Goal: Transaction & Acquisition: Purchase product/service

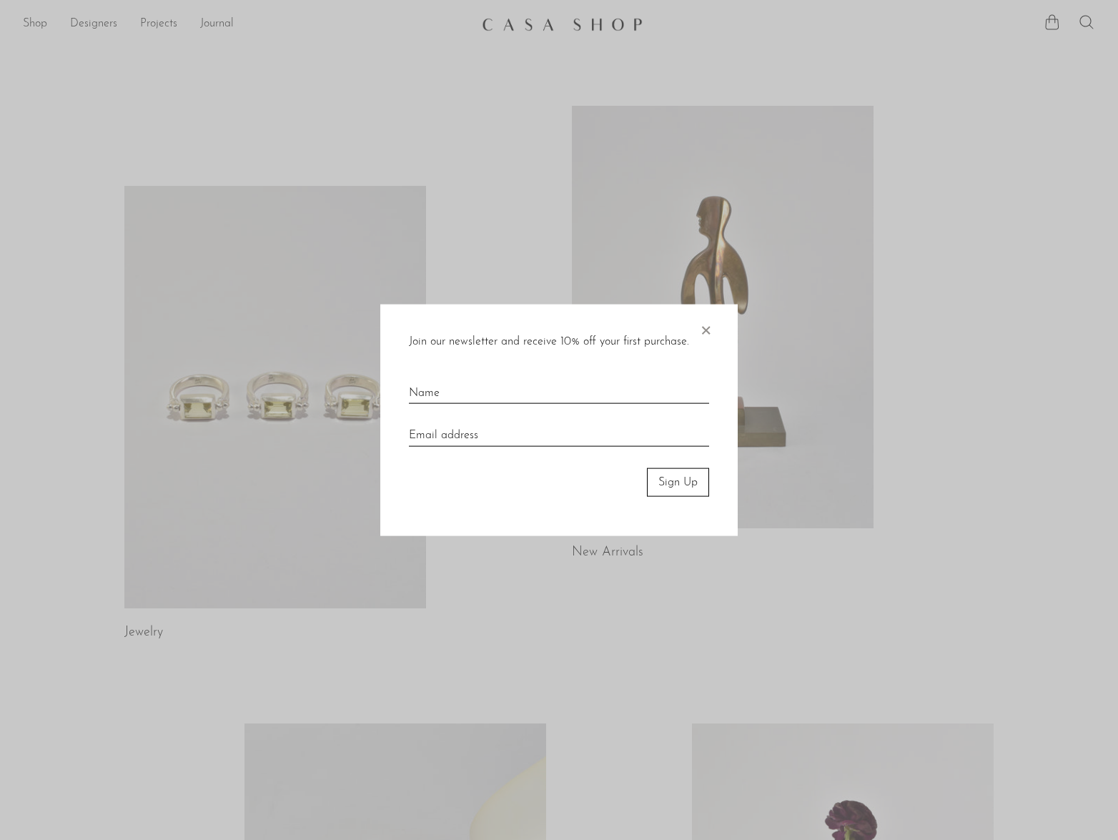
click at [708, 328] on span "×" at bounding box center [706, 327] width 14 height 46
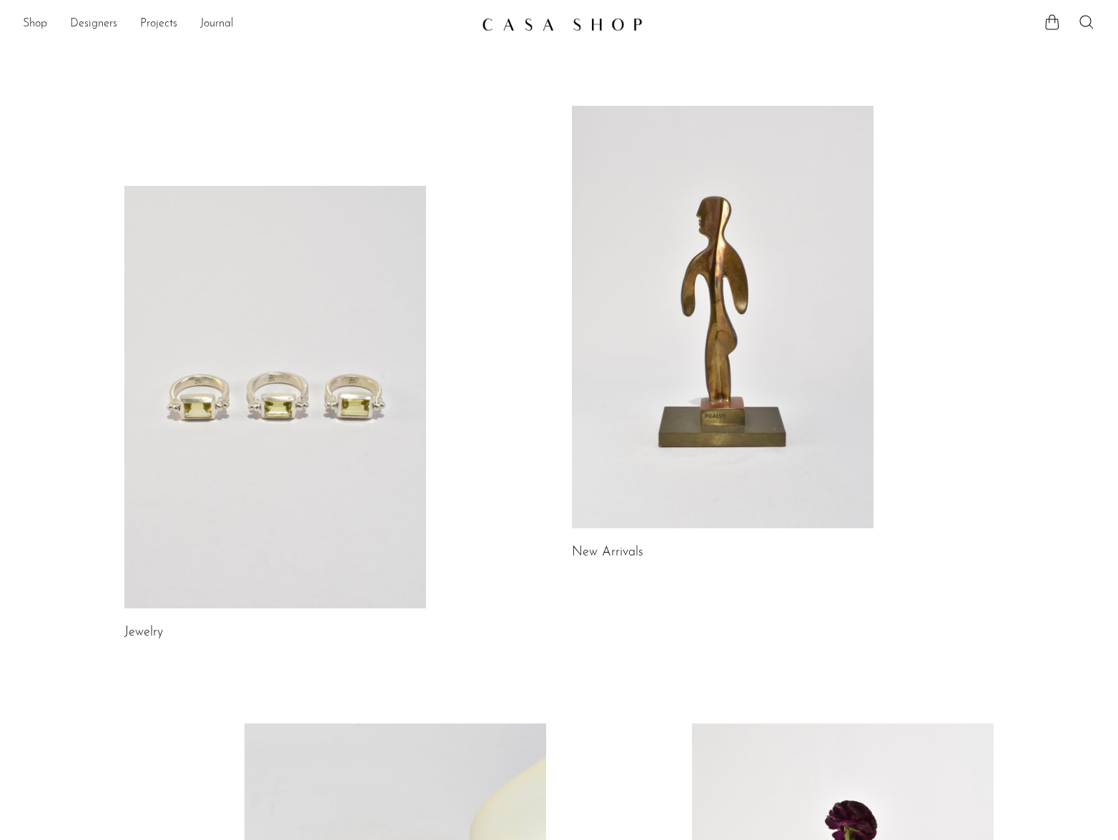
click at [631, 451] on link at bounding box center [723, 317] width 302 height 423
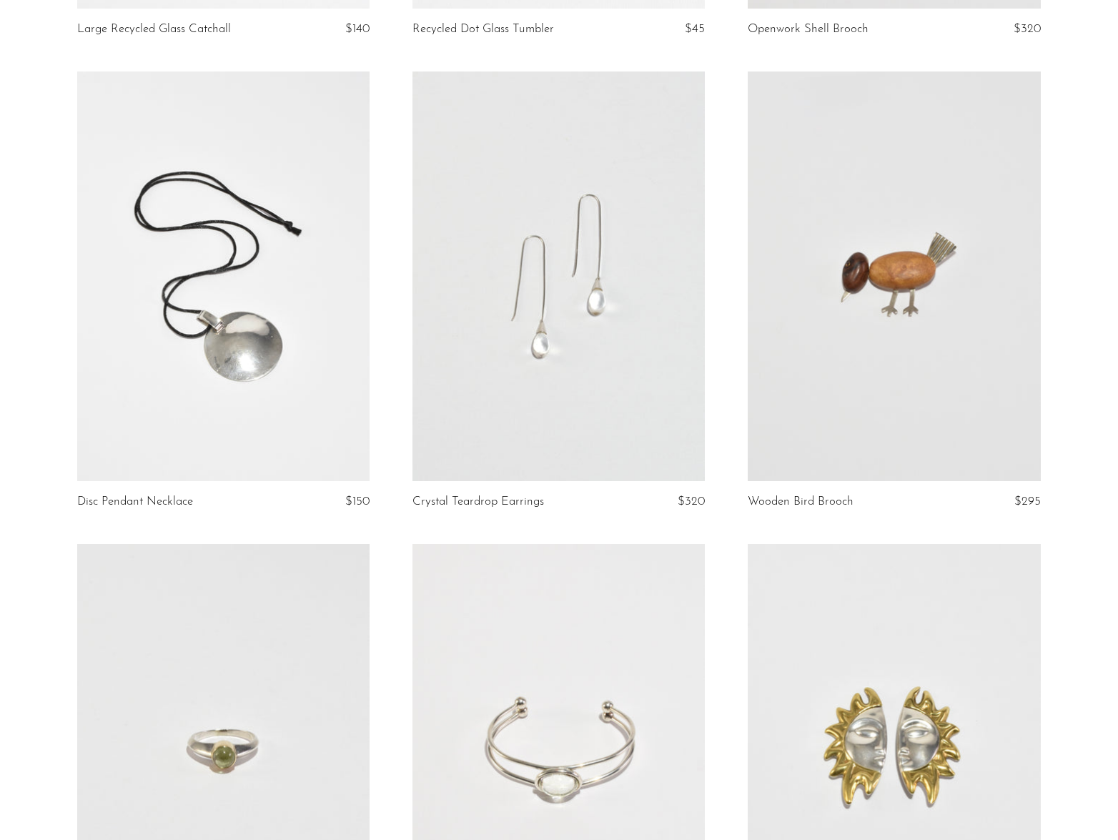
scroll to position [541, 0]
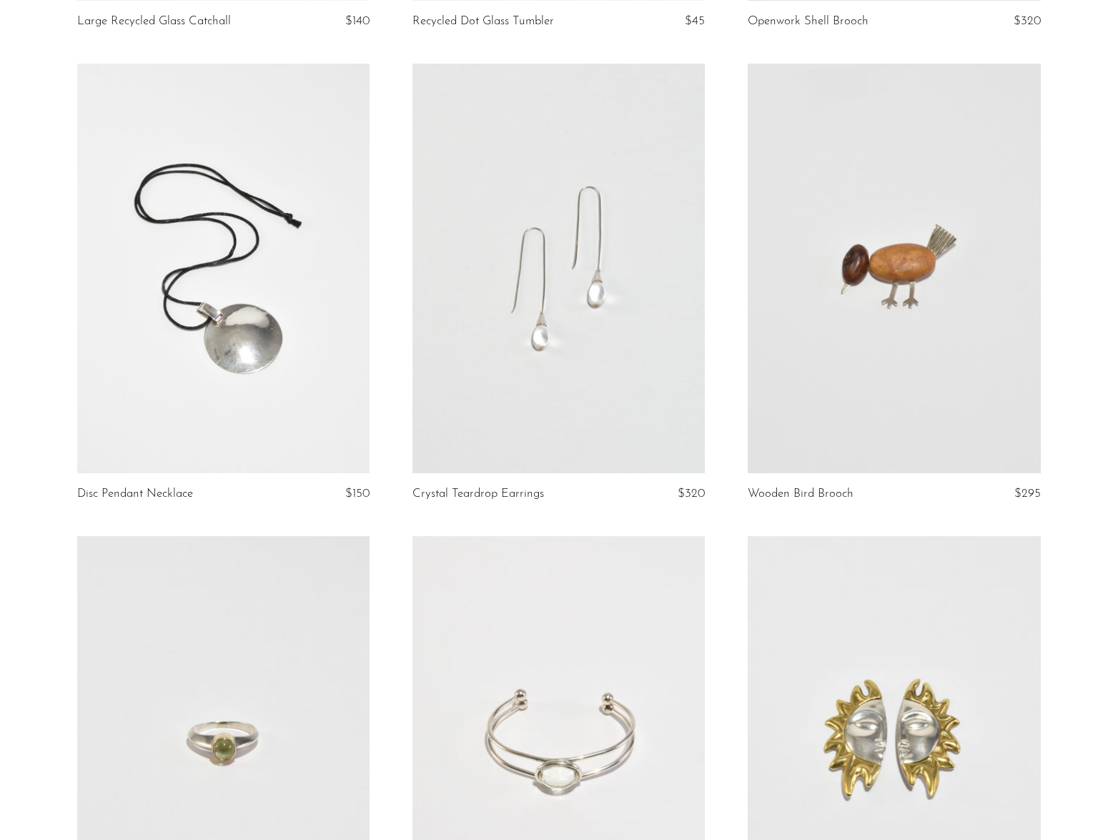
click at [238, 374] on link at bounding box center [223, 269] width 292 height 410
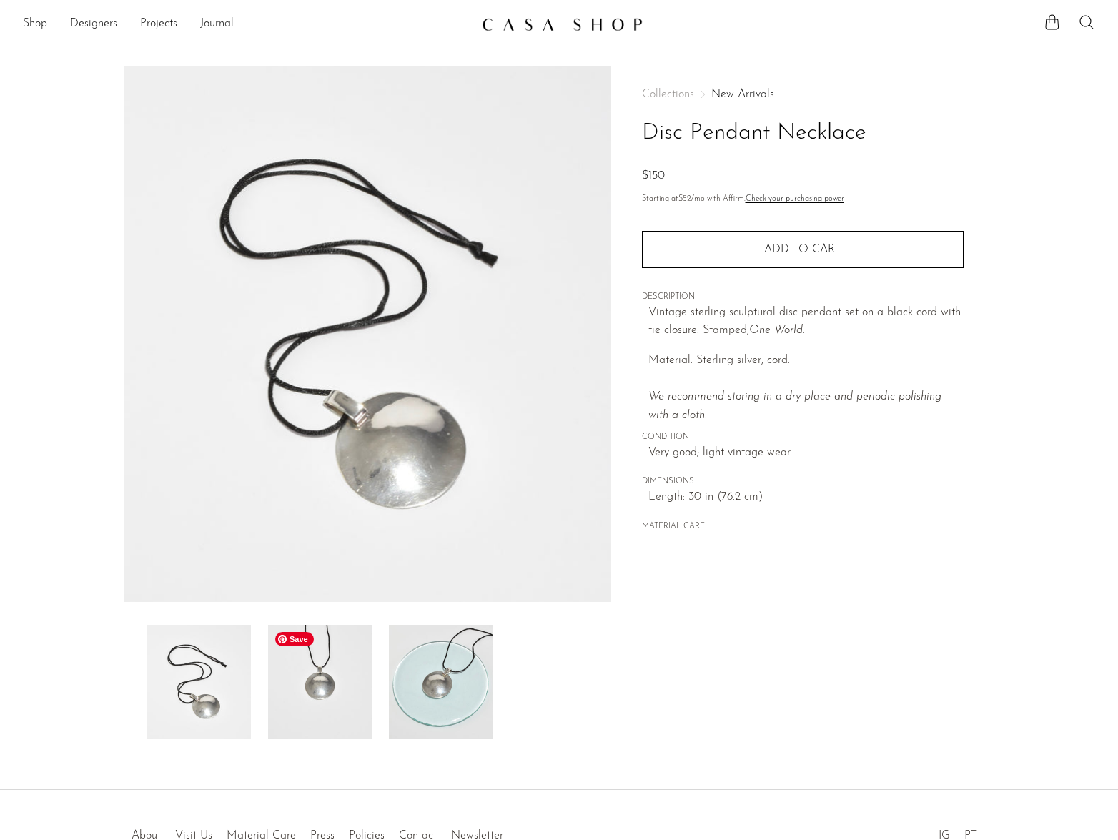
click at [292, 691] on img at bounding box center [320, 682] width 104 height 114
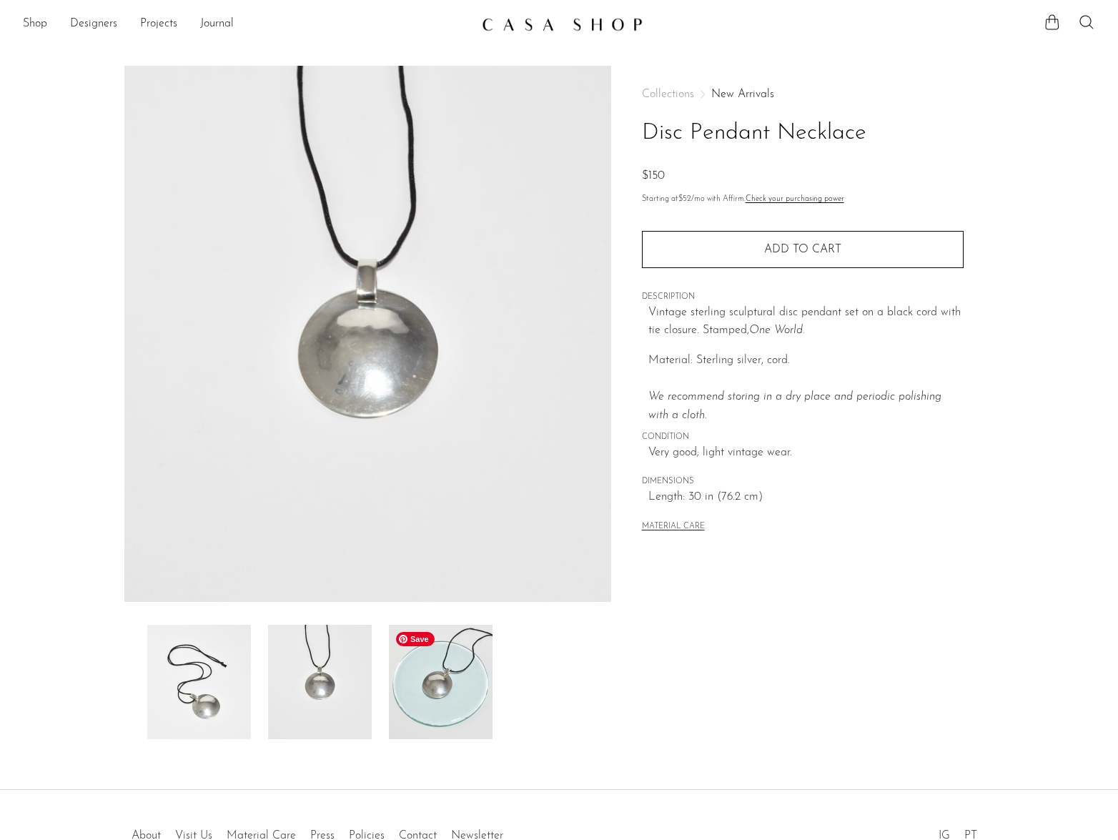
click at [417, 674] on img at bounding box center [441, 682] width 104 height 114
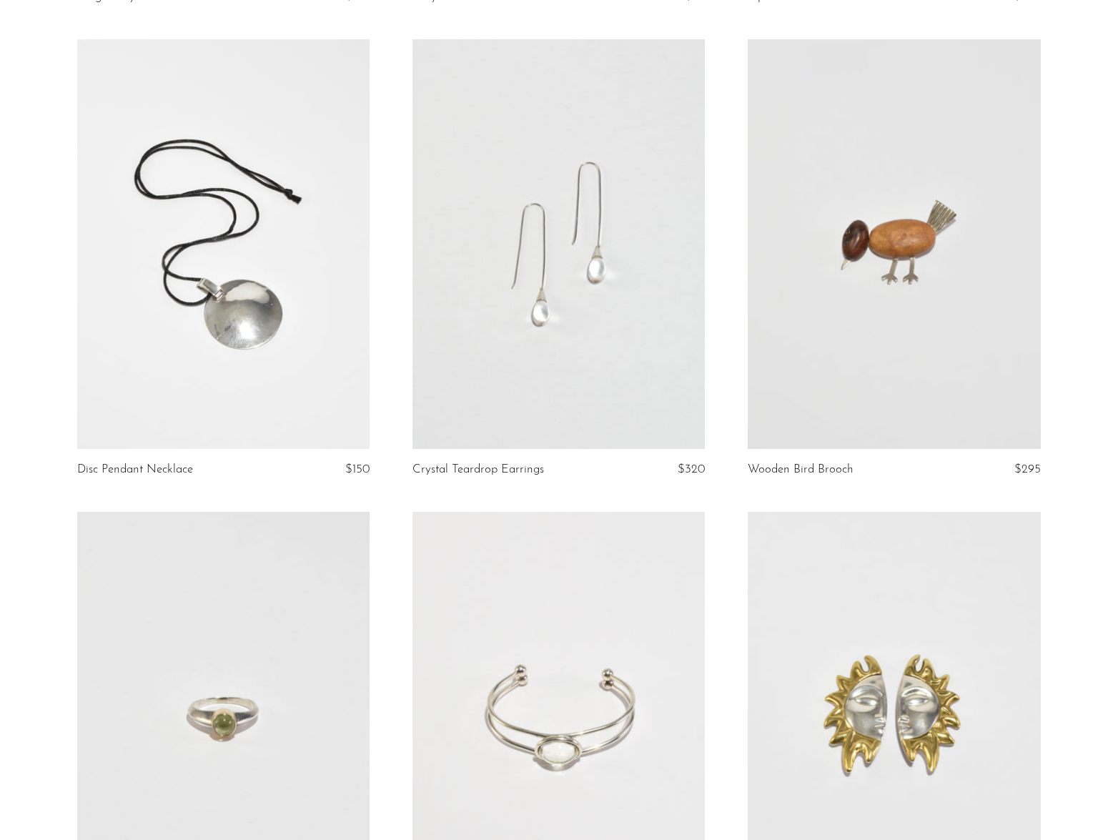
scroll to position [568, 0]
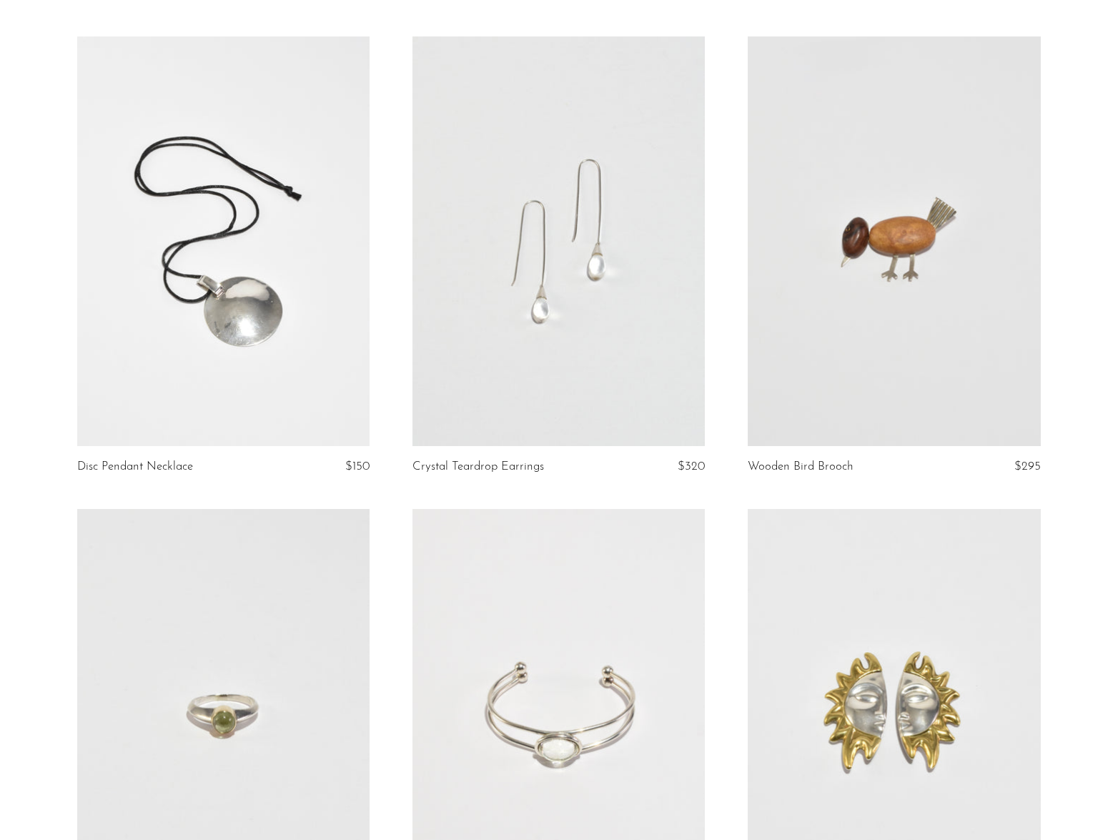
click at [895, 285] on link at bounding box center [894, 241] width 292 height 410
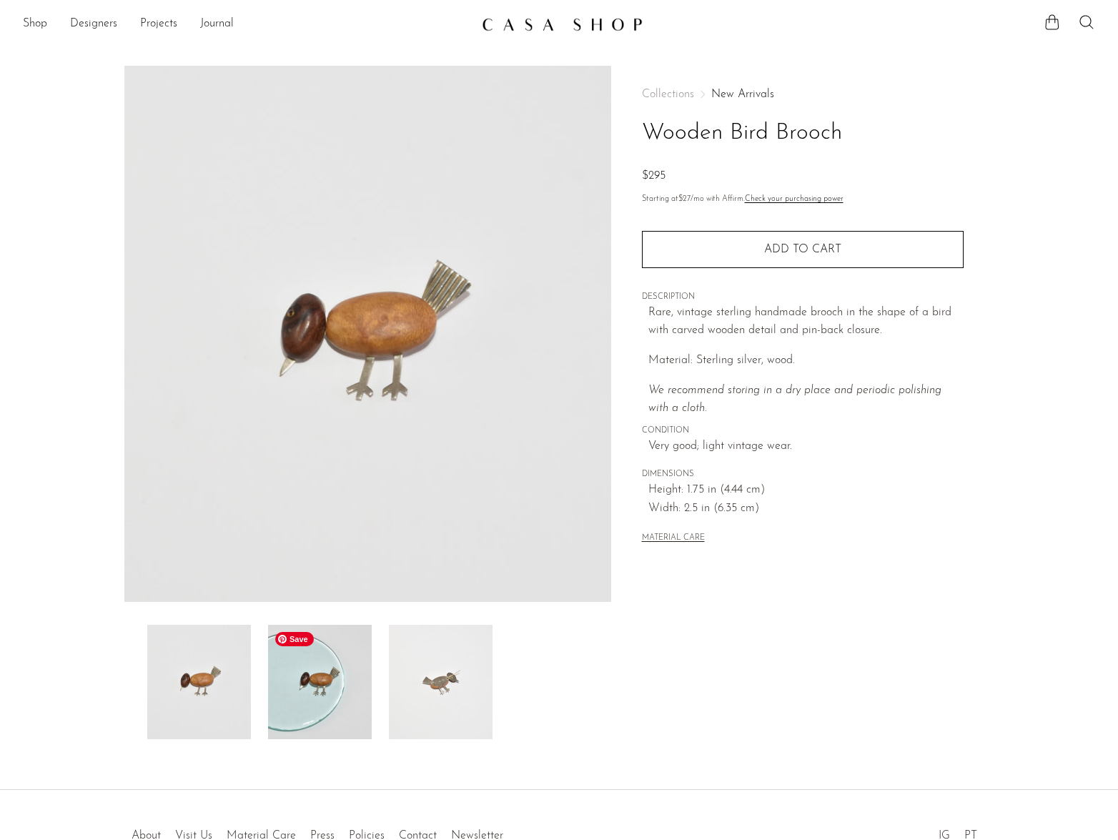
click at [345, 661] on img at bounding box center [320, 682] width 104 height 114
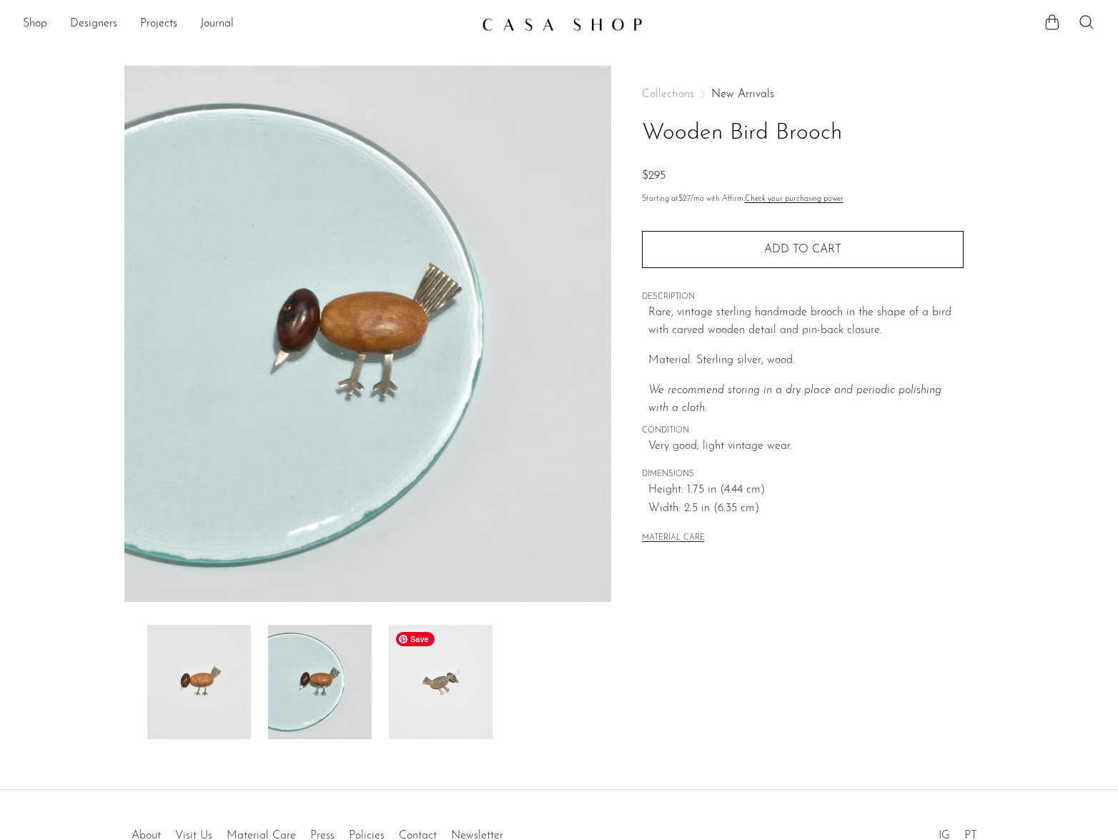
click at [414, 683] on img at bounding box center [441, 682] width 104 height 114
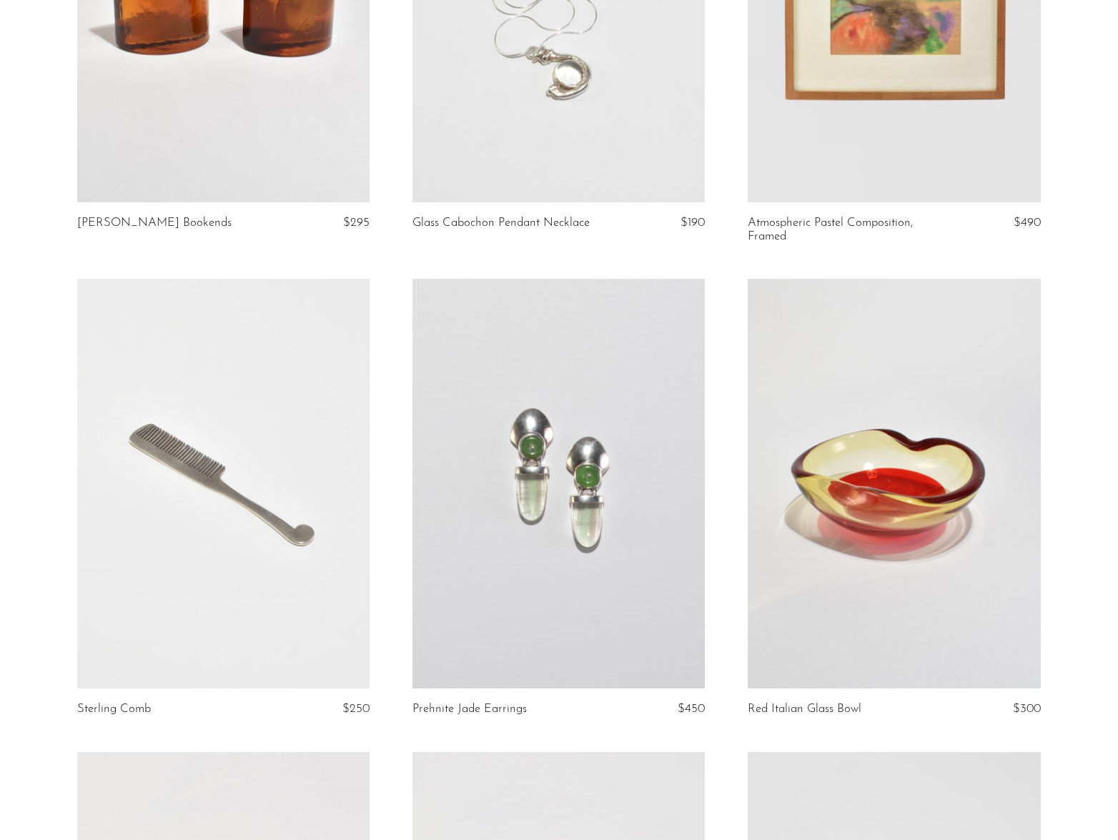
scroll to position [1758, 0]
click at [552, 509] on link at bounding box center [559, 483] width 292 height 410
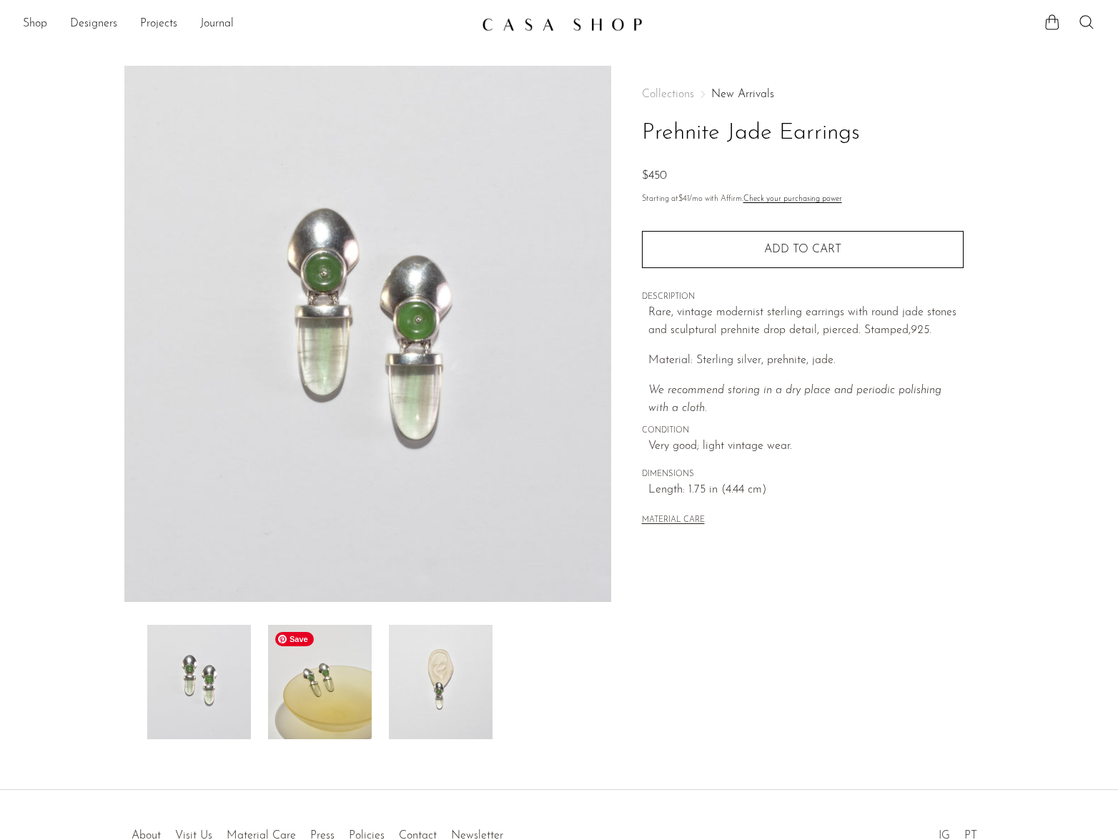
click at [315, 684] on img at bounding box center [320, 682] width 104 height 114
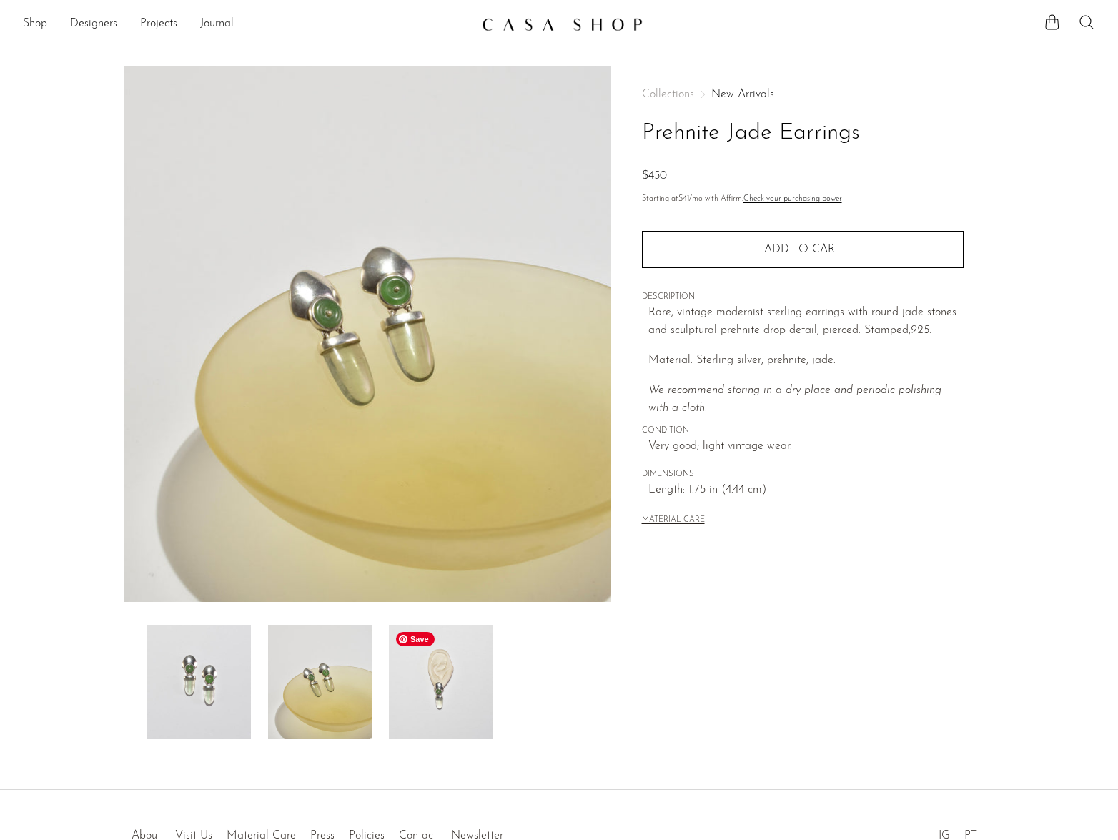
click at [411, 683] on img at bounding box center [441, 682] width 104 height 114
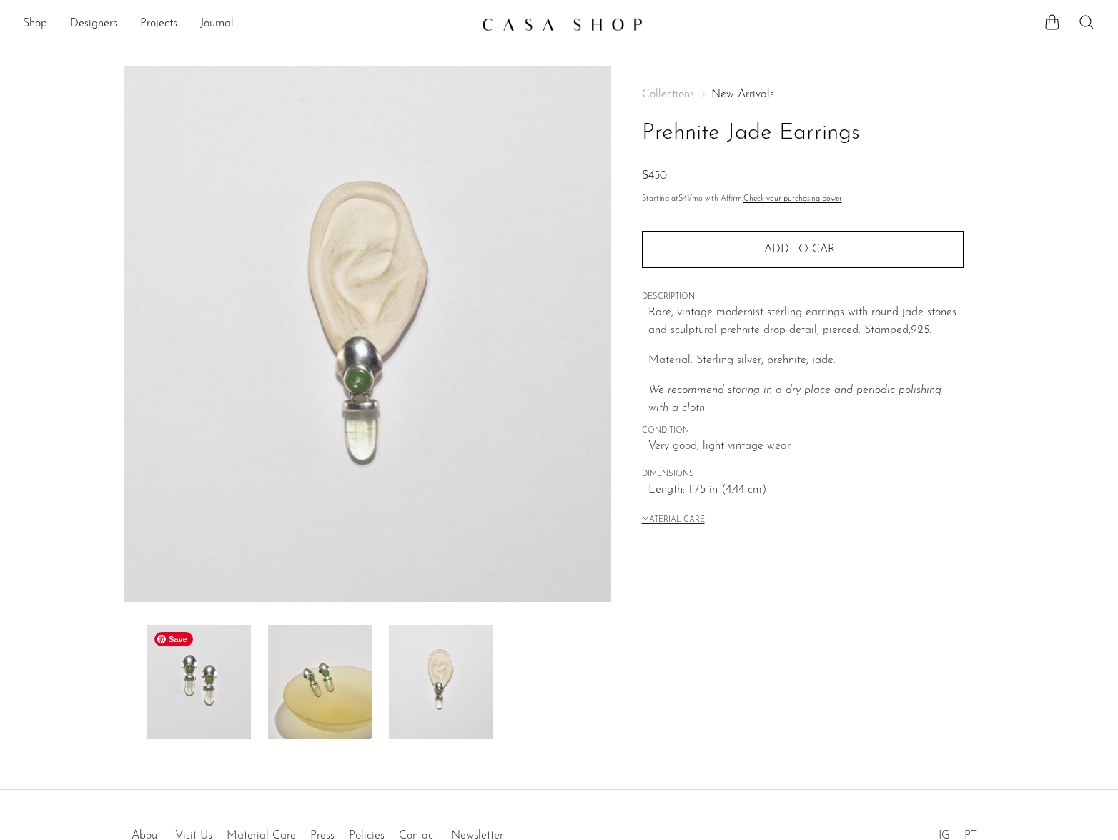
click at [219, 699] on img at bounding box center [199, 682] width 104 height 114
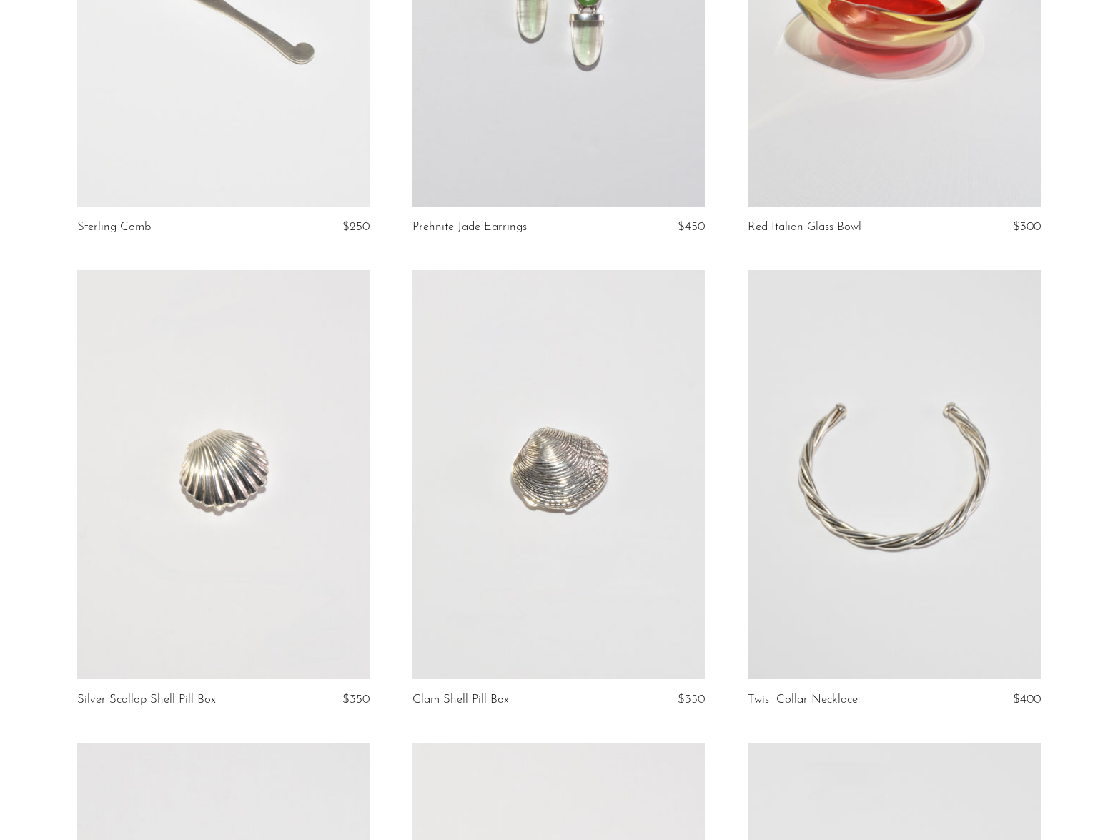
scroll to position [2284, 0]
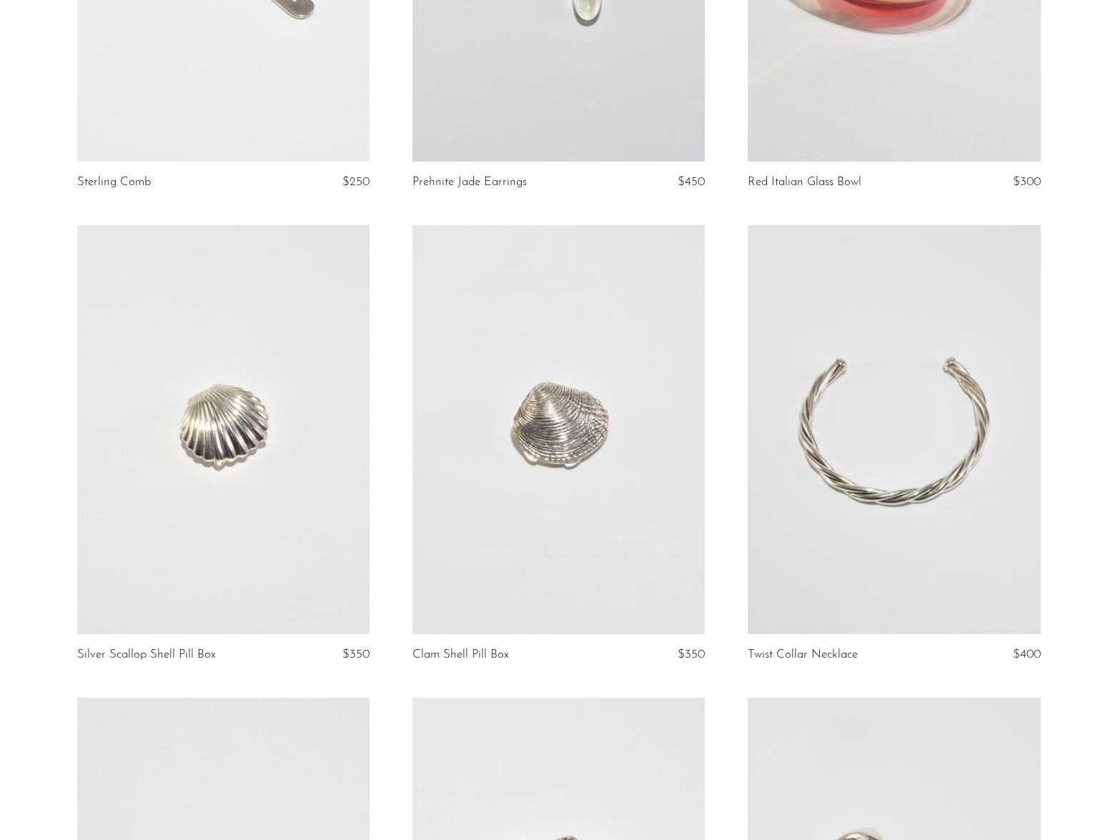
click at [259, 443] on link at bounding box center [223, 430] width 292 height 410
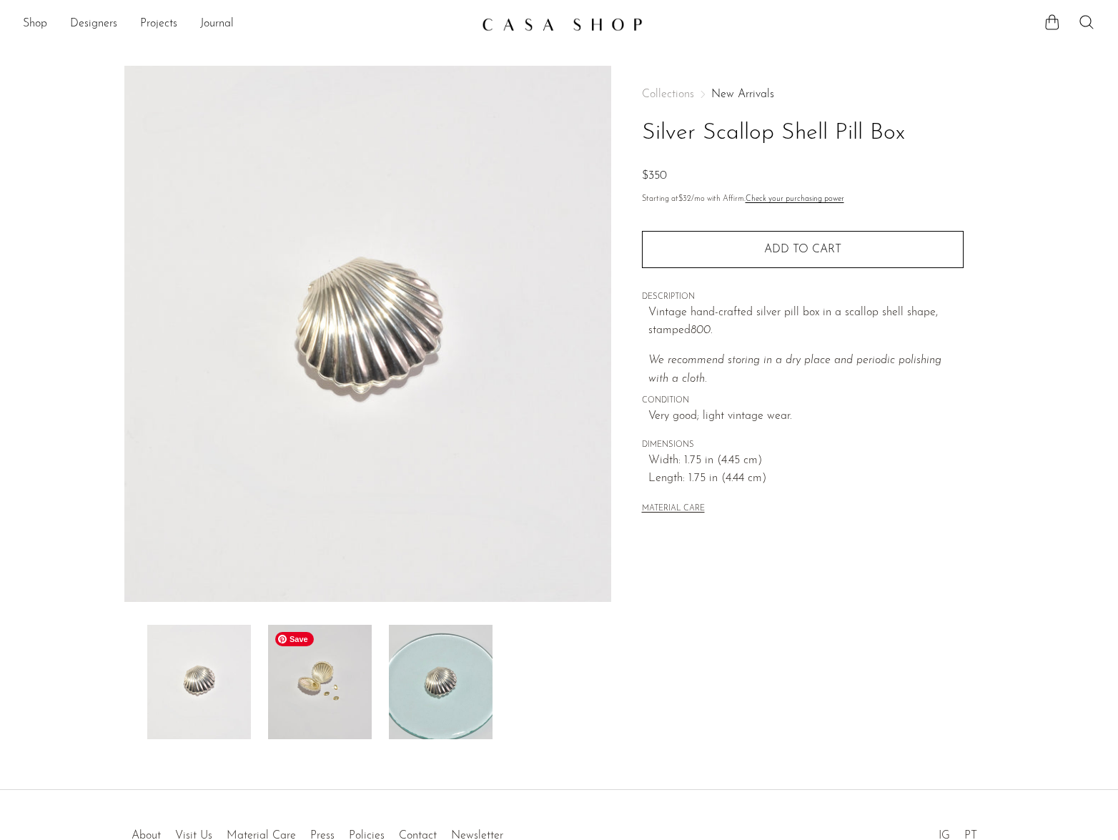
click at [312, 649] on img at bounding box center [320, 682] width 104 height 114
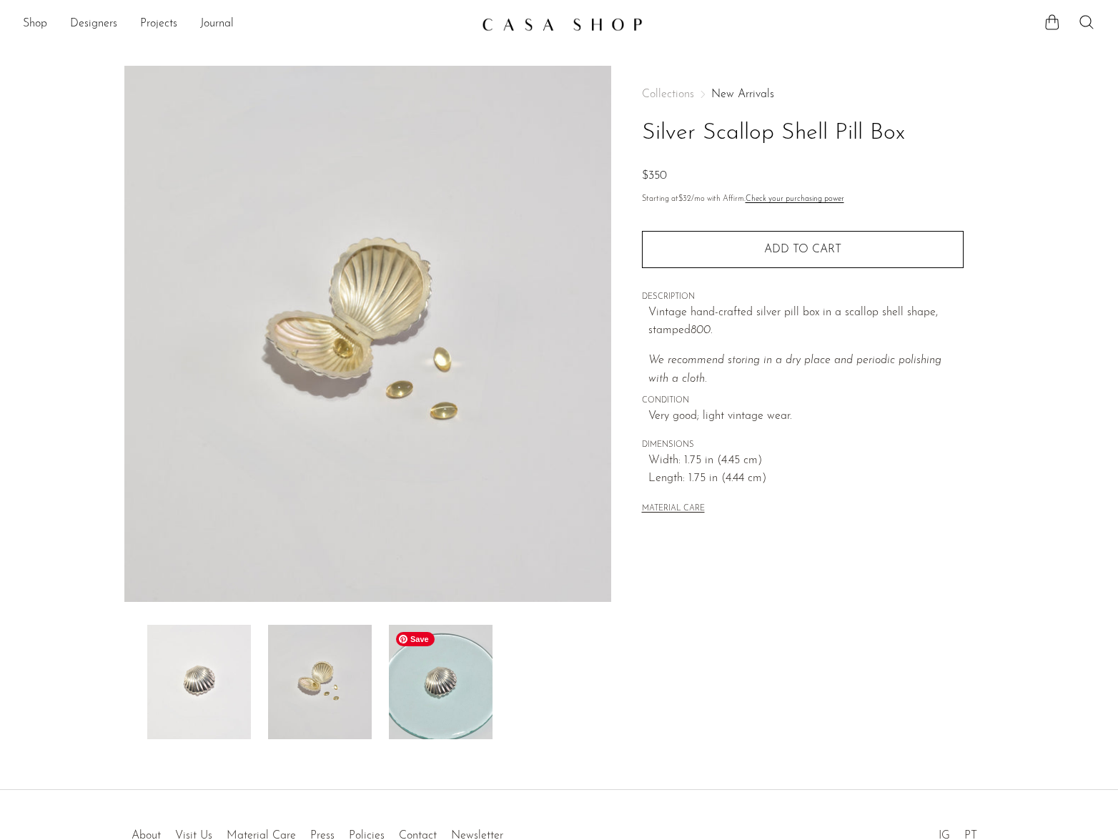
click at [410, 664] on img at bounding box center [441, 682] width 104 height 114
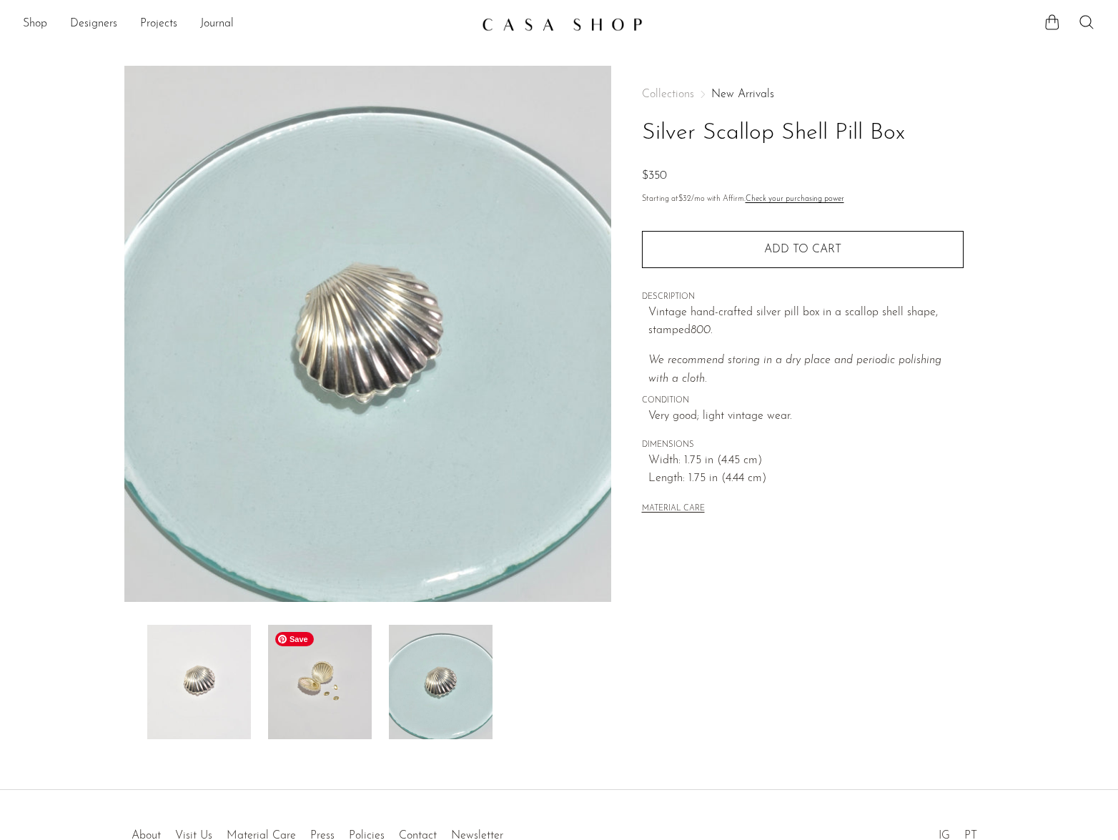
click at [328, 662] on img at bounding box center [320, 682] width 104 height 114
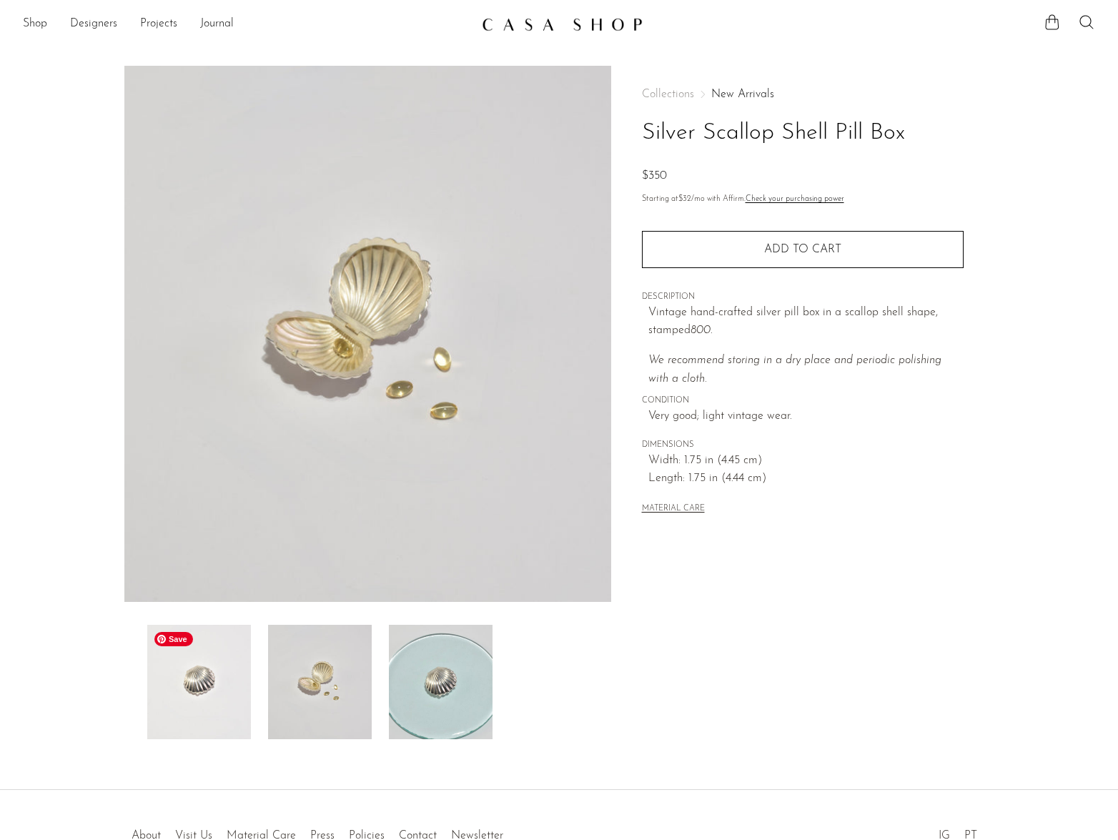
click at [214, 664] on img at bounding box center [199, 682] width 104 height 114
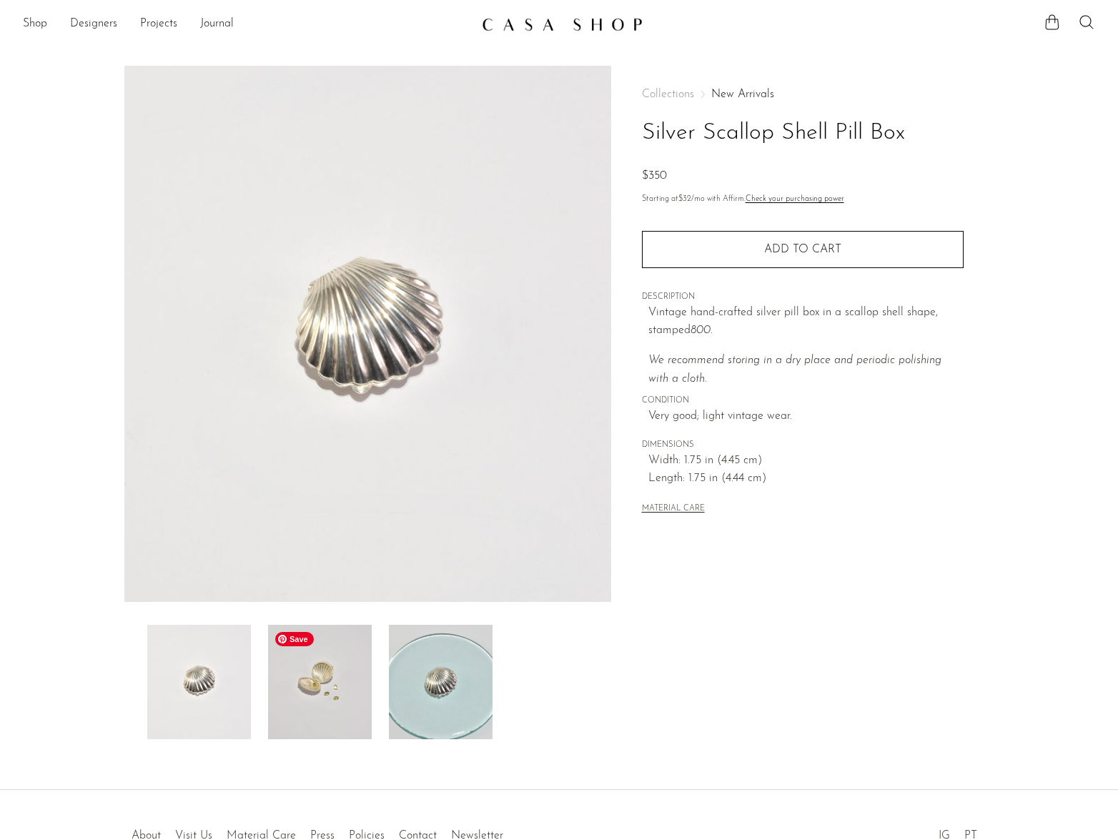
click at [292, 669] on img at bounding box center [320, 682] width 104 height 114
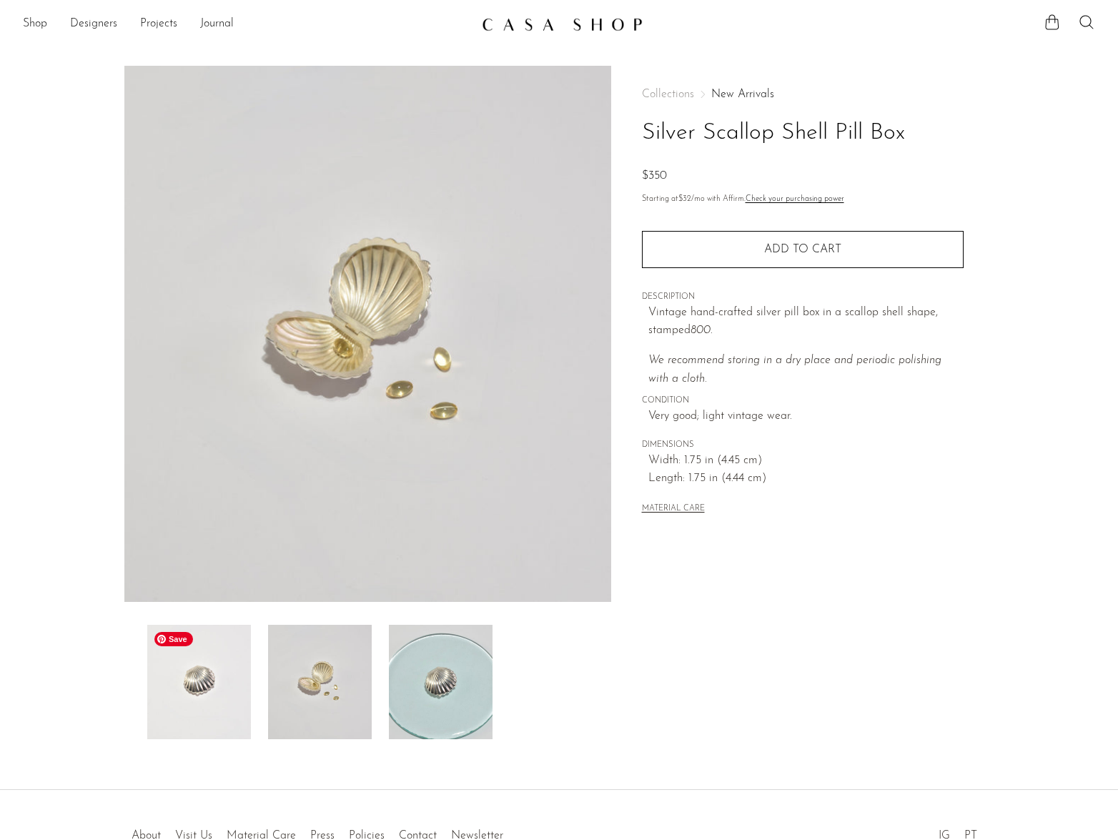
click at [201, 689] on img at bounding box center [199, 682] width 104 height 114
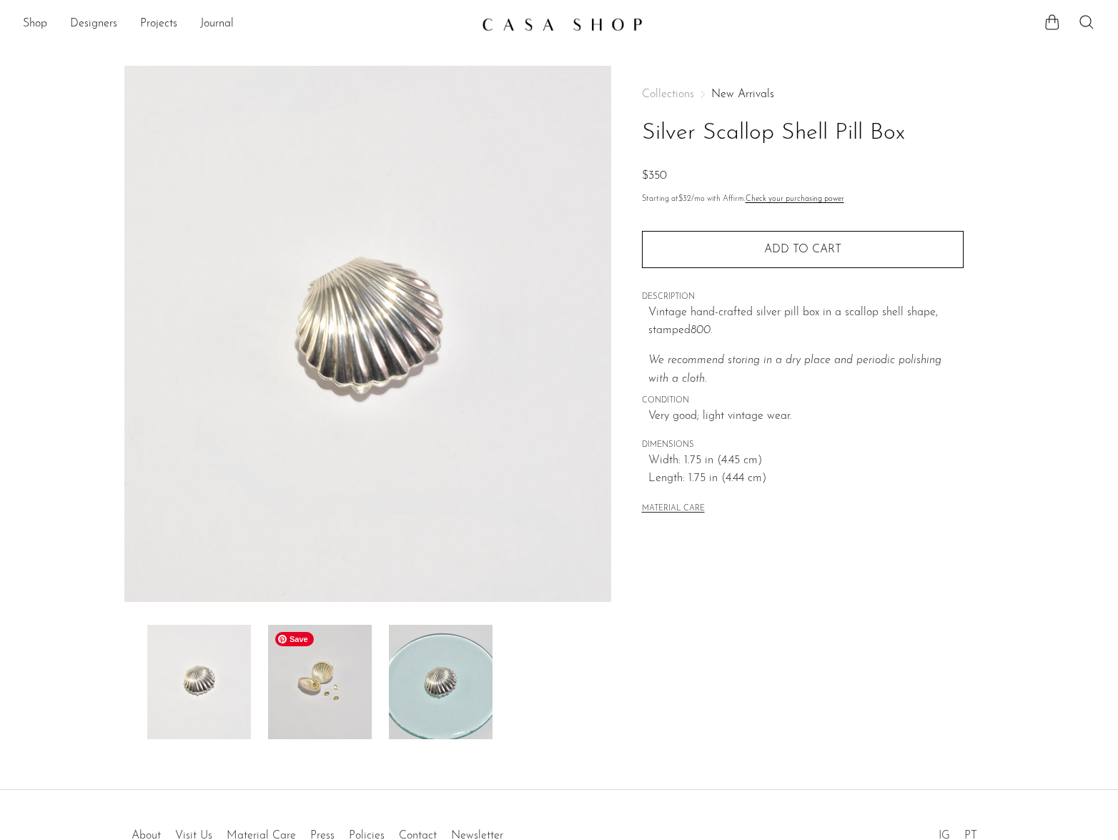
click at [312, 701] on img at bounding box center [320, 682] width 104 height 114
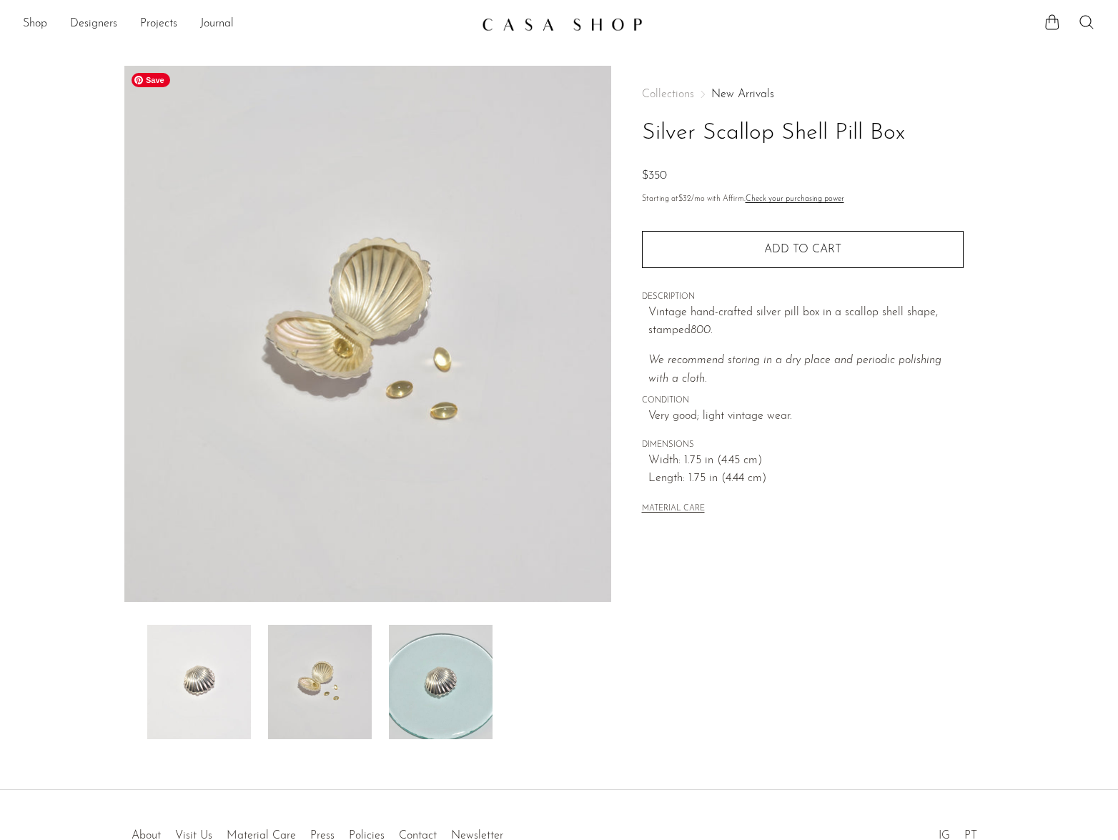
click at [348, 339] on img at bounding box center [367, 334] width 487 height 536
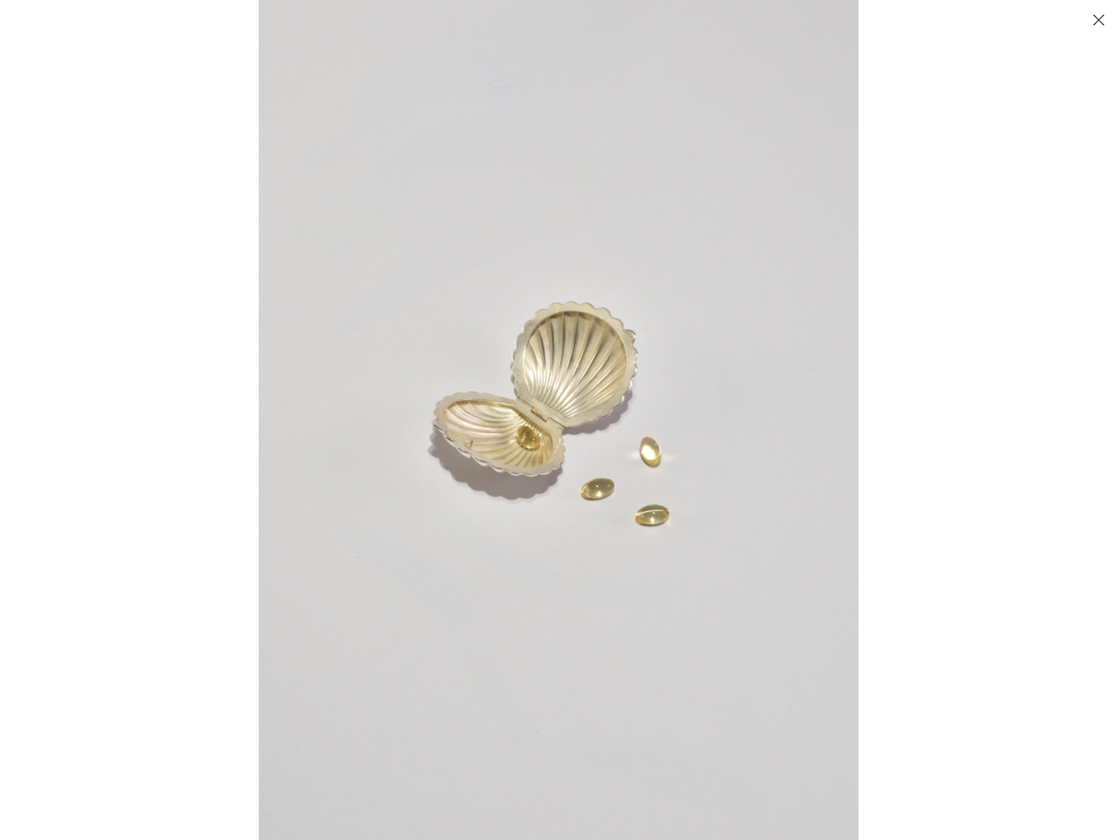
click at [487, 440] on img at bounding box center [559, 420] width 600 height 840
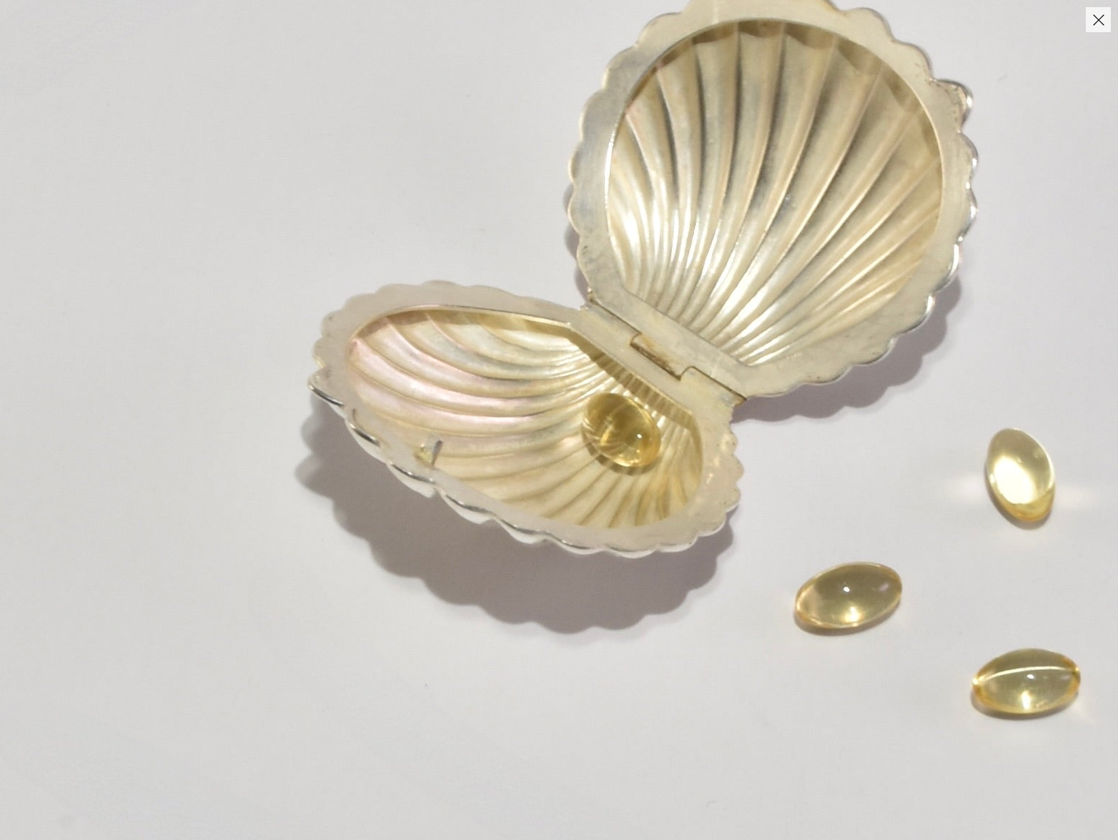
click at [523, 486] on img at bounding box center [721, 374] width 1953 height 2734
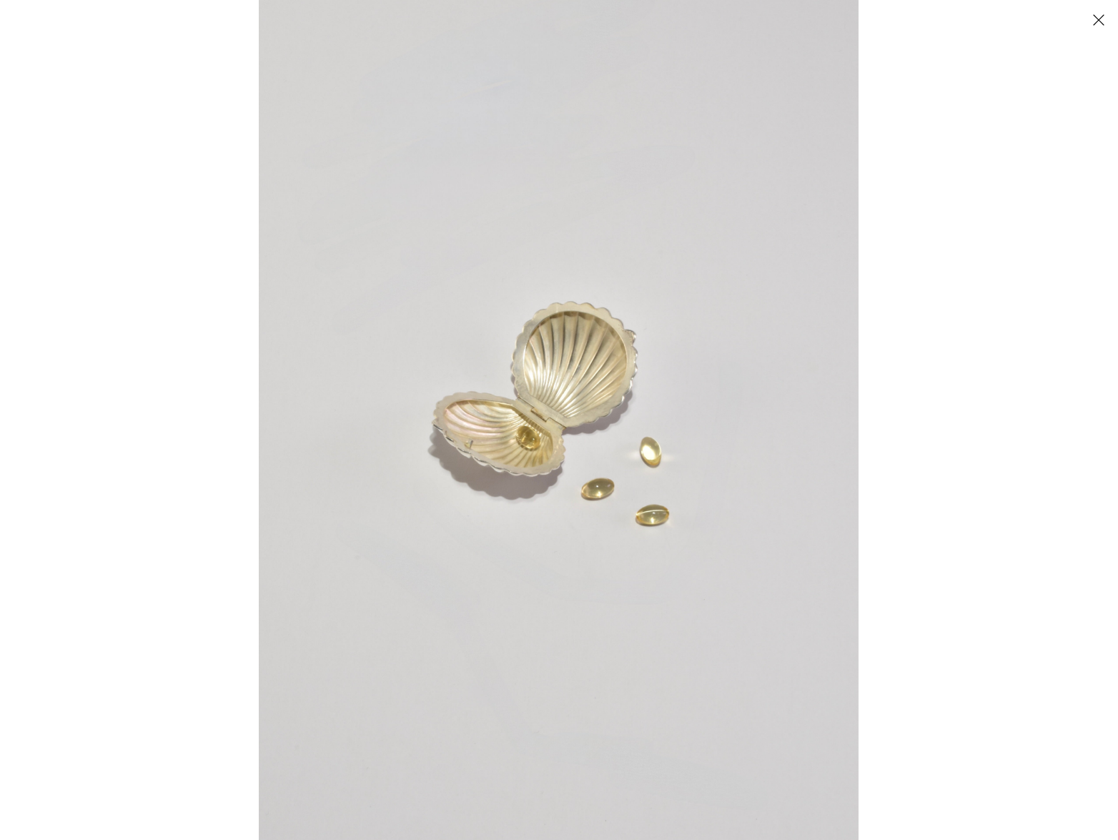
click at [523, 486] on img at bounding box center [559, 420] width 600 height 840
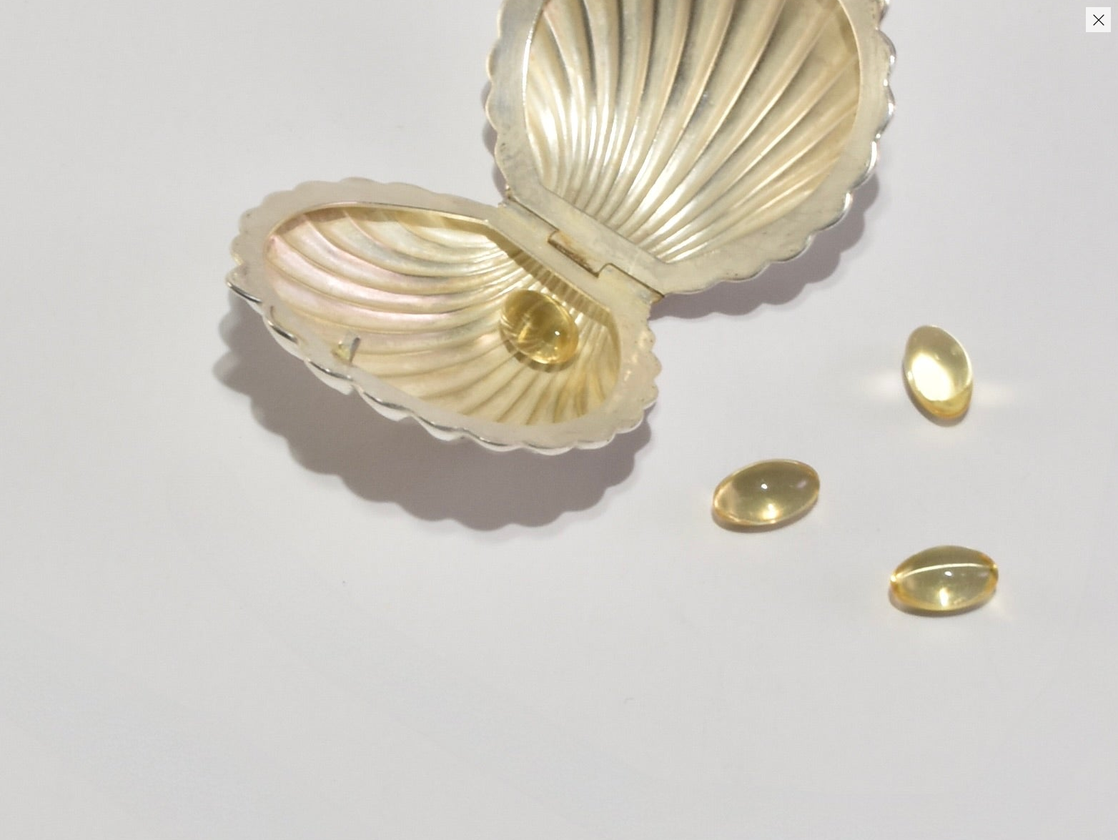
click at [523, 487] on img at bounding box center [638, 271] width 1953 height 2734
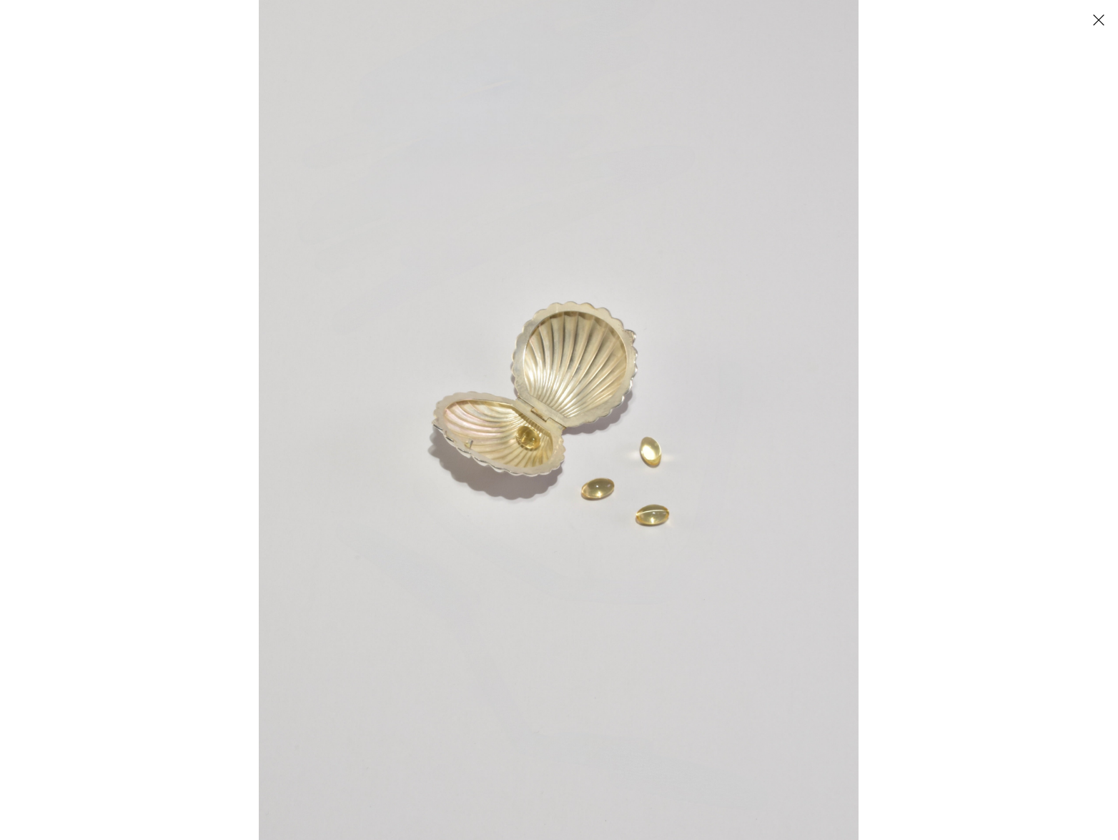
click at [1100, 20] on button "Close" at bounding box center [1098, 19] width 25 height 25
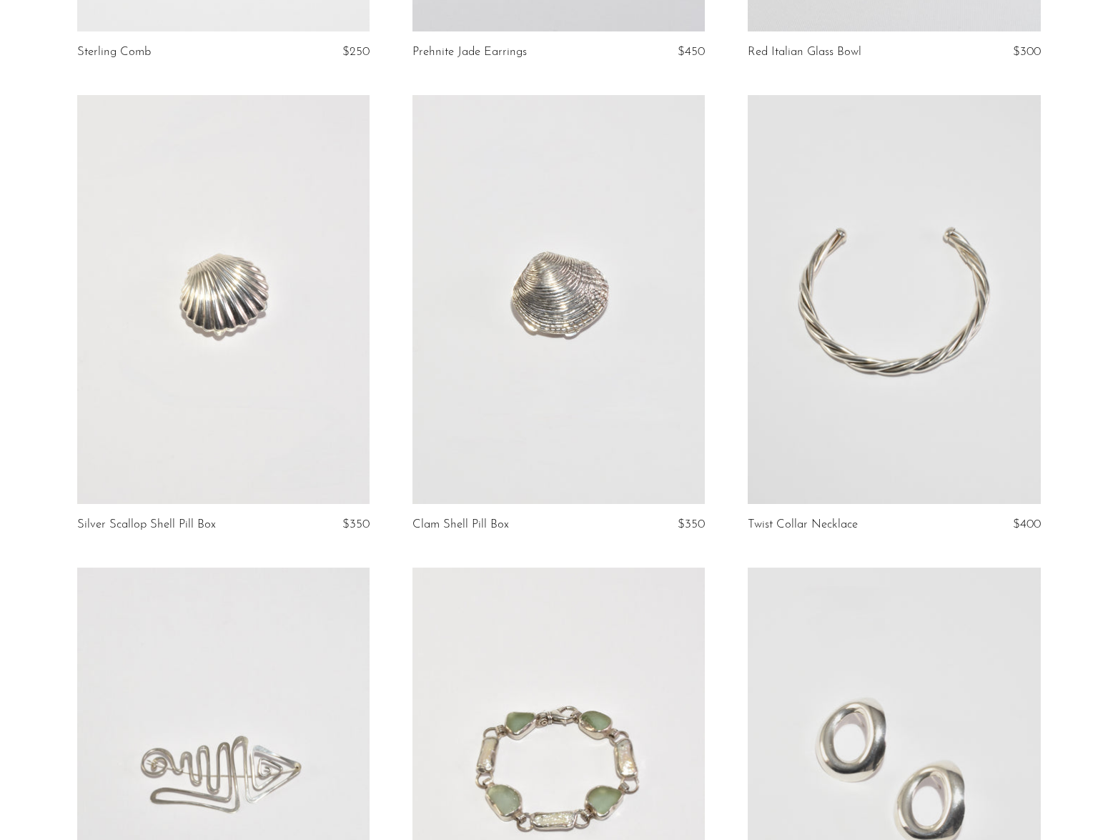
scroll to position [2431, 0]
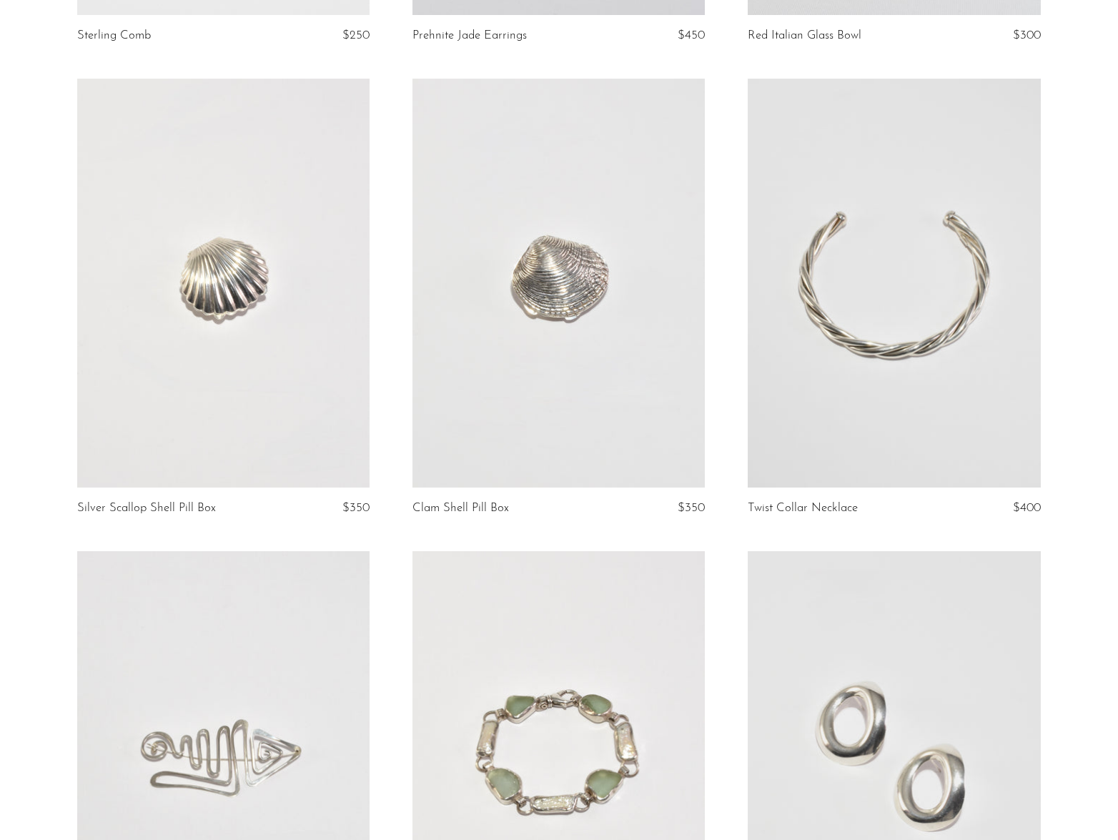
click at [904, 340] on link at bounding box center [894, 284] width 292 height 410
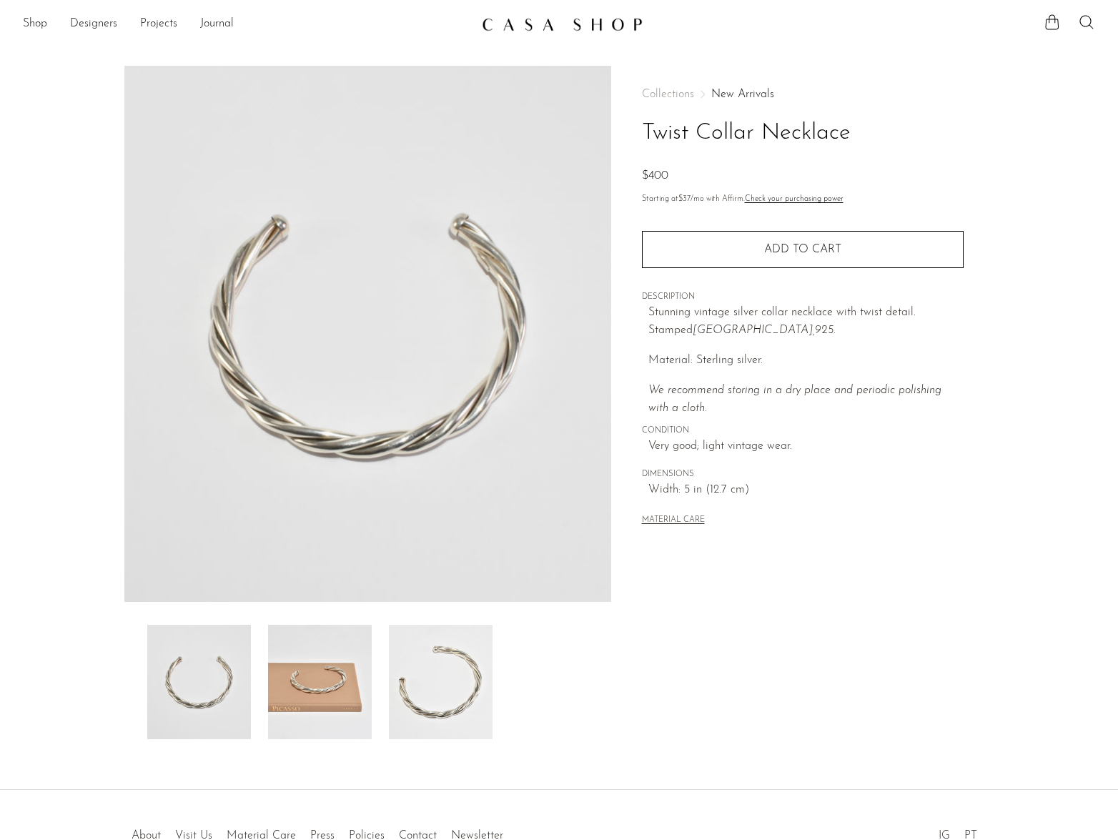
click at [305, 684] on img at bounding box center [320, 682] width 104 height 114
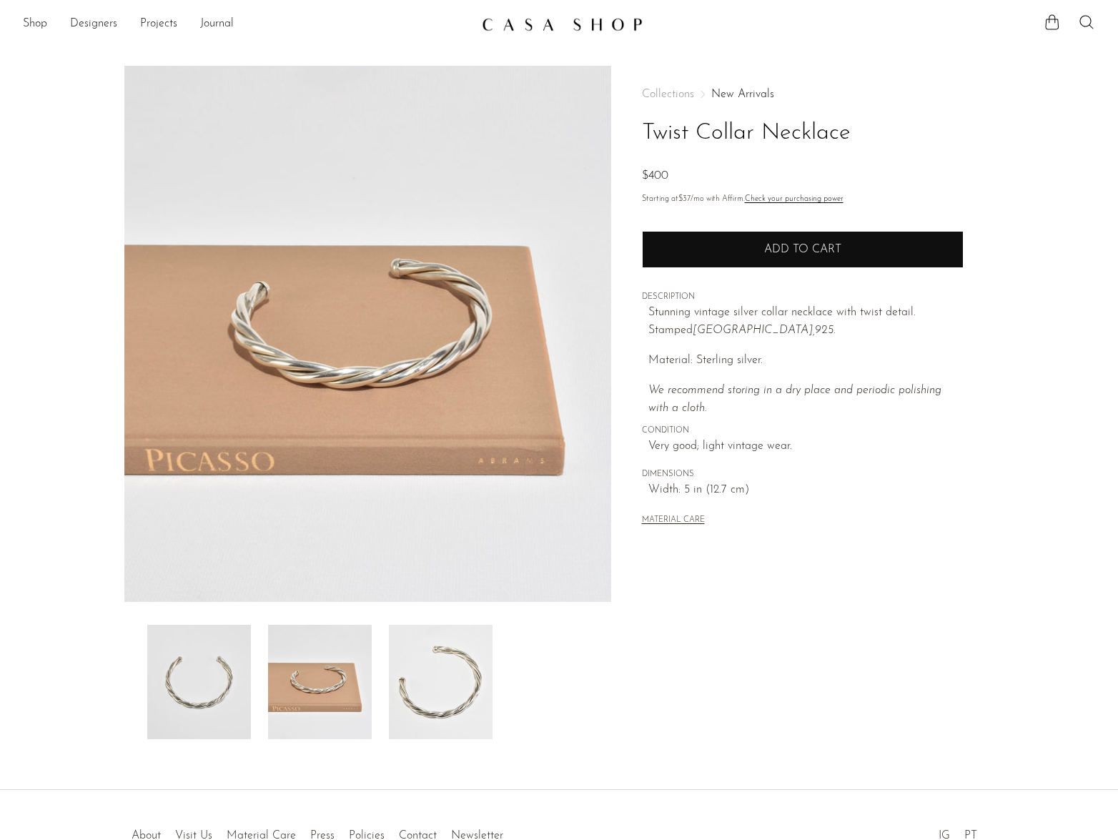
click at [751, 255] on button "Add to cart" at bounding box center [803, 249] width 322 height 37
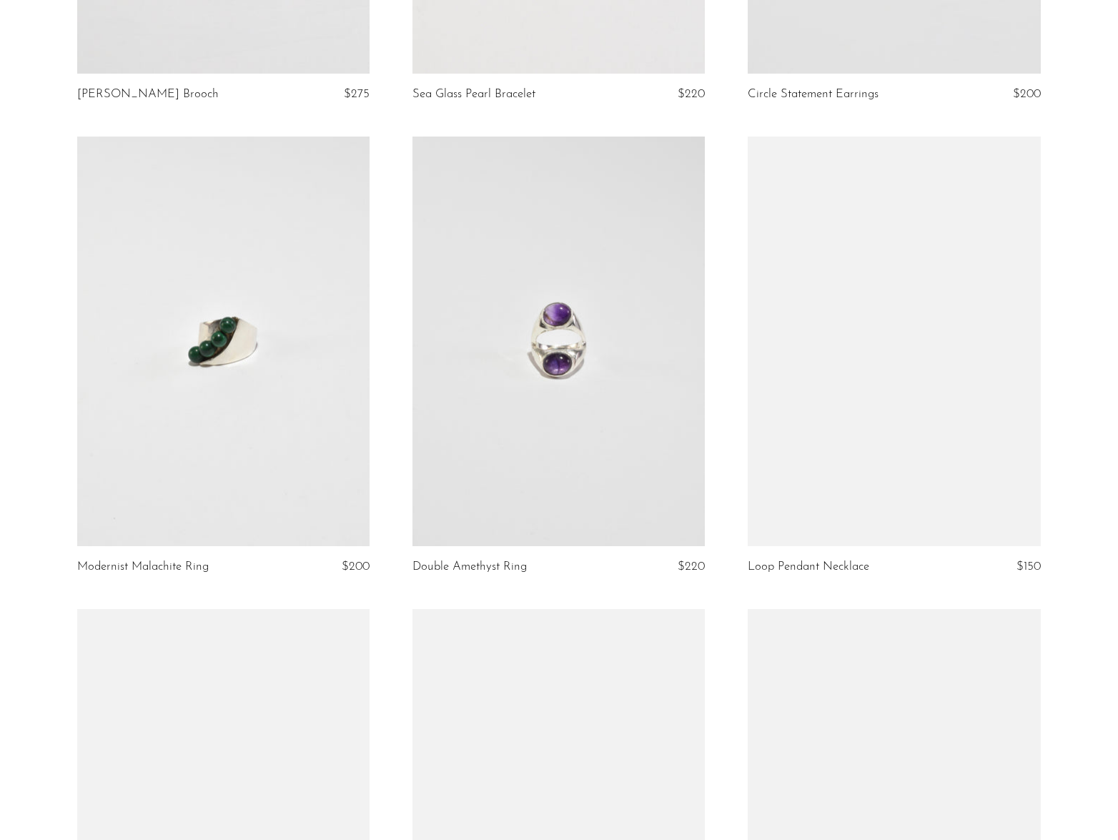
scroll to position [3319, 0]
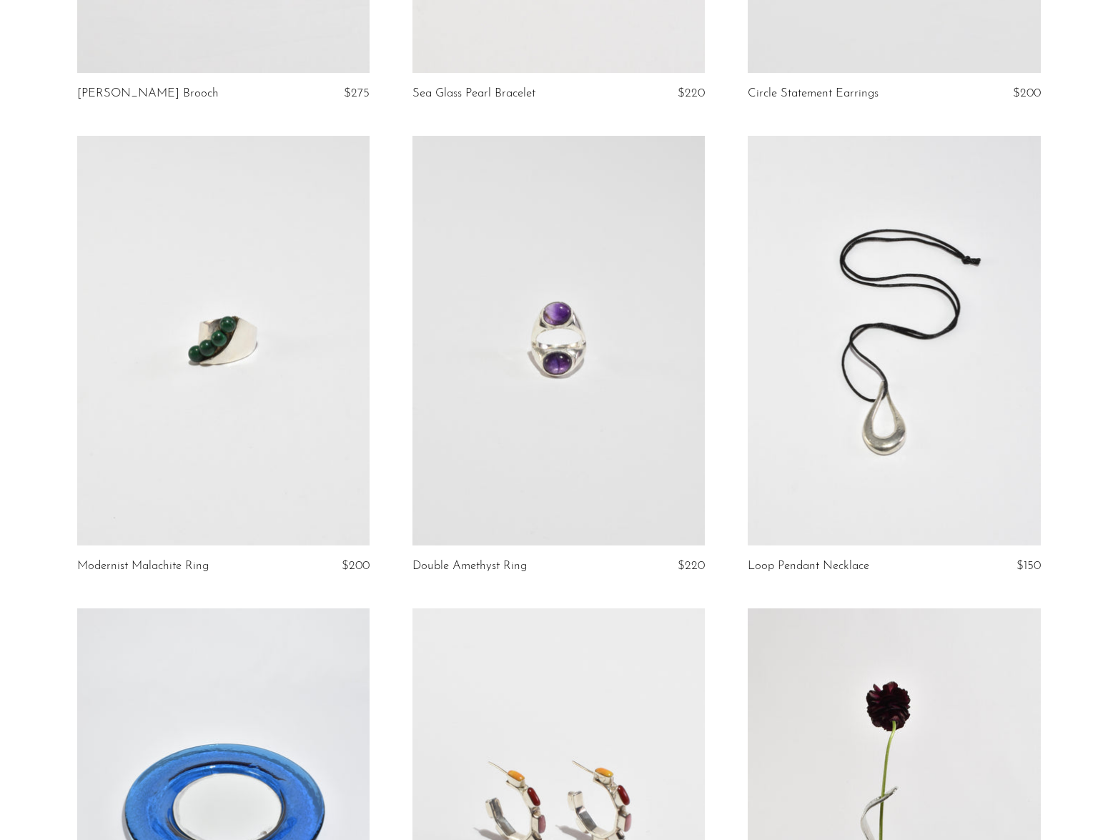
click at [210, 392] on link at bounding box center [223, 341] width 292 height 410
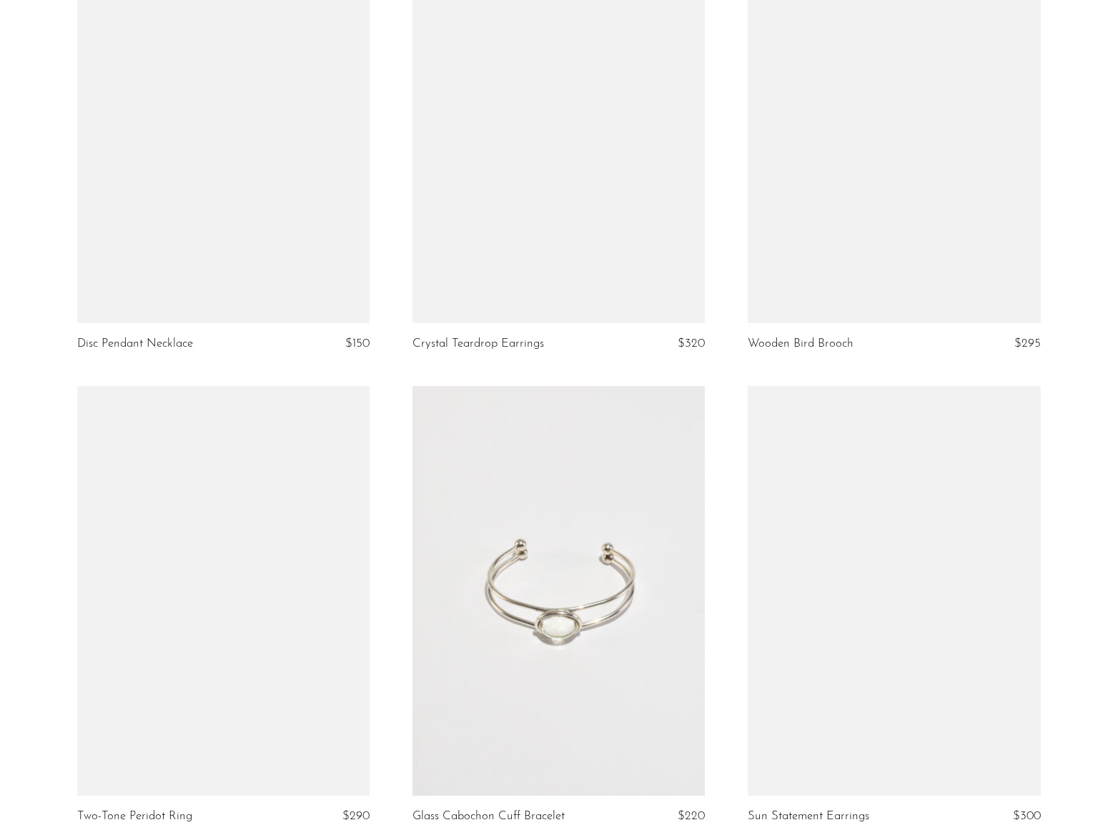
scroll to position [0, 0]
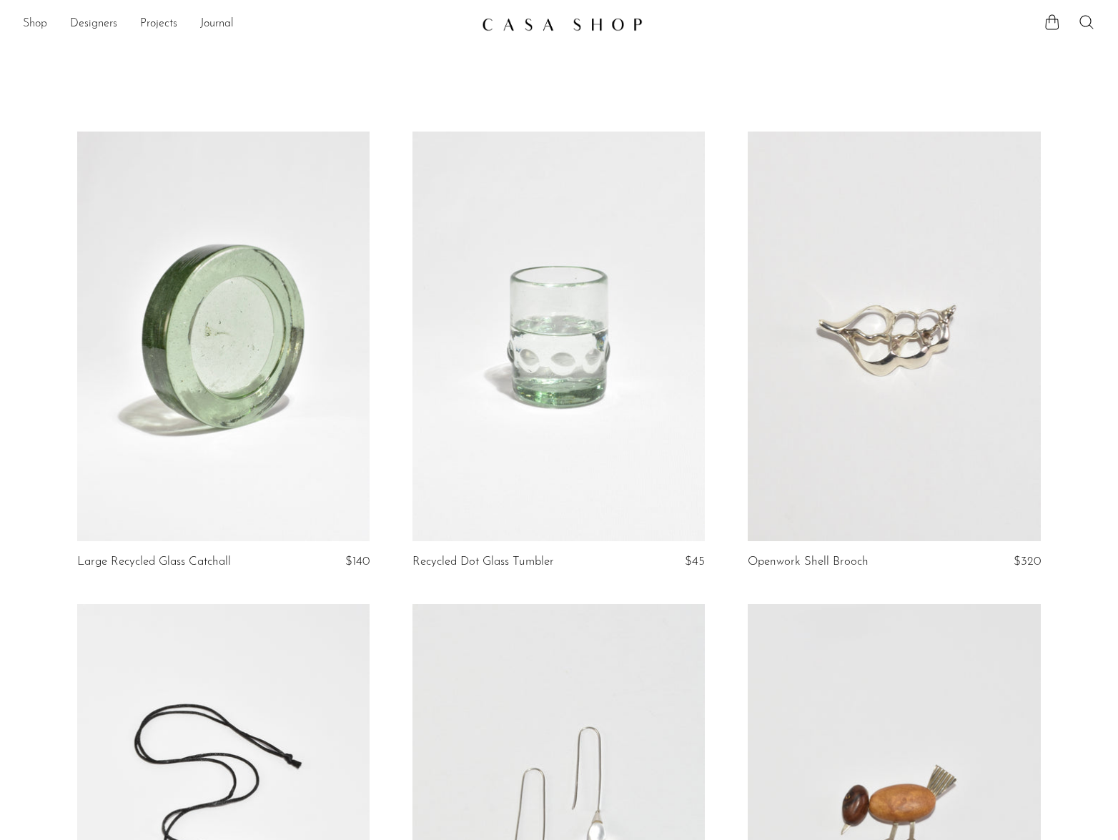
click at [31, 21] on link "Shop" at bounding box center [35, 24] width 24 height 19
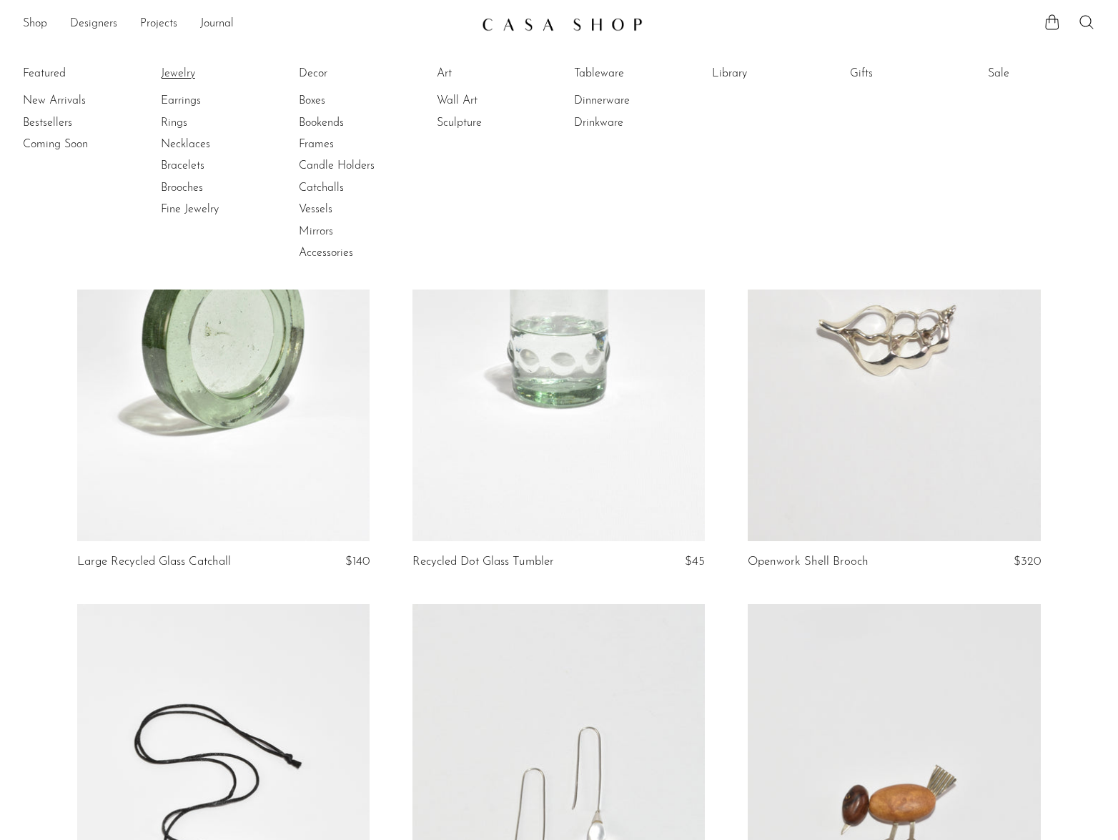
click at [179, 72] on link "Jewelry" at bounding box center [214, 74] width 107 height 16
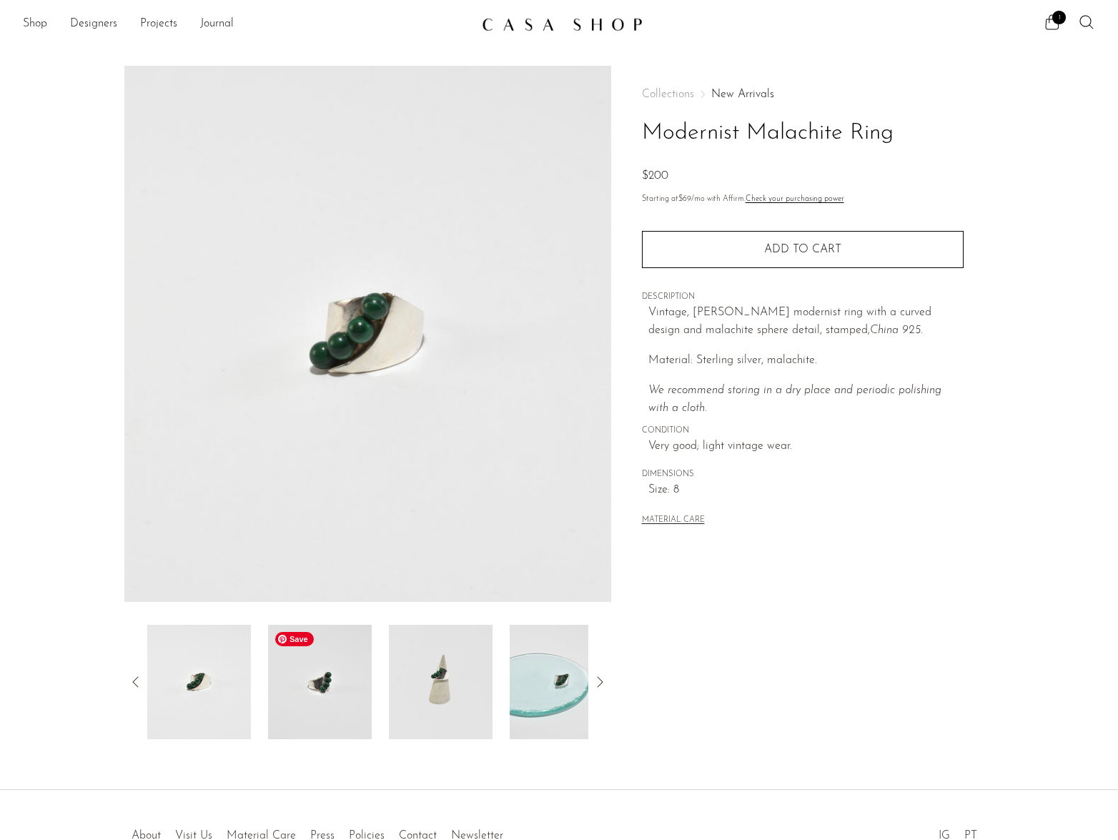
click at [313, 676] on img at bounding box center [320, 682] width 104 height 114
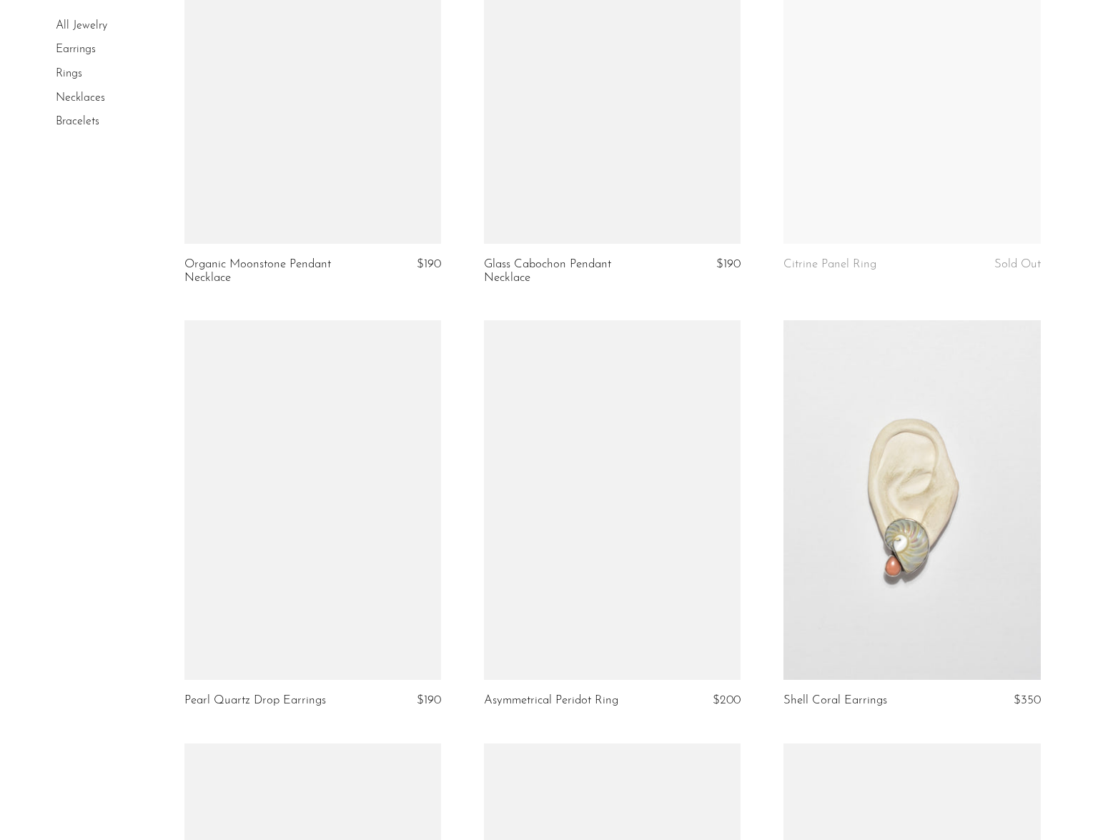
scroll to position [3209, 0]
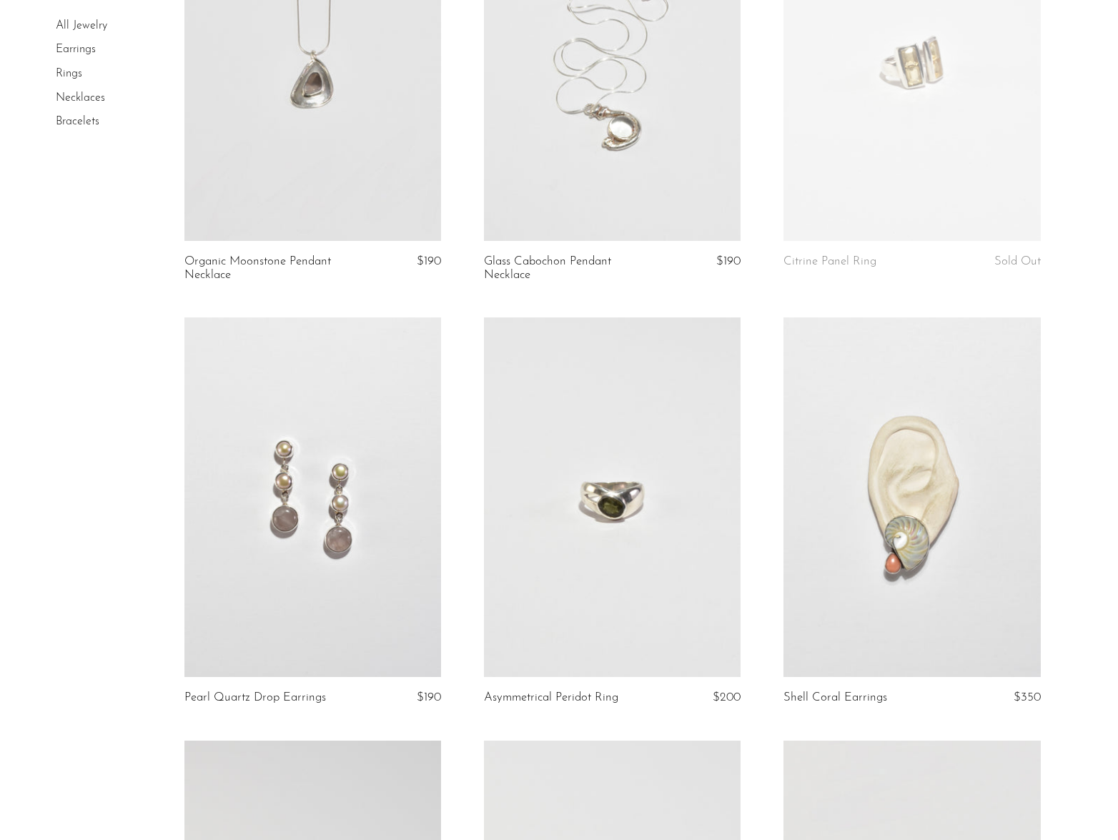
click at [906, 560] on link at bounding box center [912, 497] width 257 height 360
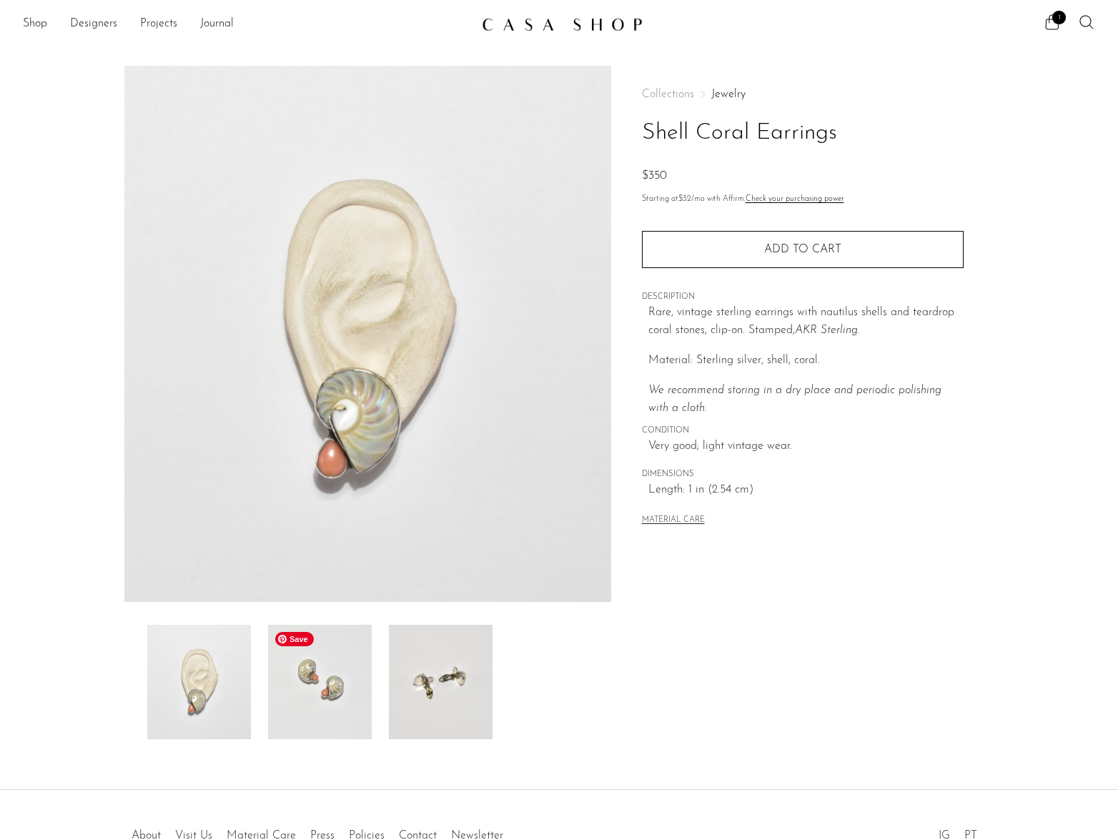
click at [307, 700] on img at bounding box center [320, 682] width 104 height 114
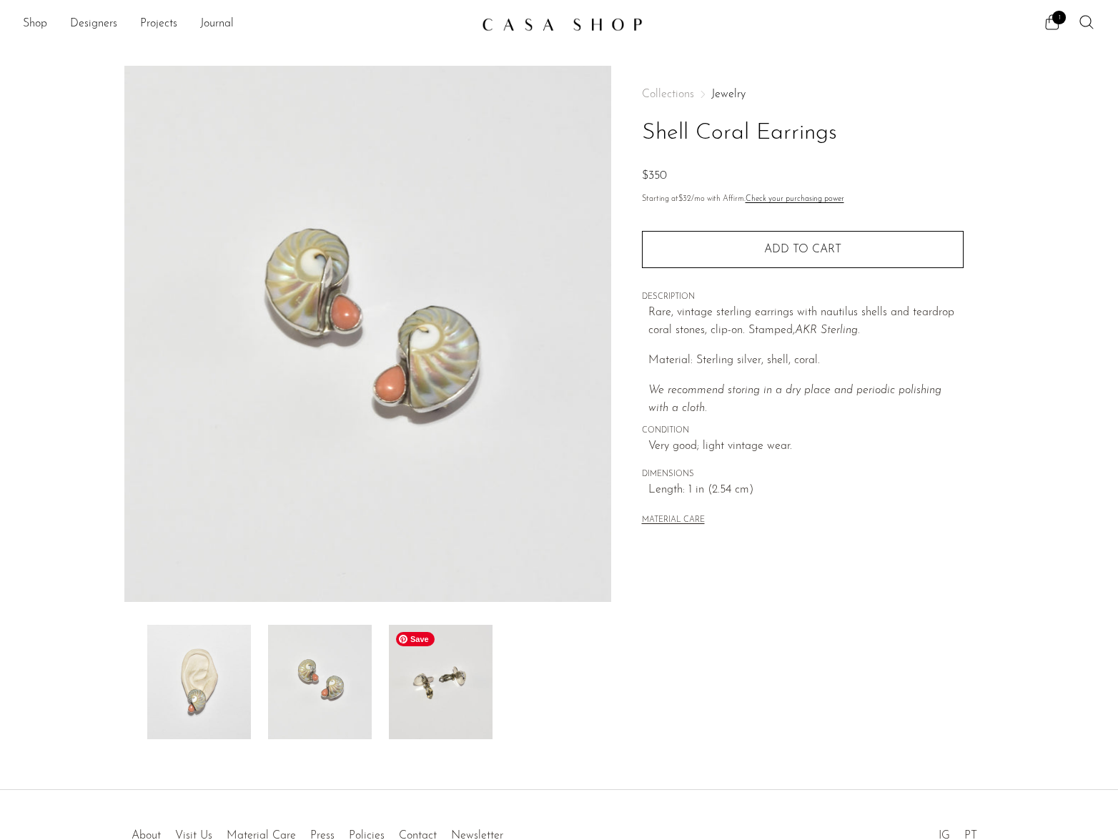
click at [408, 688] on img at bounding box center [441, 682] width 104 height 114
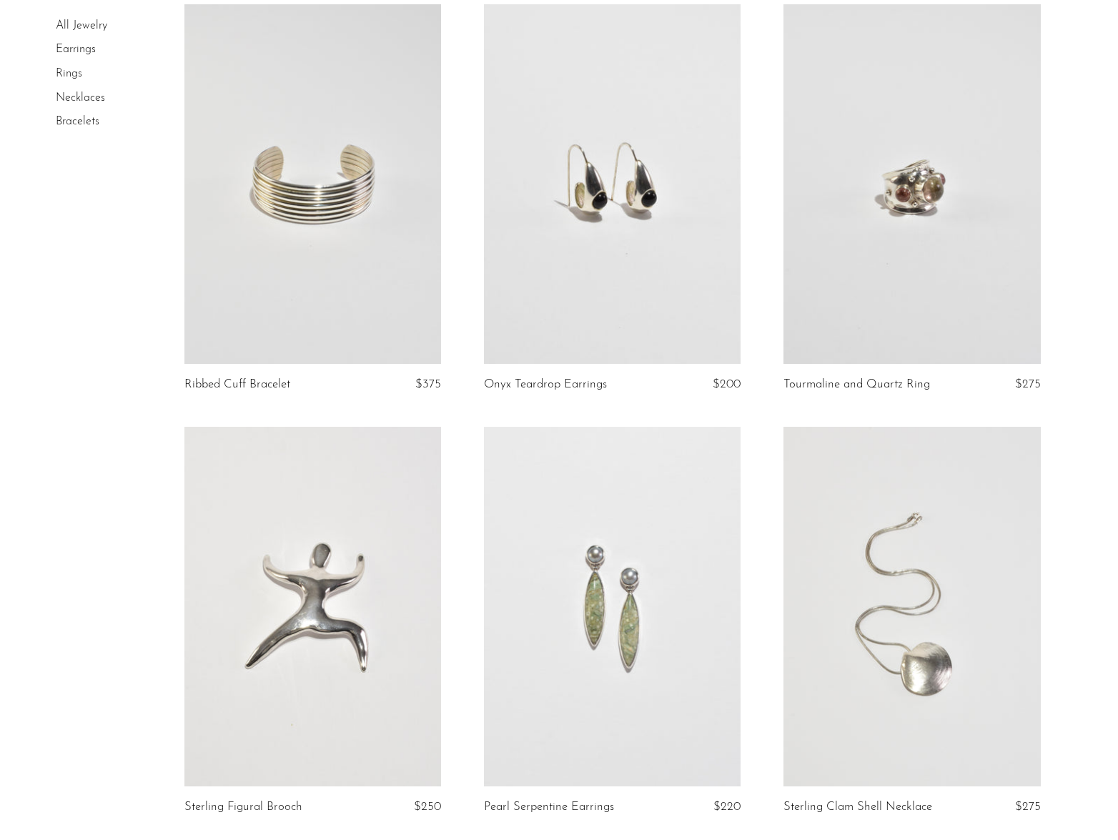
scroll to position [4363, 0]
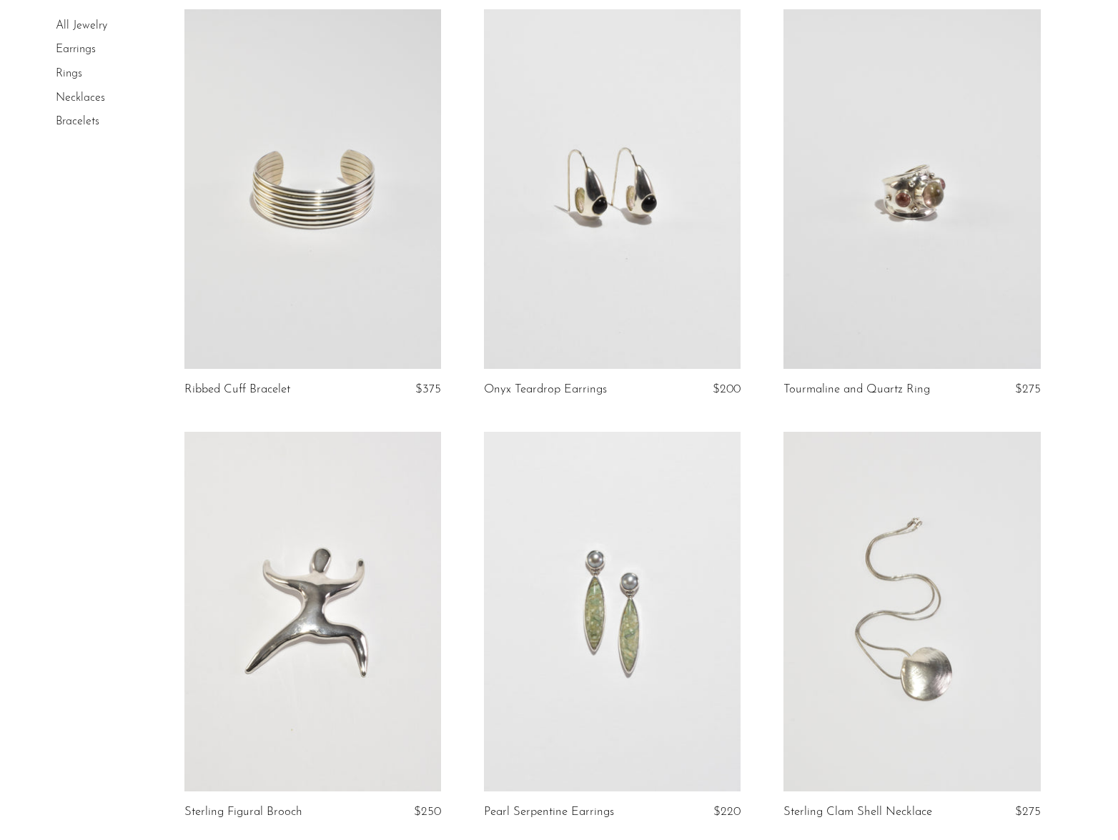
click at [315, 222] on link at bounding box center [312, 189] width 257 height 360
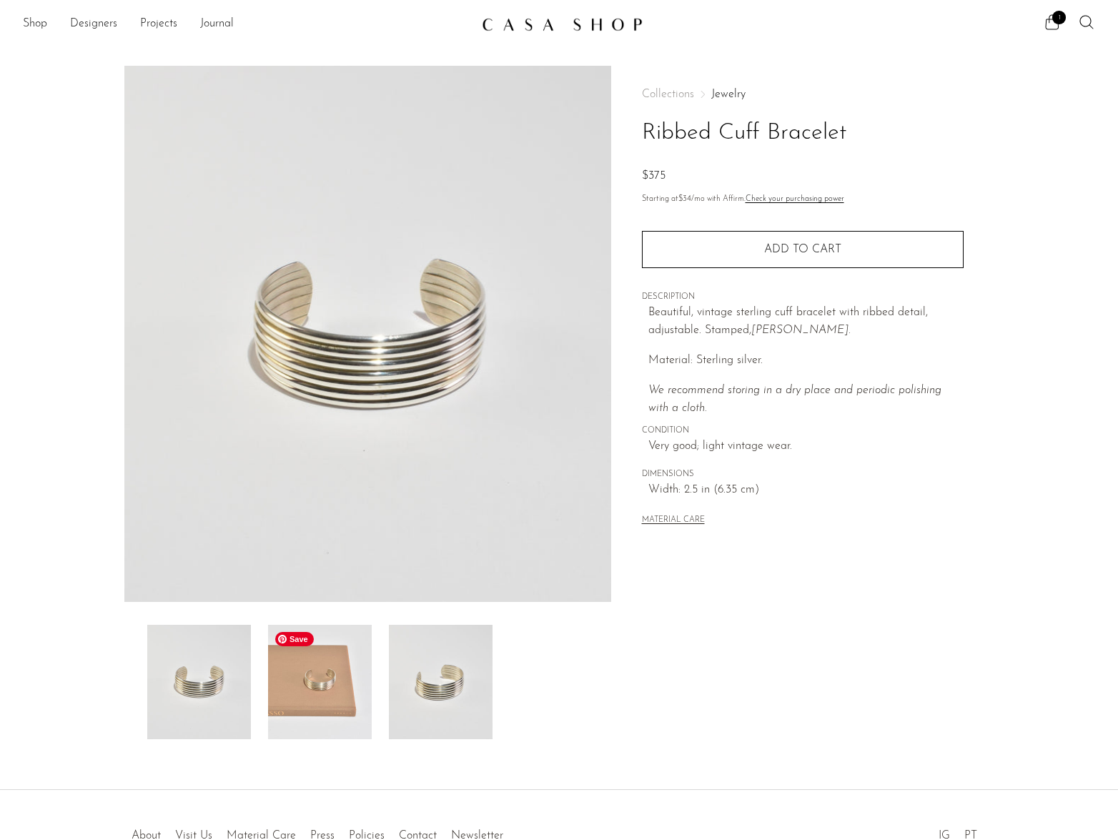
click at [298, 683] on img at bounding box center [320, 682] width 104 height 114
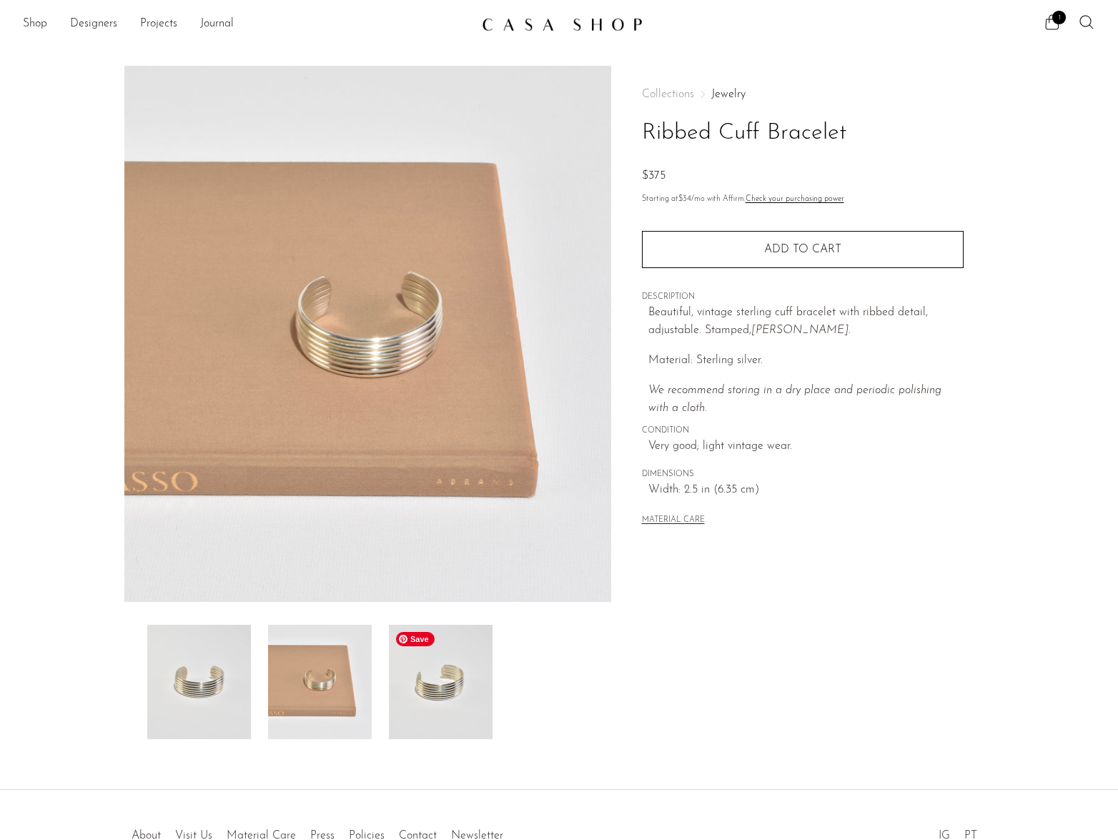
click at [410, 677] on img at bounding box center [441, 682] width 104 height 114
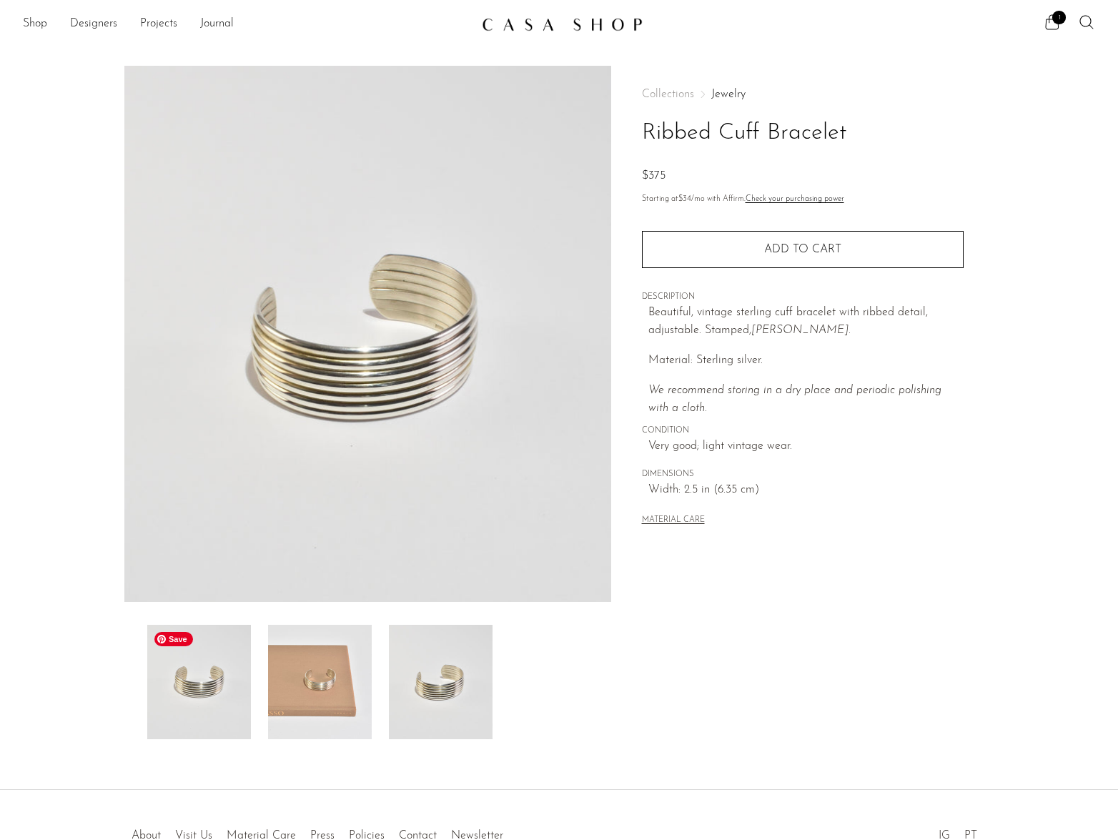
click at [183, 684] on img at bounding box center [199, 682] width 104 height 114
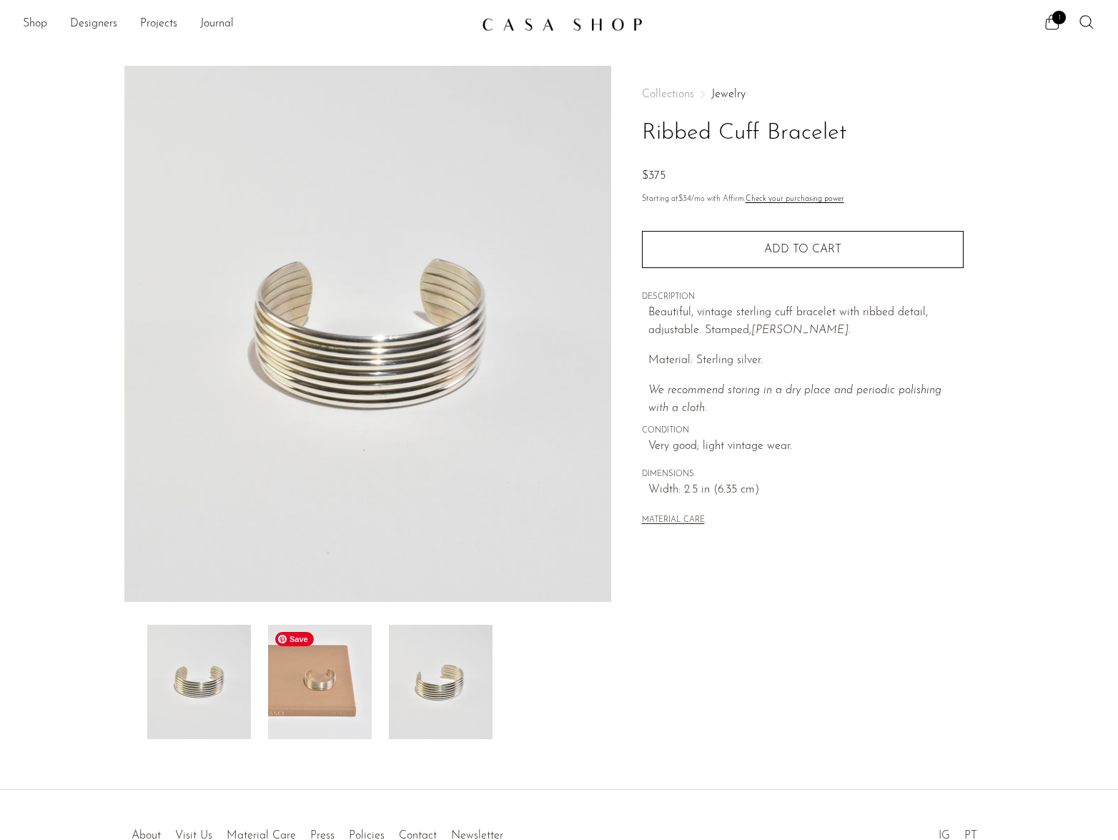
click at [340, 679] on img at bounding box center [320, 682] width 104 height 114
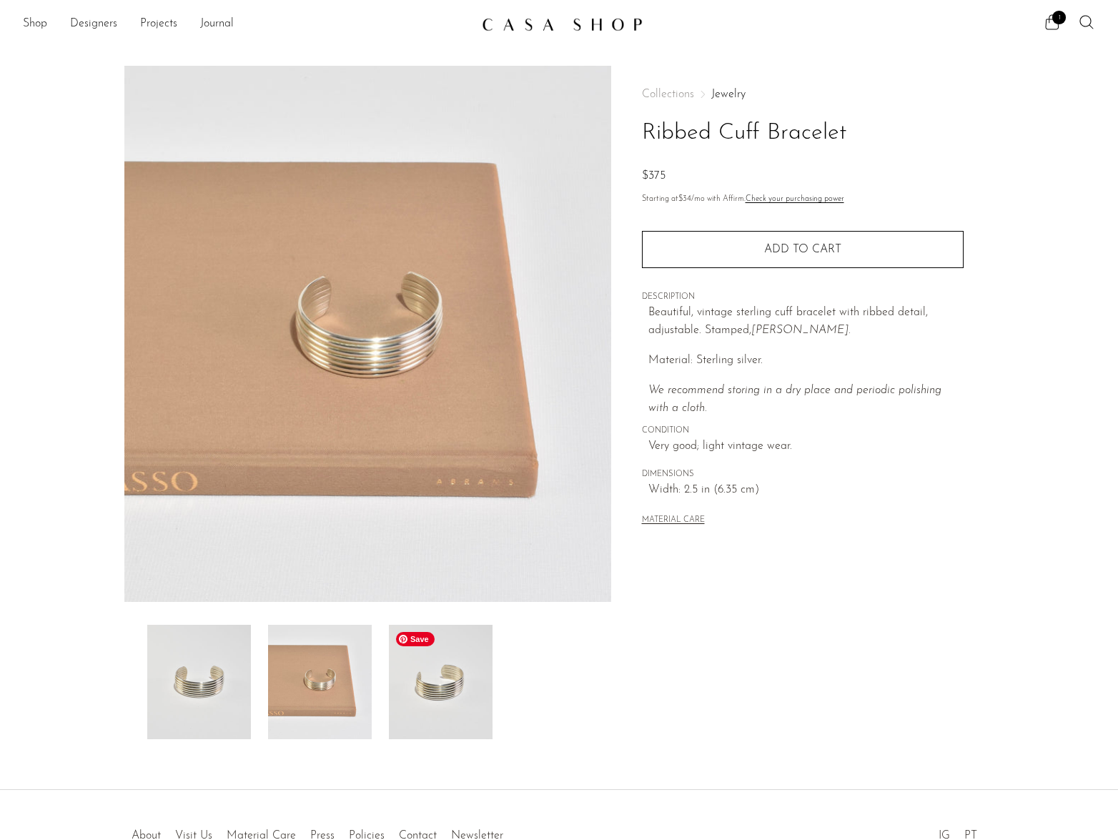
click at [433, 671] on img at bounding box center [441, 682] width 104 height 114
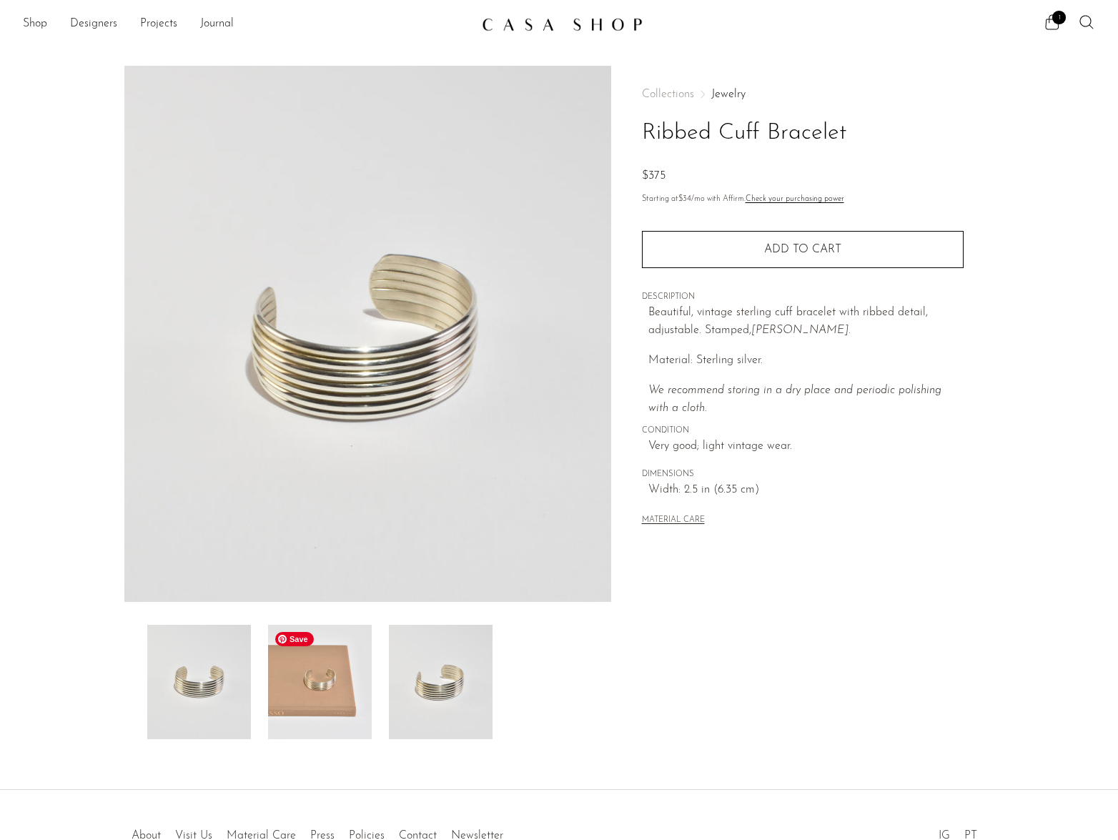
click at [339, 682] on img at bounding box center [320, 682] width 104 height 114
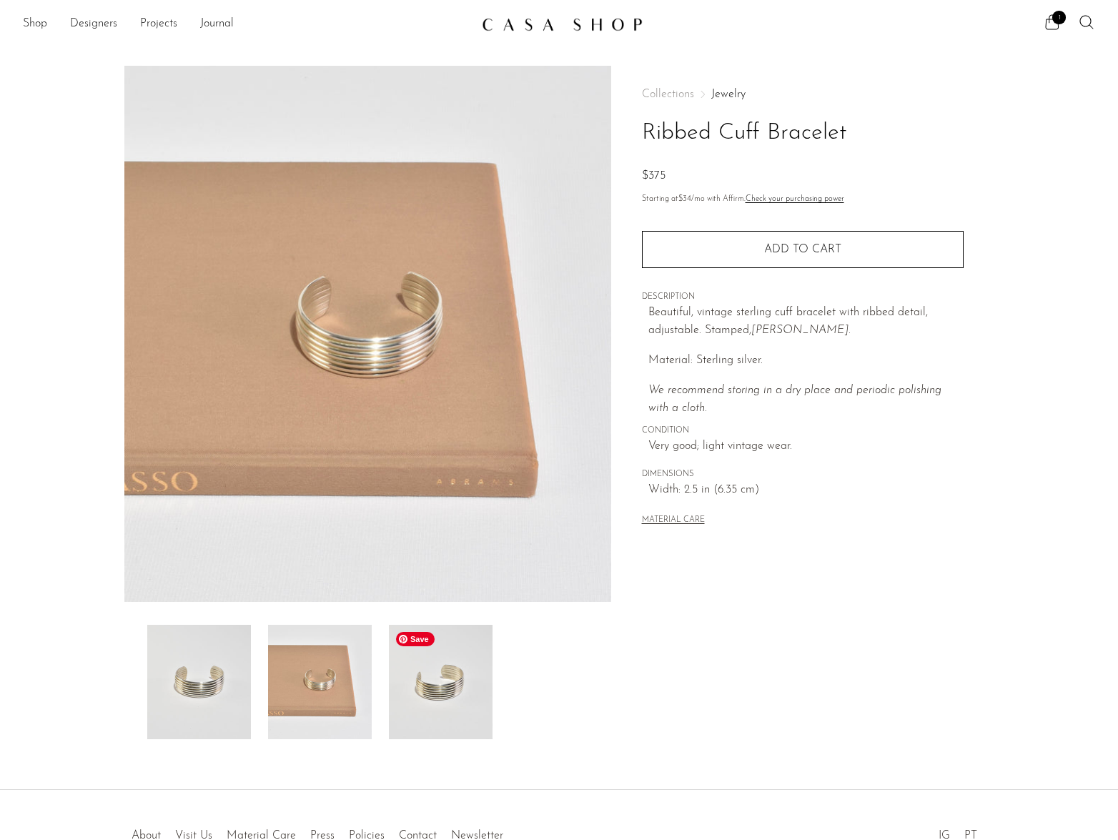
click at [400, 687] on img at bounding box center [441, 682] width 104 height 114
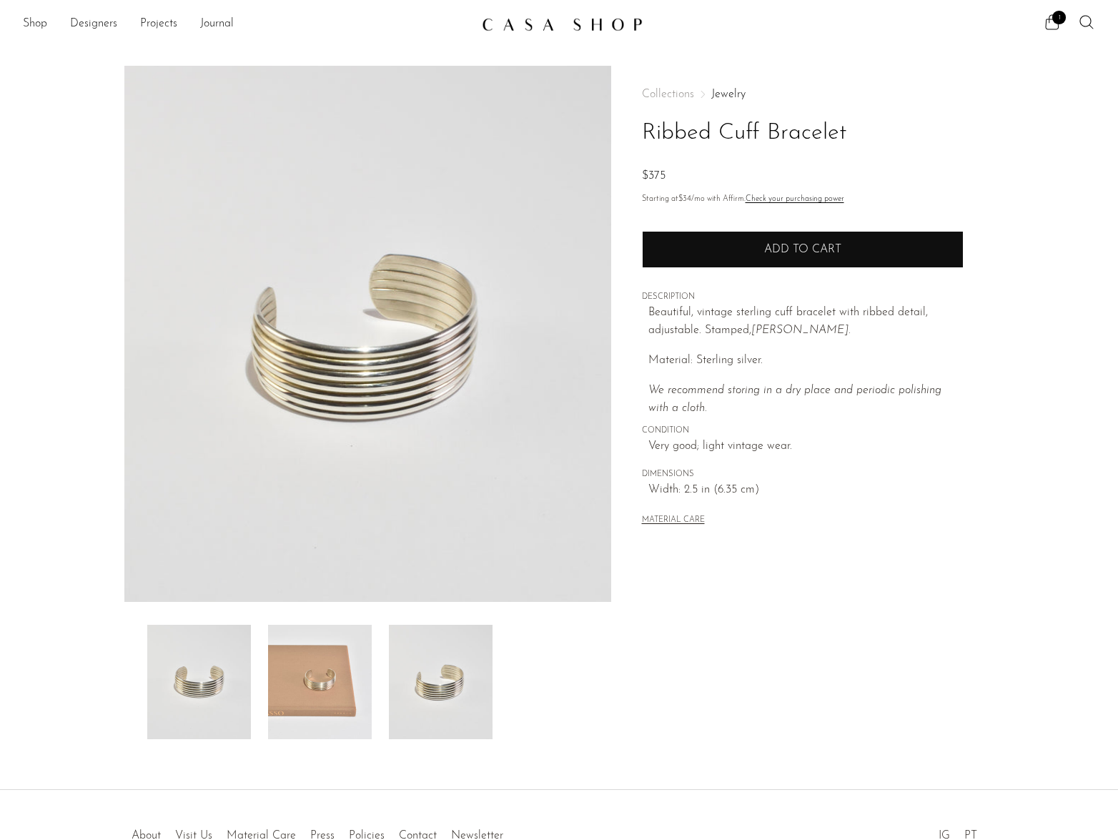
click at [770, 251] on span "Add to cart" at bounding box center [802, 249] width 77 height 11
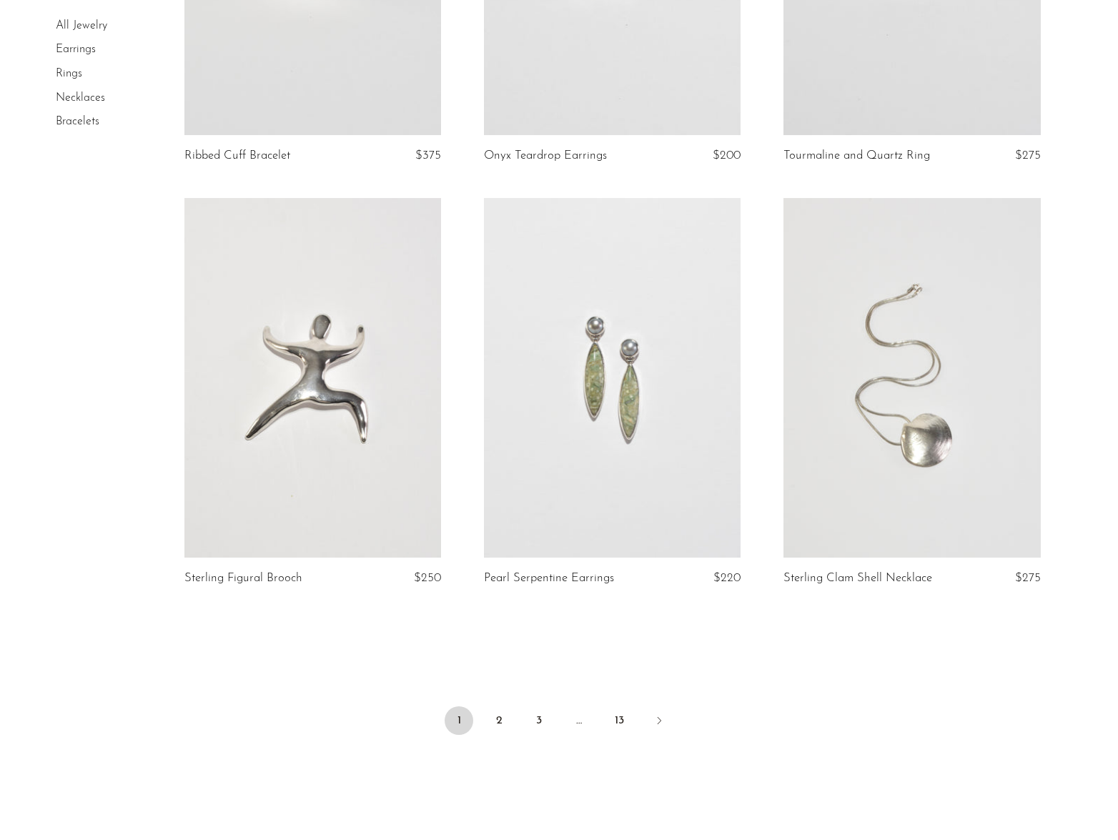
scroll to position [4618, 0]
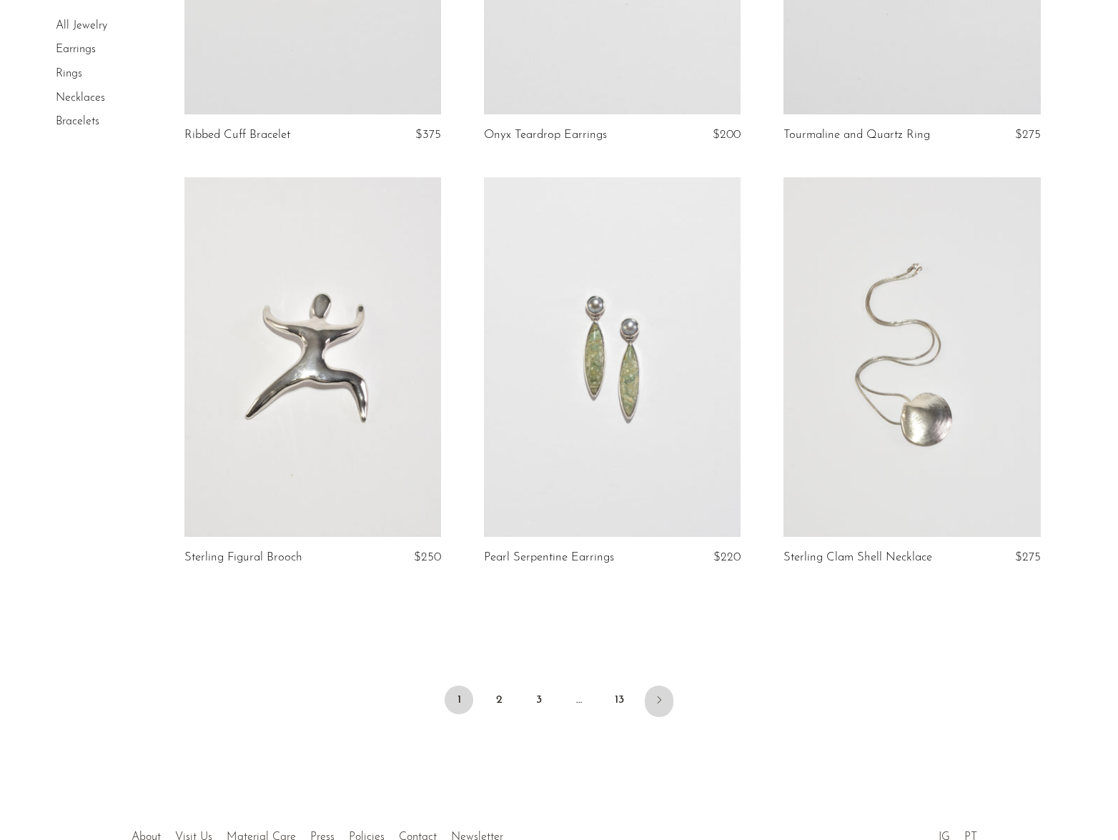
click at [662, 699] on icon "Next" at bounding box center [659, 699] width 11 height 11
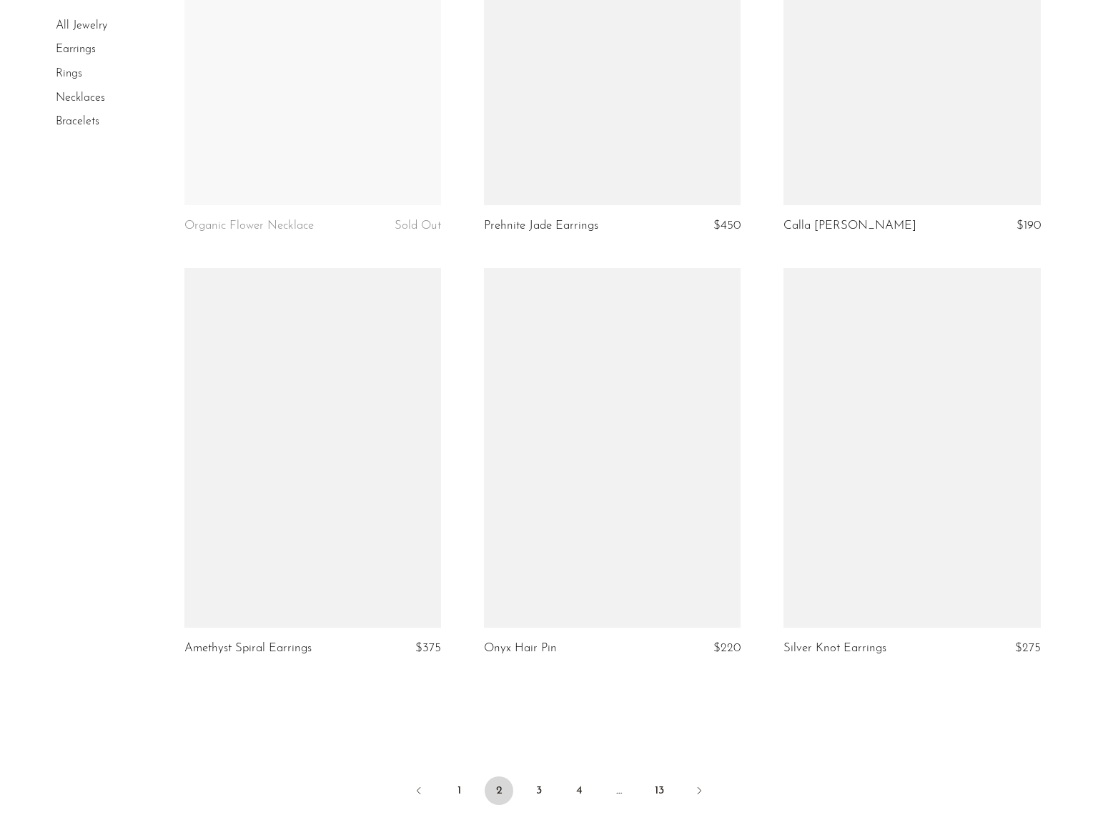
scroll to position [4558, 0]
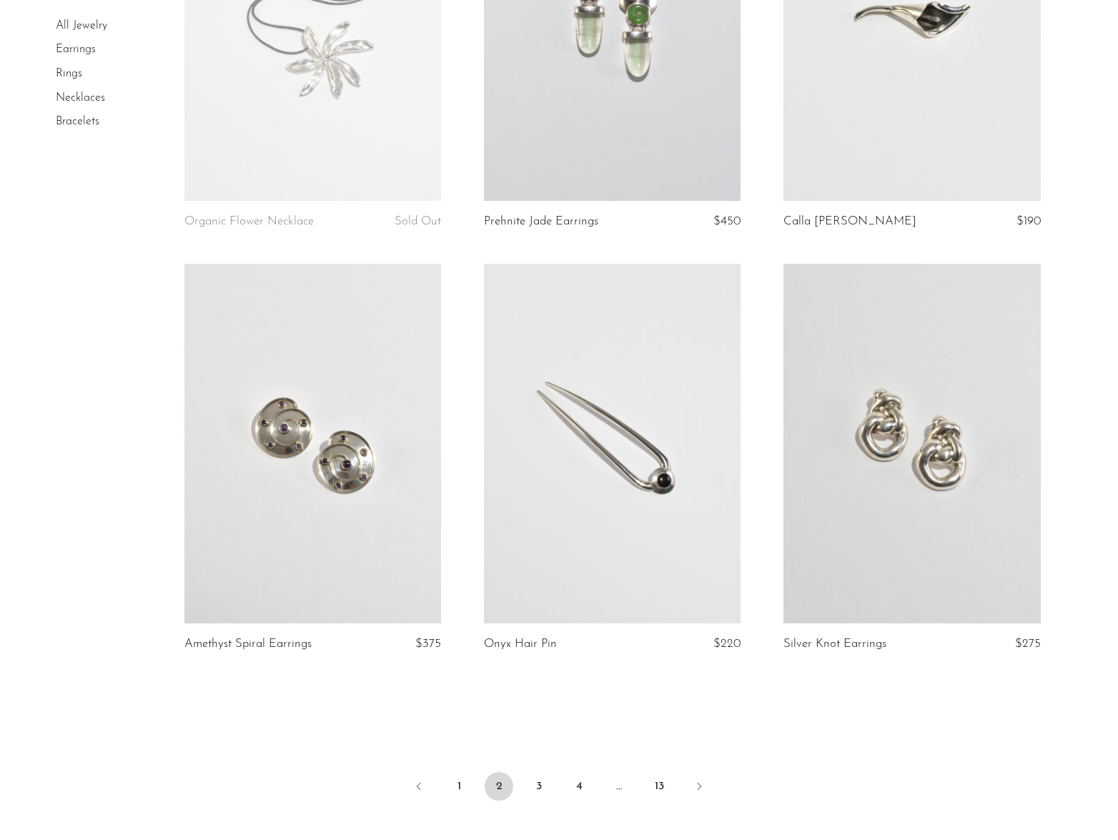
click at [644, 484] on link at bounding box center [612, 444] width 257 height 360
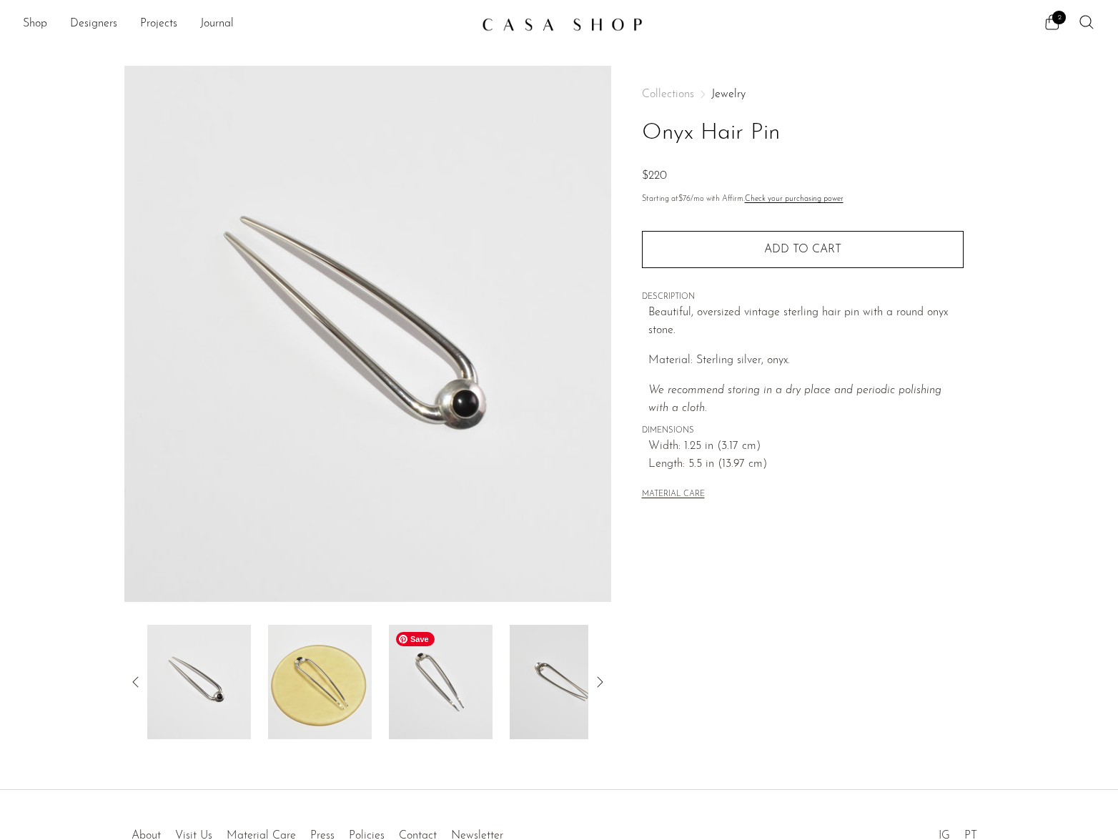
click at [427, 672] on img at bounding box center [441, 682] width 104 height 114
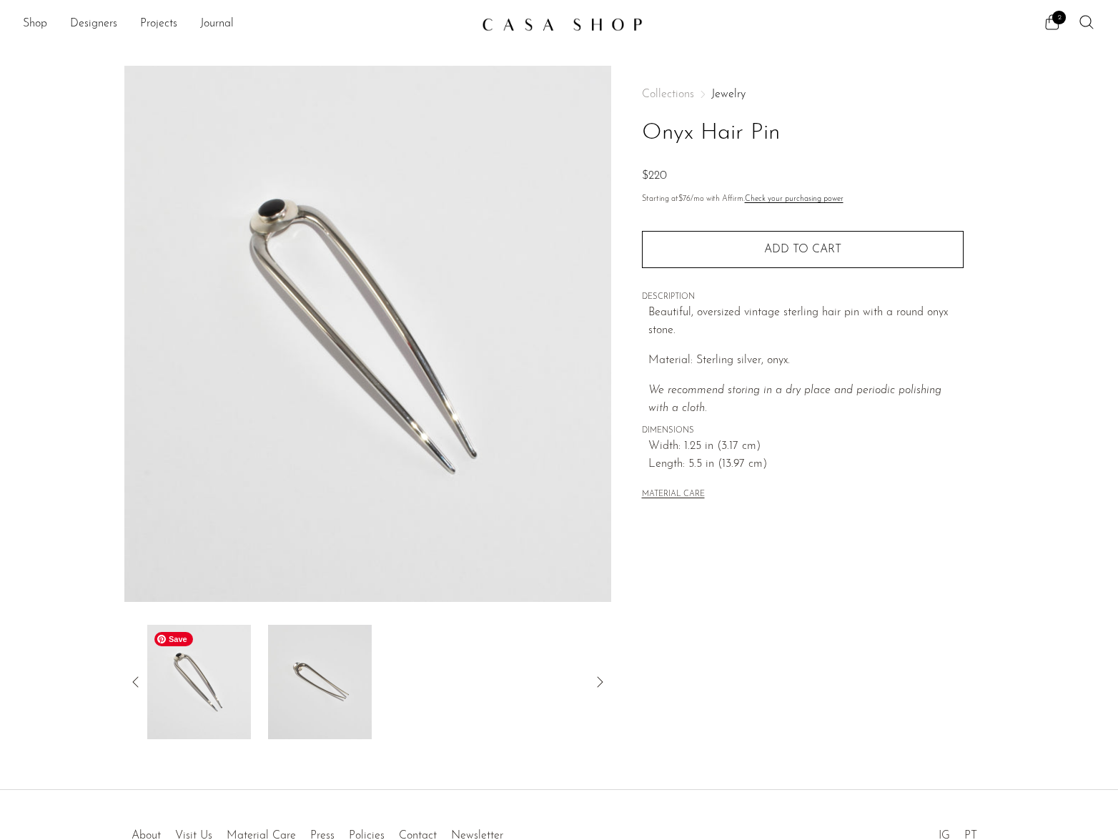
click at [244, 694] on img at bounding box center [199, 682] width 104 height 114
click at [325, 694] on img at bounding box center [320, 682] width 104 height 114
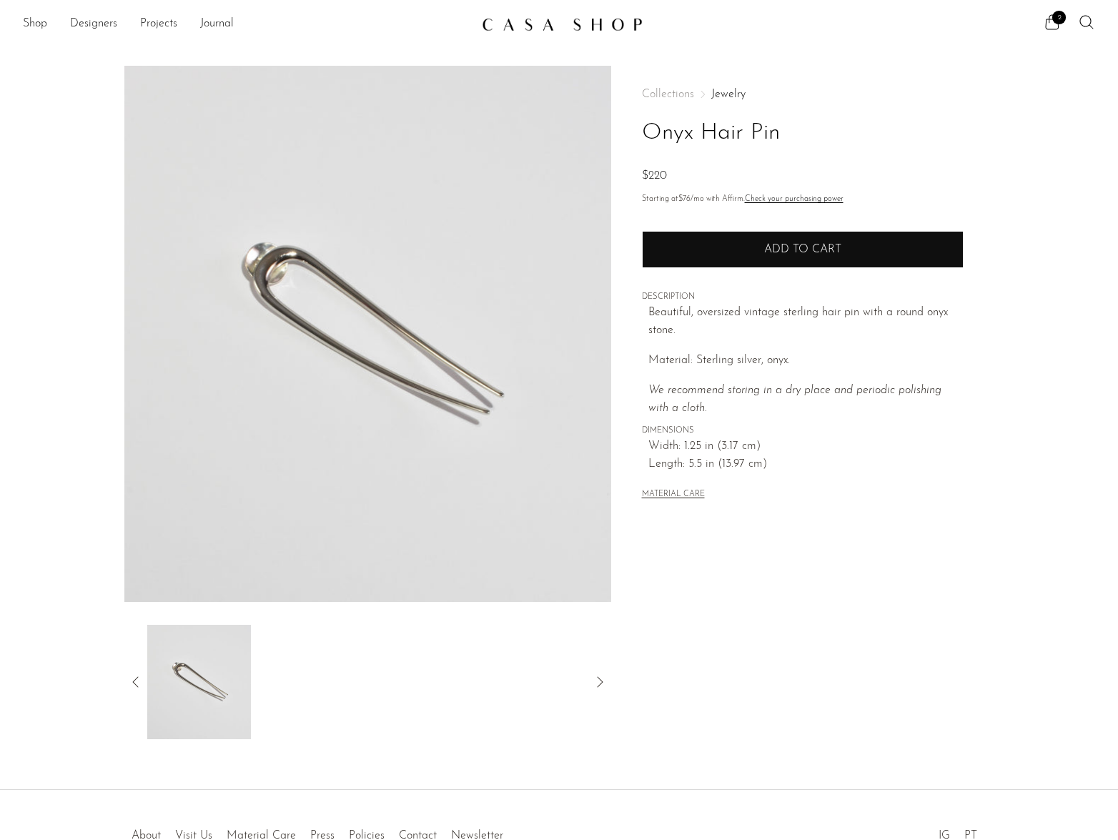
click at [788, 247] on span "Add to cart" at bounding box center [802, 249] width 77 height 11
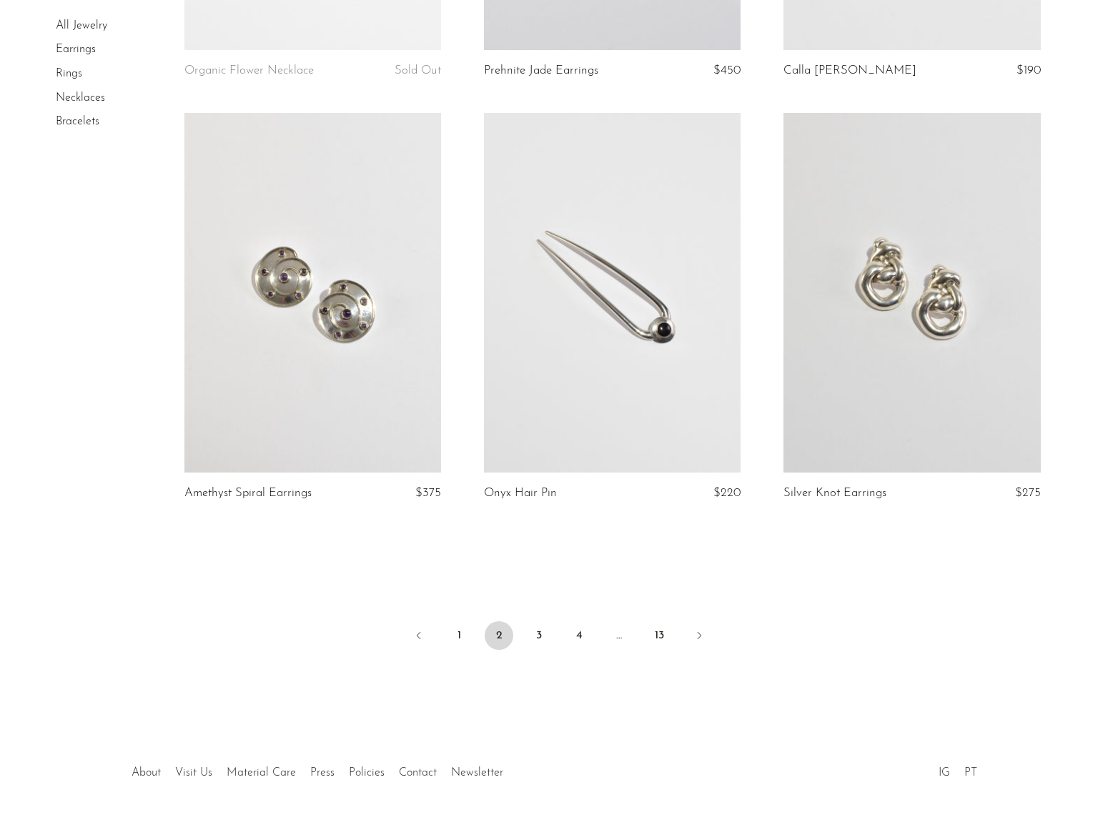
scroll to position [4737, 0]
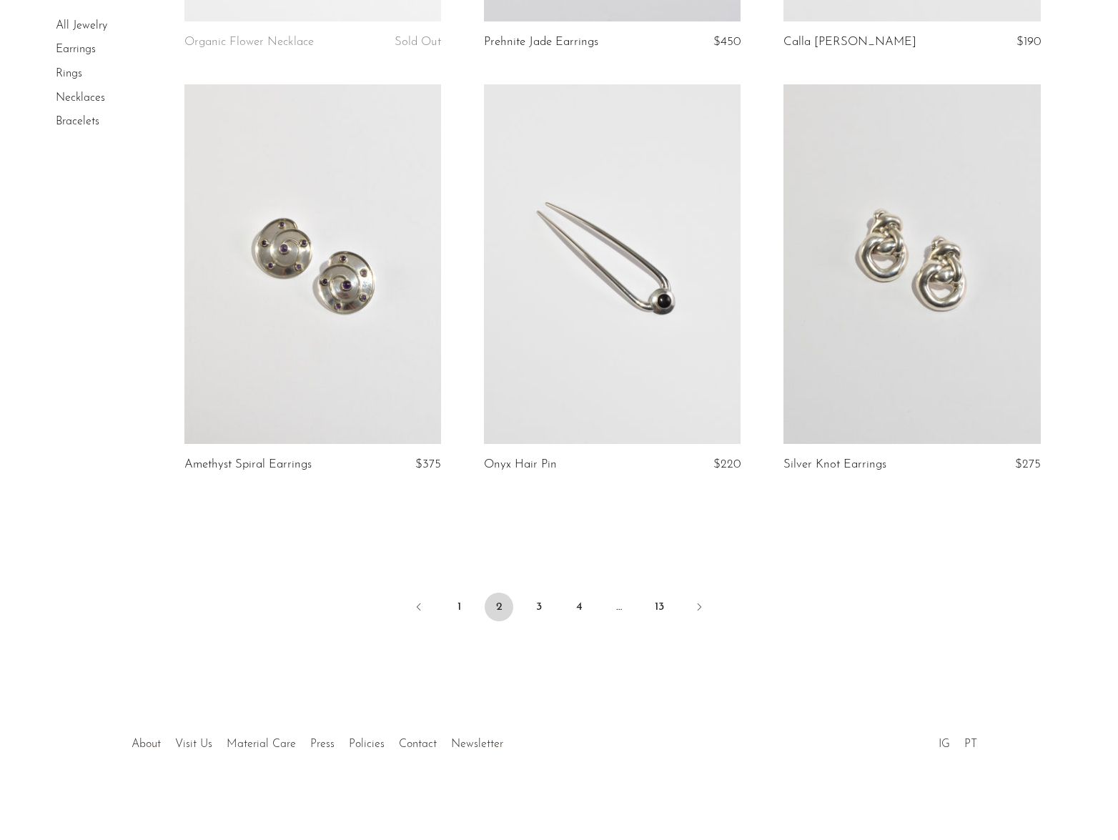
click at [641, 304] on link at bounding box center [612, 264] width 257 height 360
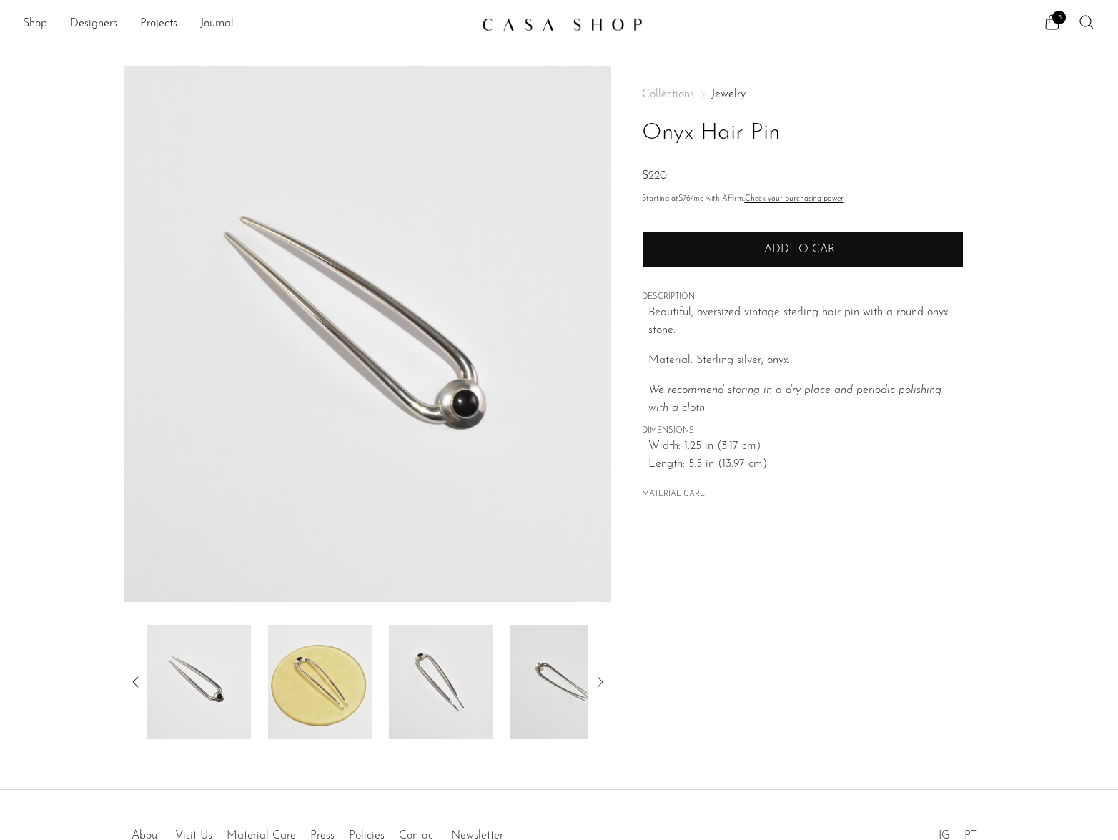
click at [807, 238] on button "Add to cart" at bounding box center [803, 249] width 322 height 37
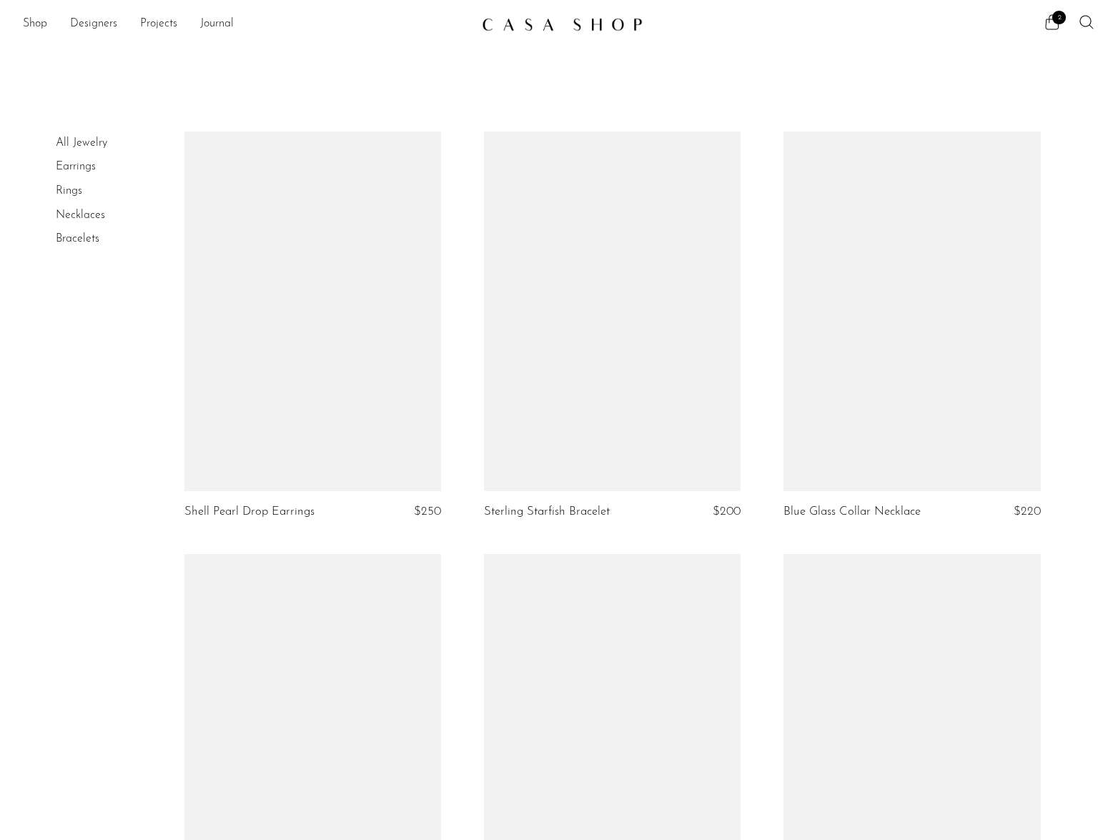
scroll to position [4737, 0]
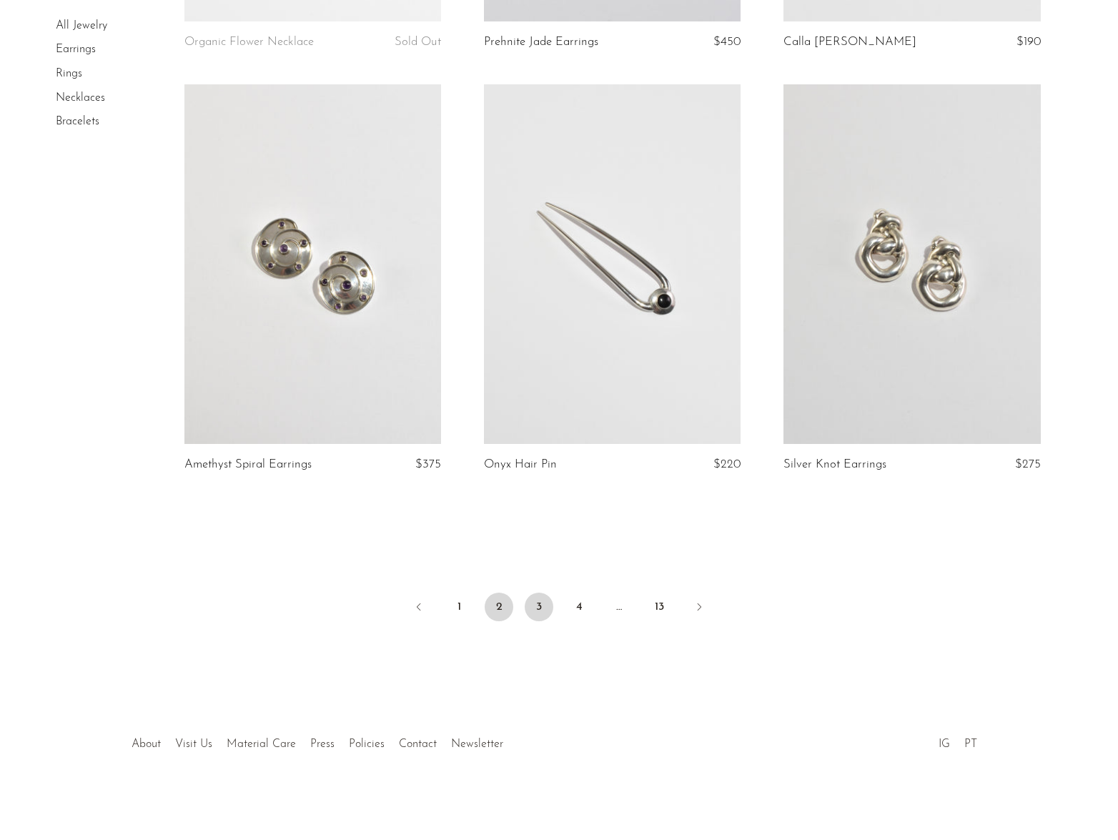
click at [543, 606] on link "3" at bounding box center [539, 607] width 29 height 29
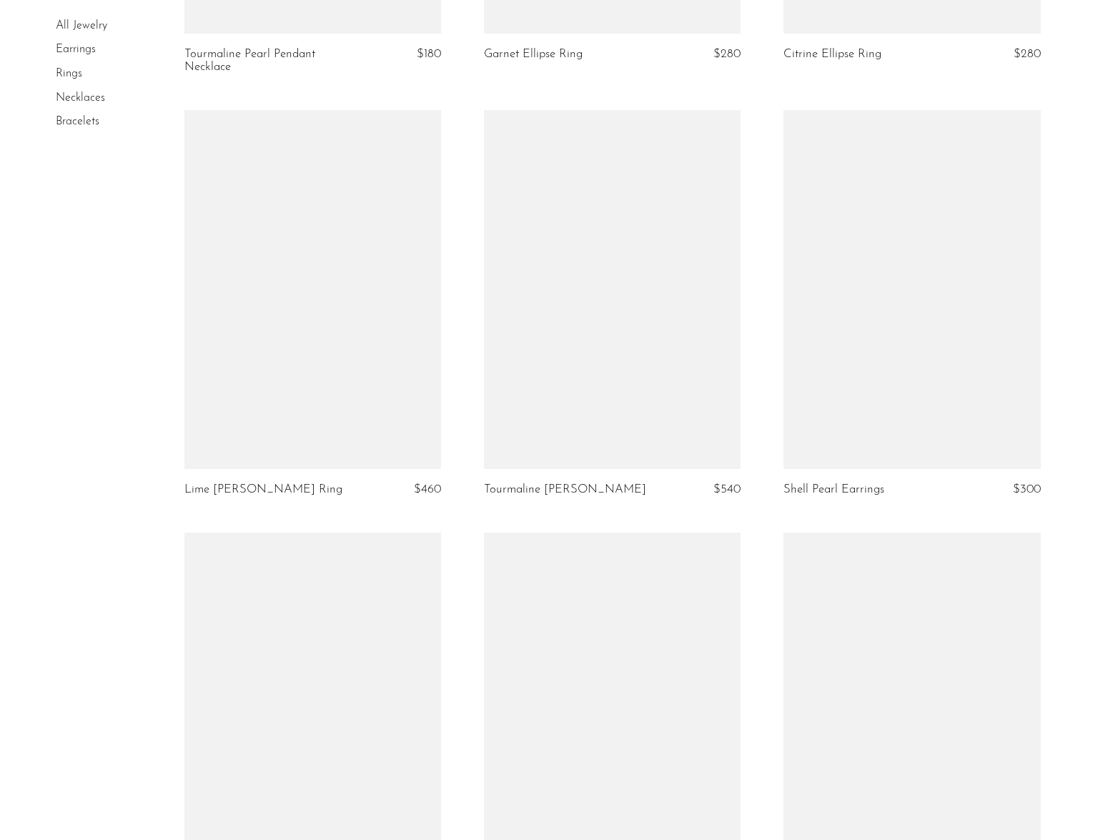
scroll to position [3050, 0]
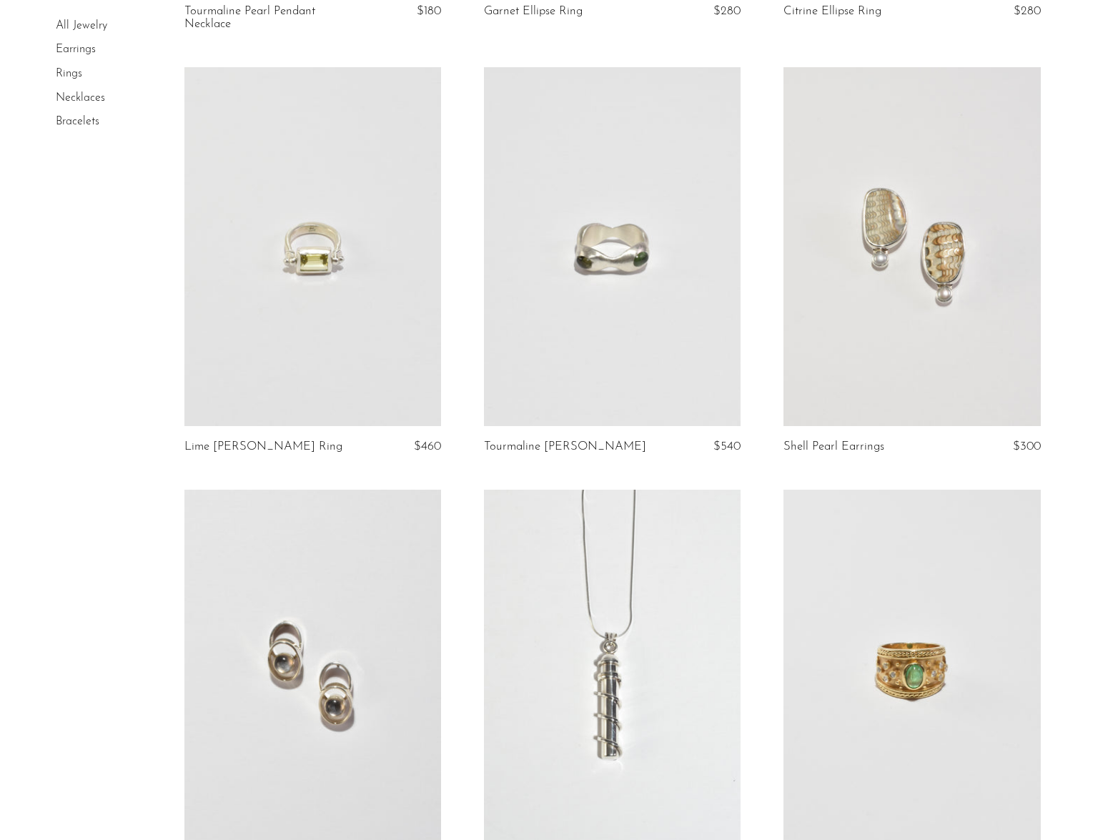
click at [881, 330] on link at bounding box center [912, 247] width 257 height 360
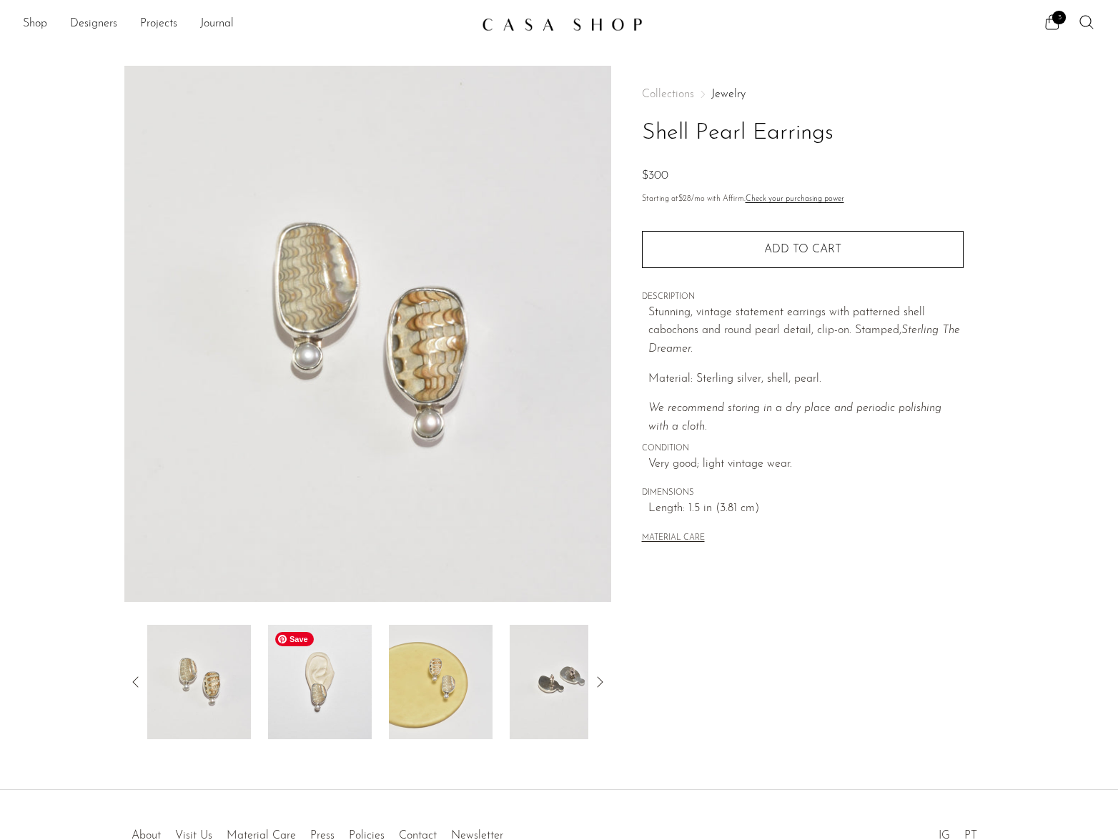
click at [325, 675] on img at bounding box center [320, 682] width 104 height 114
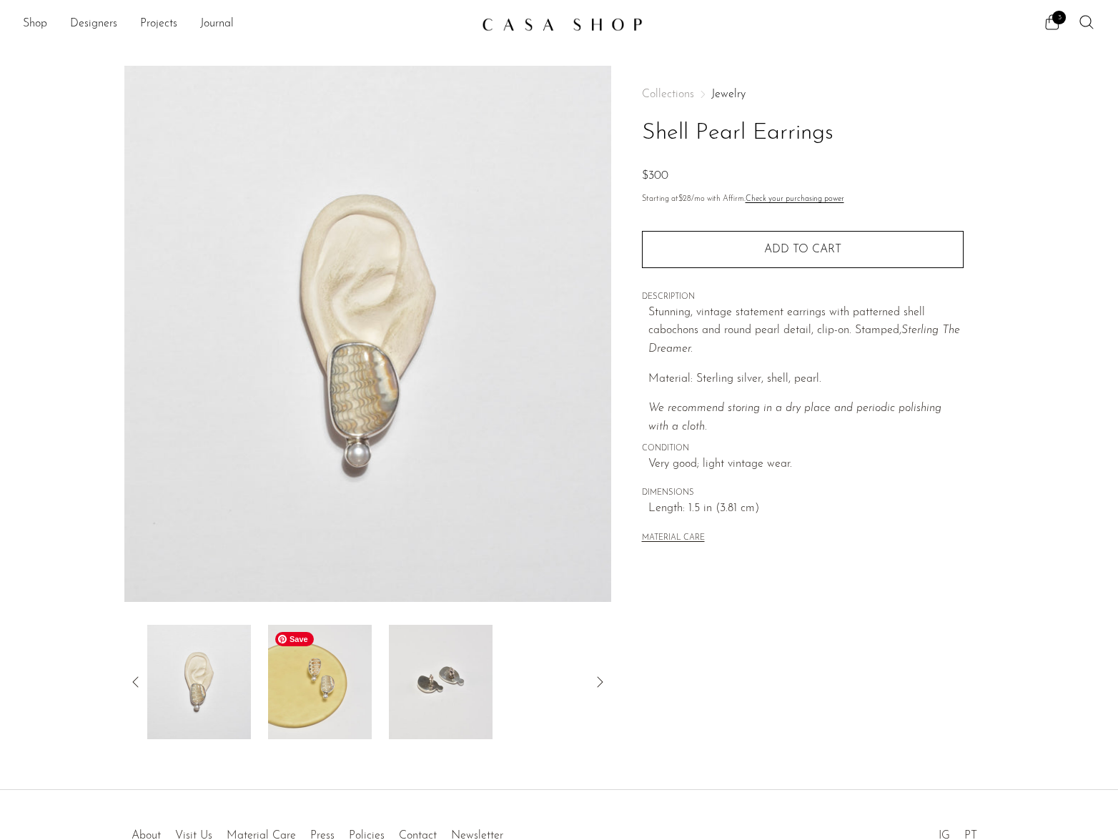
click at [356, 685] on img at bounding box center [320, 682] width 104 height 114
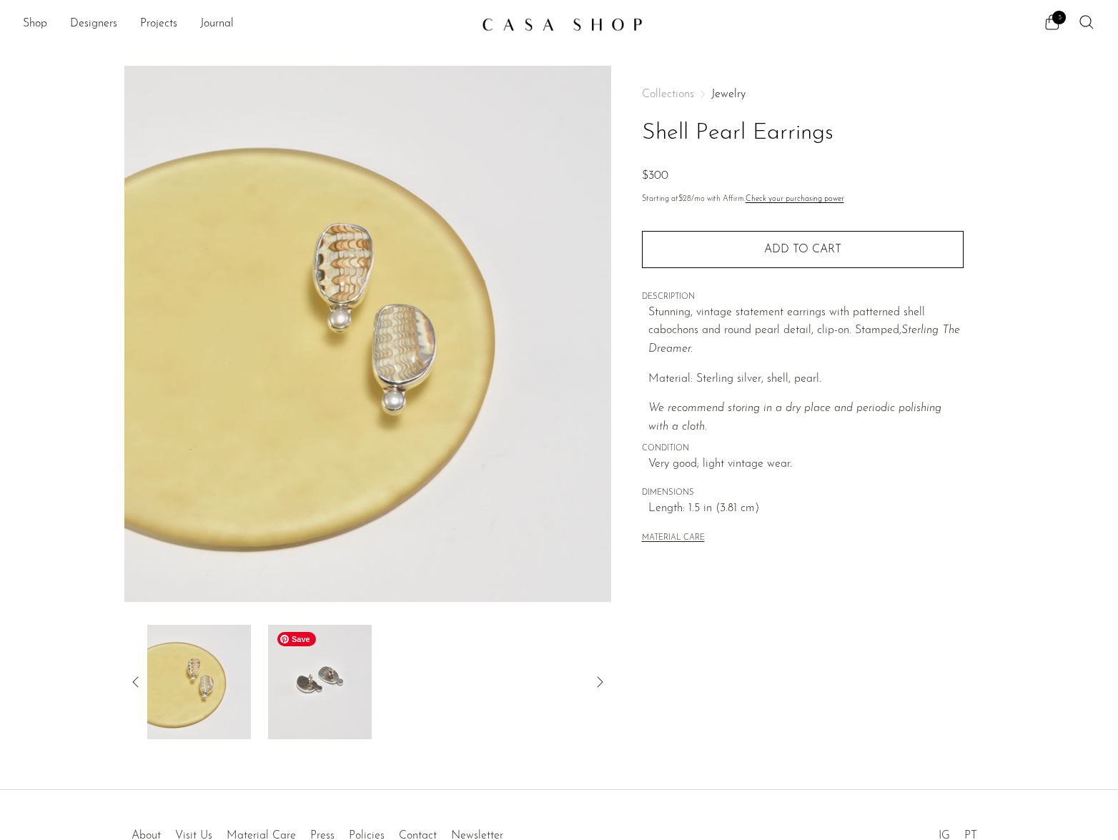
click at [345, 686] on img at bounding box center [320, 682] width 104 height 114
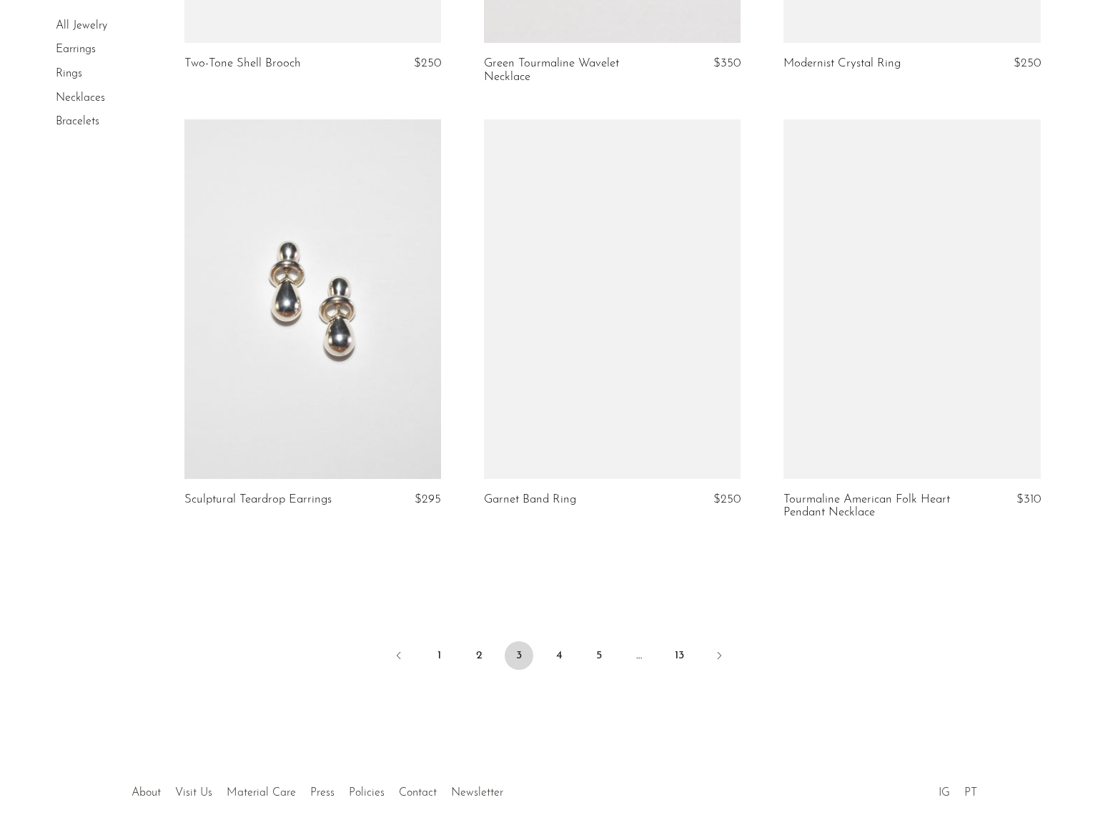
scroll to position [4793, 0]
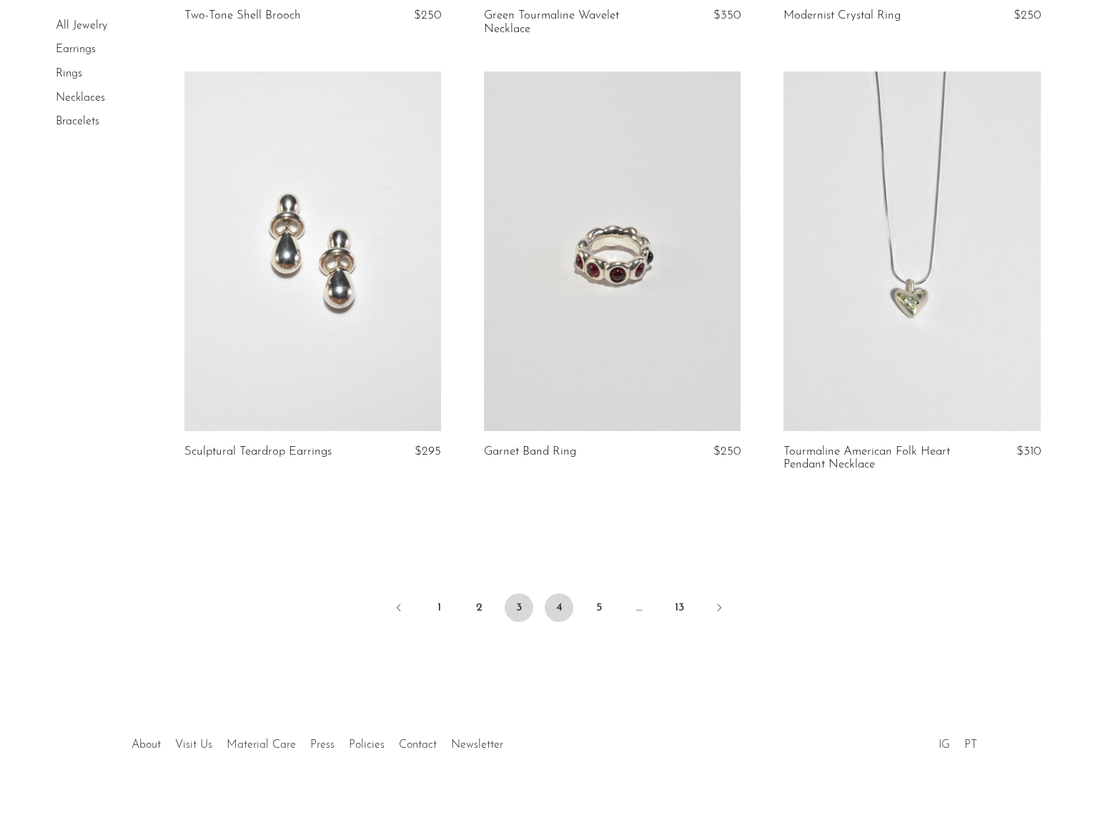
click at [563, 606] on link "4" at bounding box center [559, 608] width 29 height 29
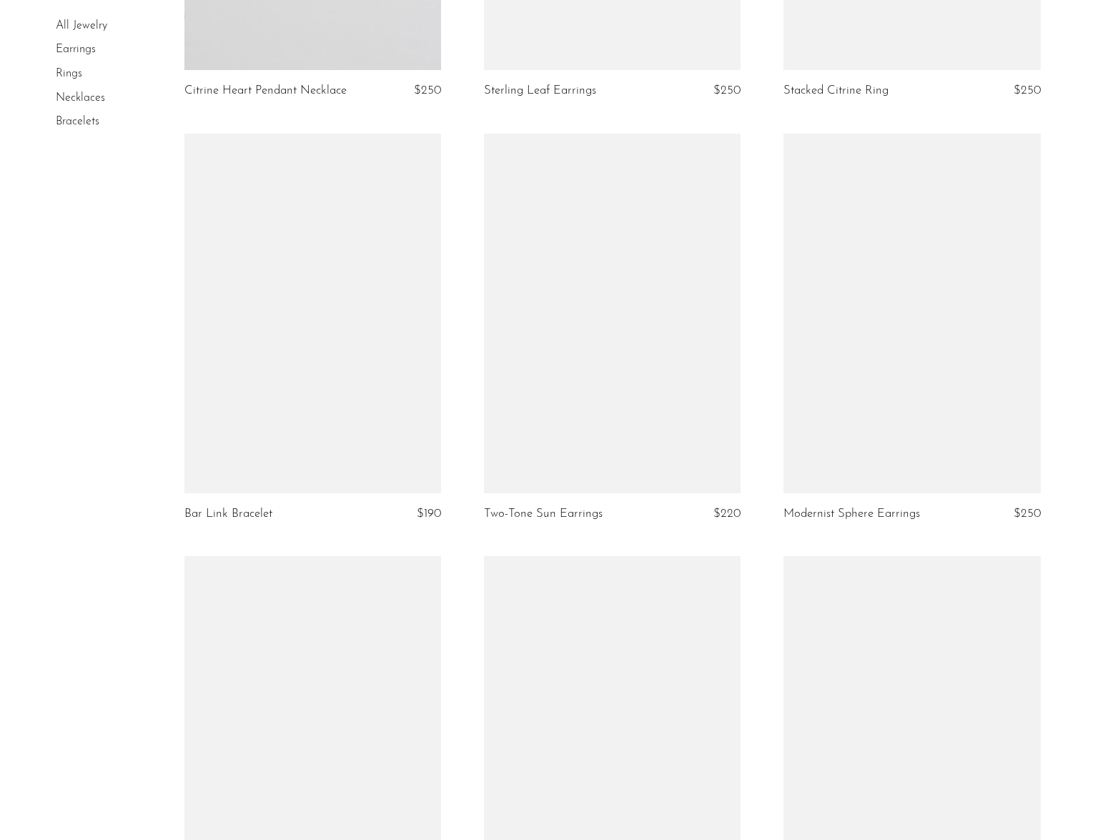
scroll to position [2595, 0]
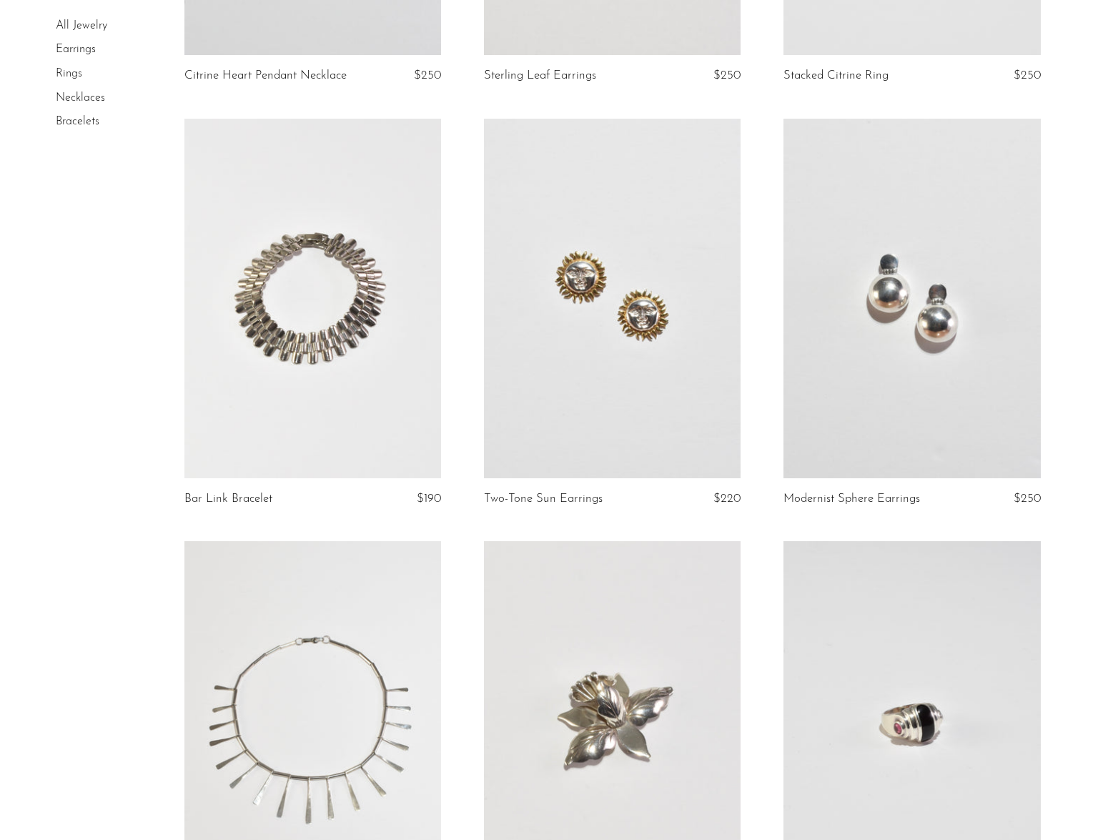
click at [951, 318] on link at bounding box center [912, 299] width 257 height 360
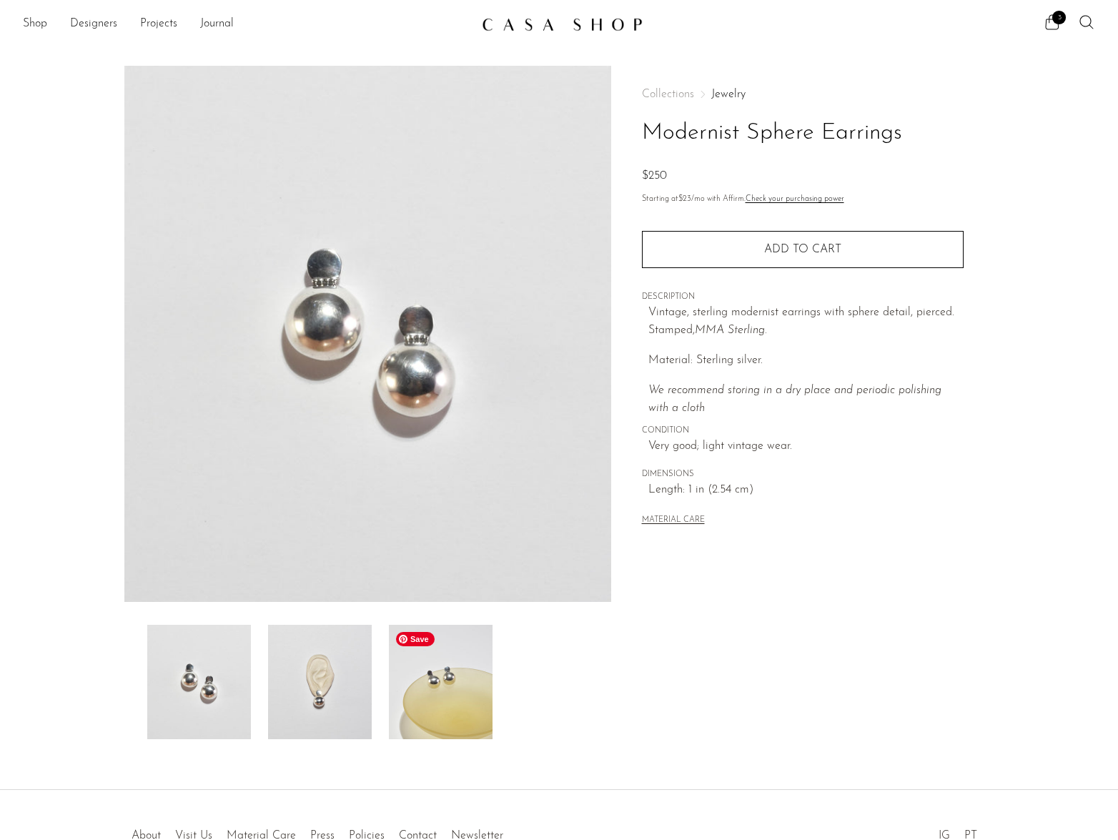
click at [411, 666] on img at bounding box center [441, 682] width 104 height 114
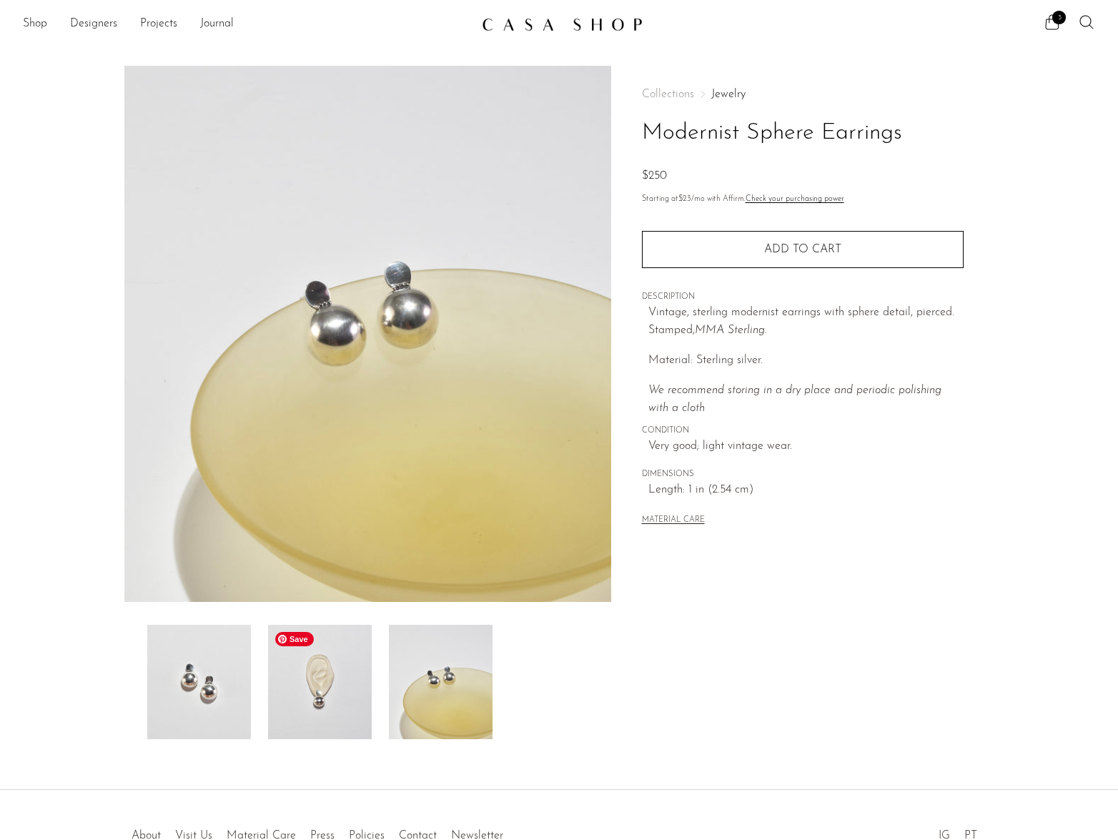
click at [331, 677] on img at bounding box center [320, 682] width 104 height 114
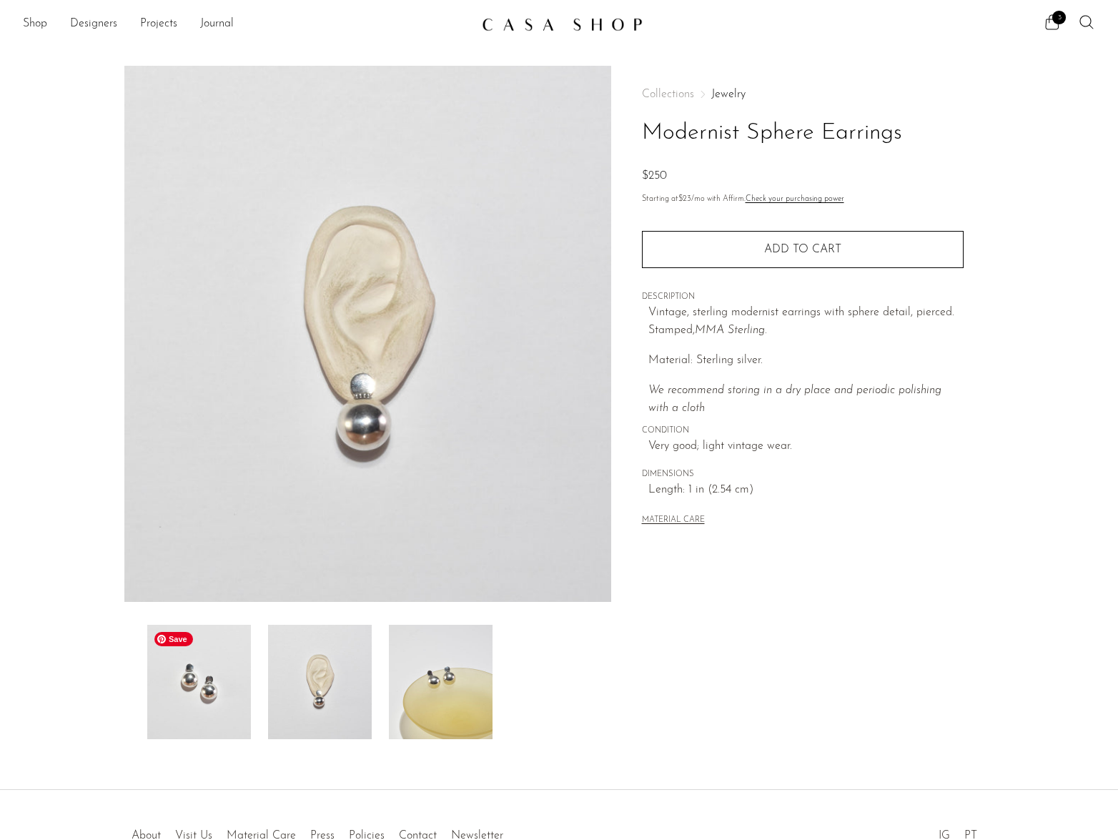
click at [227, 680] on img at bounding box center [199, 682] width 104 height 114
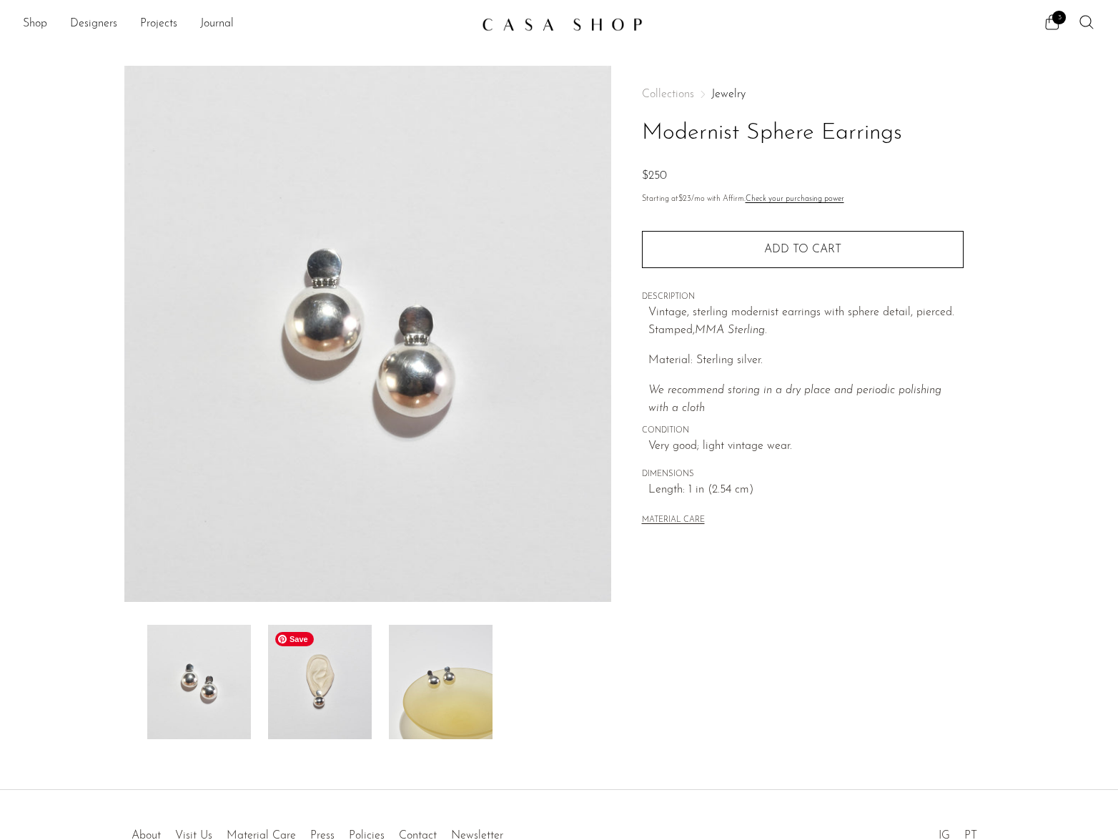
click at [308, 679] on img at bounding box center [320, 682] width 104 height 114
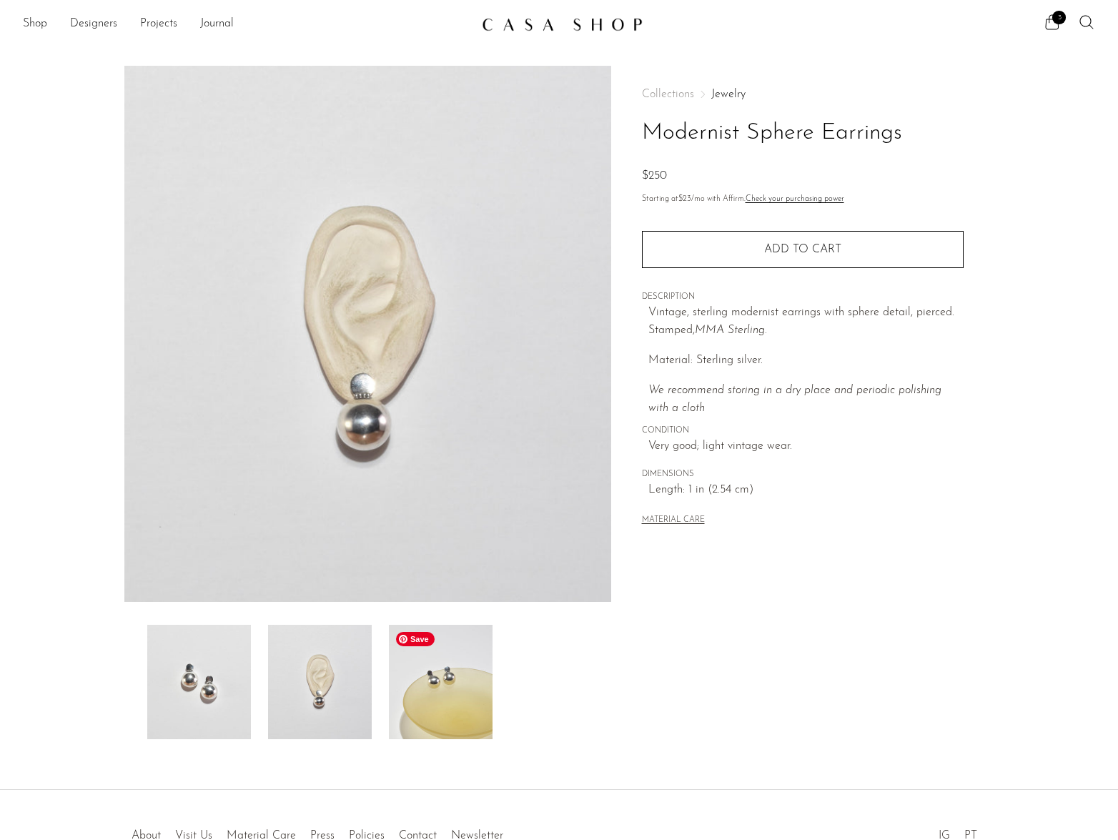
click at [401, 675] on img at bounding box center [441, 682] width 104 height 114
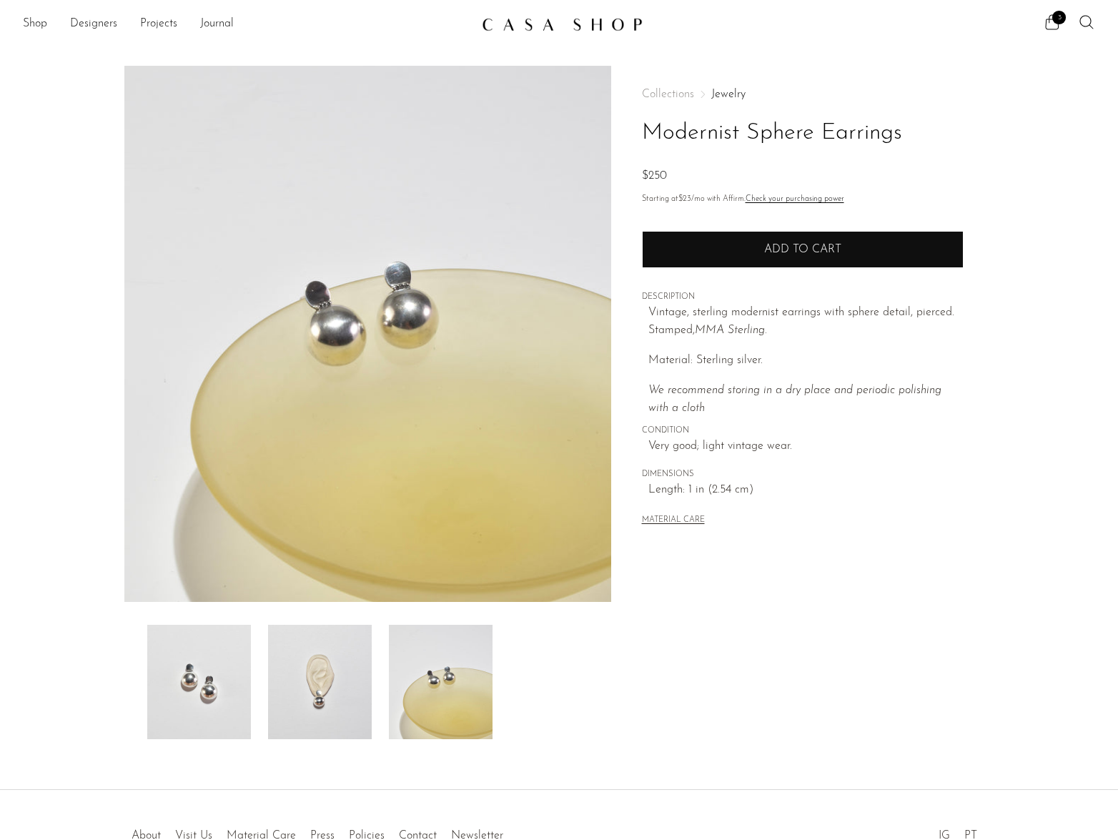
click at [734, 262] on button "Add to cart" at bounding box center [803, 249] width 322 height 37
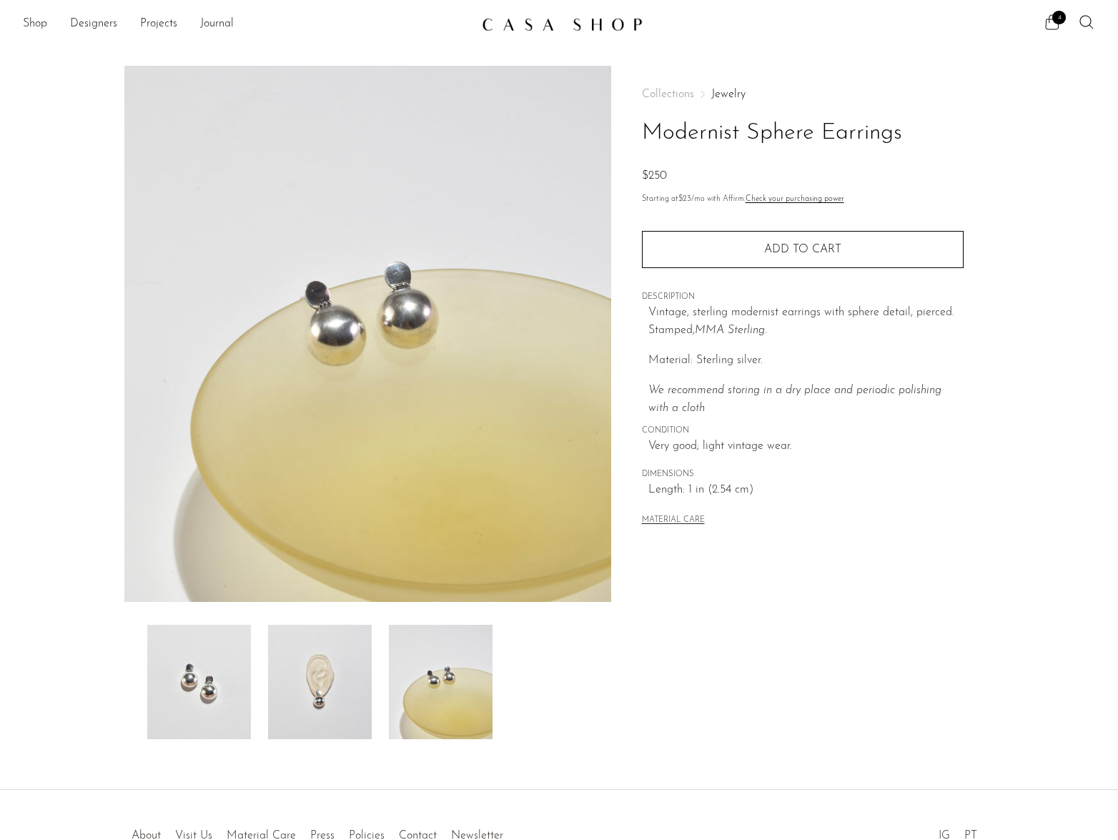
click at [1050, 25] on icon at bounding box center [1052, 22] width 17 height 17
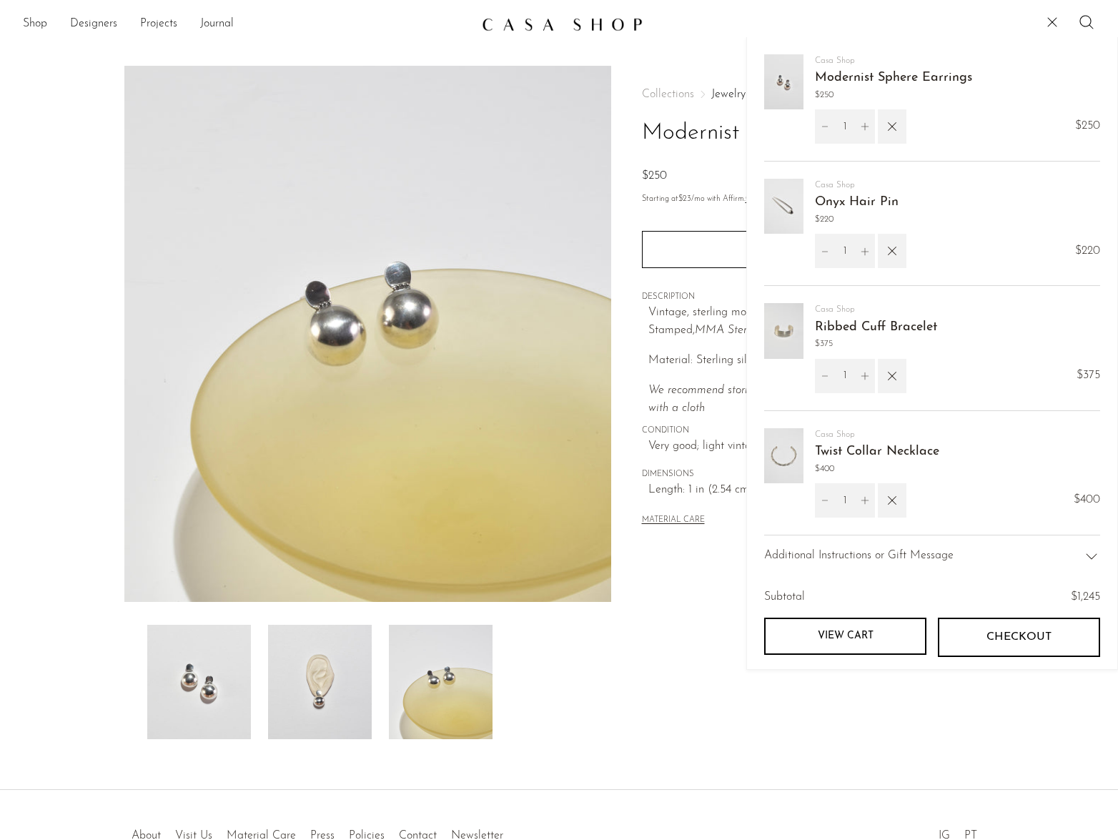
click at [787, 459] on img at bounding box center [783, 455] width 39 height 55
click at [845, 636] on link "View cart" at bounding box center [845, 636] width 162 height 37
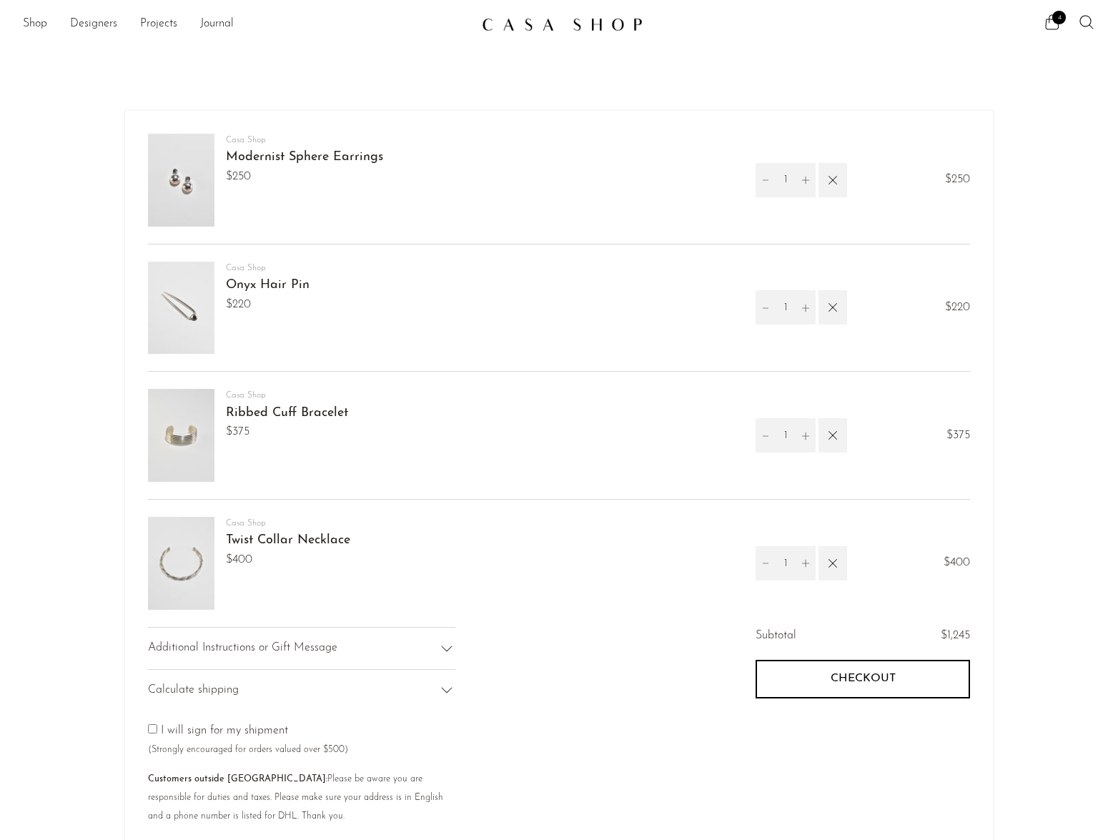
click at [273, 537] on link "Twist Collar Necklace" at bounding box center [288, 540] width 124 height 13
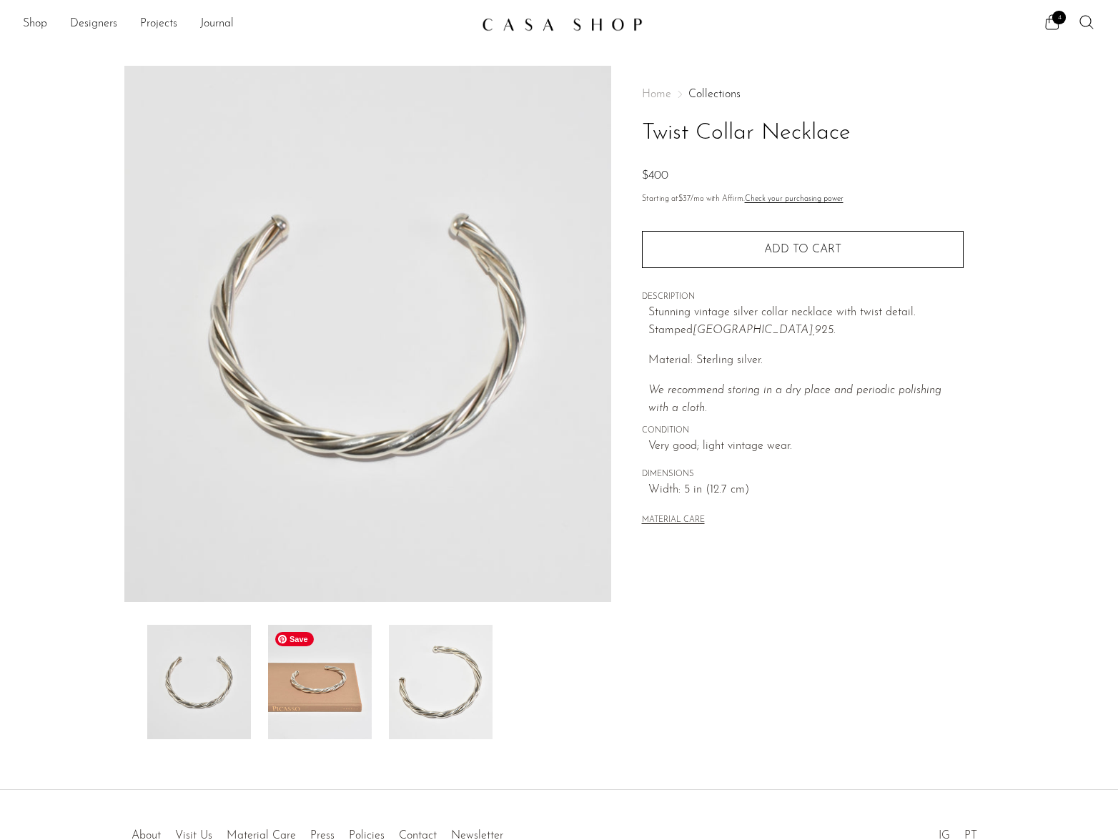
click at [297, 677] on img at bounding box center [320, 682] width 104 height 114
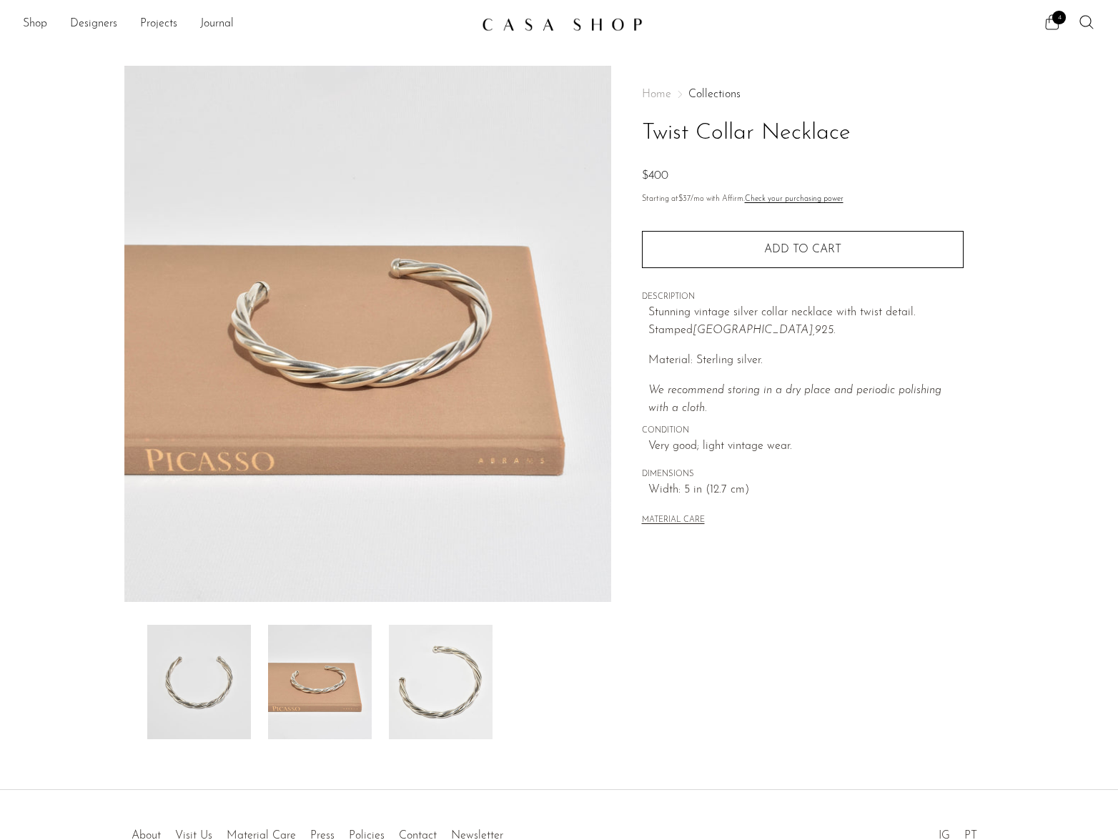
click at [1053, 19] on span "4" at bounding box center [1060, 18] width 14 height 14
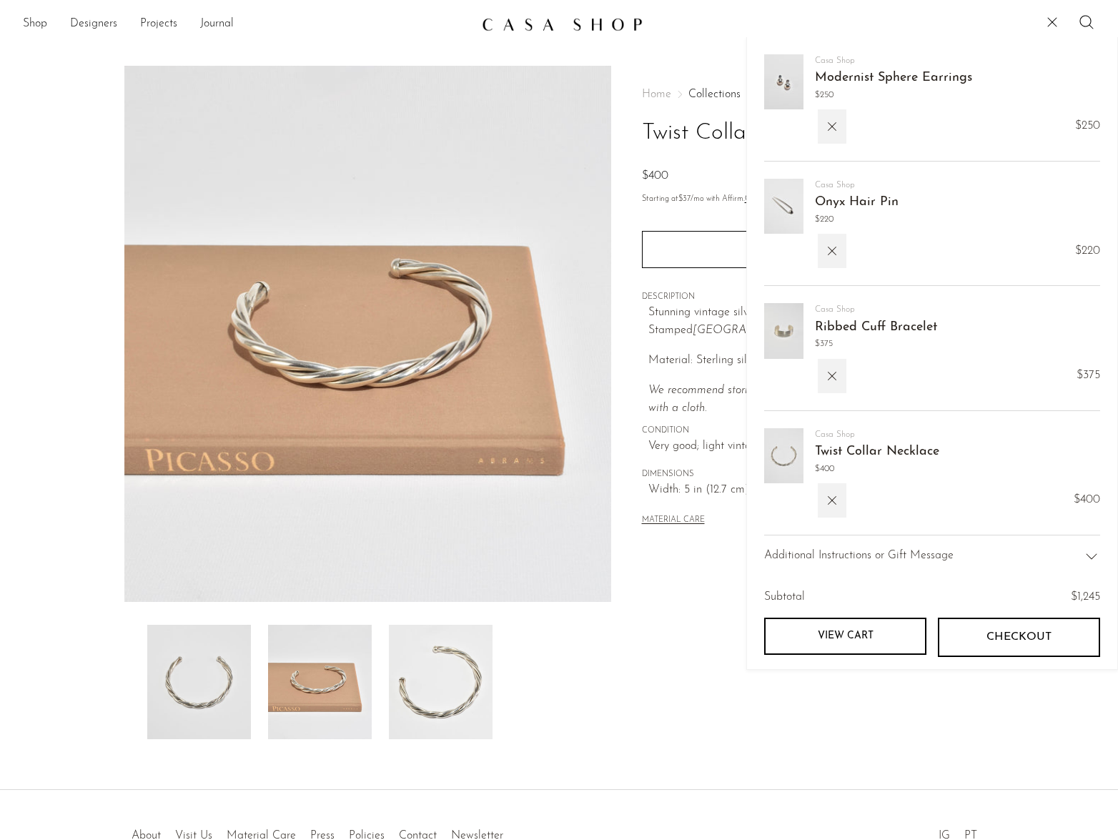
click at [825, 322] on link "Ribbed Cuff Bracelet" at bounding box center [876, 327] width 122 height 13
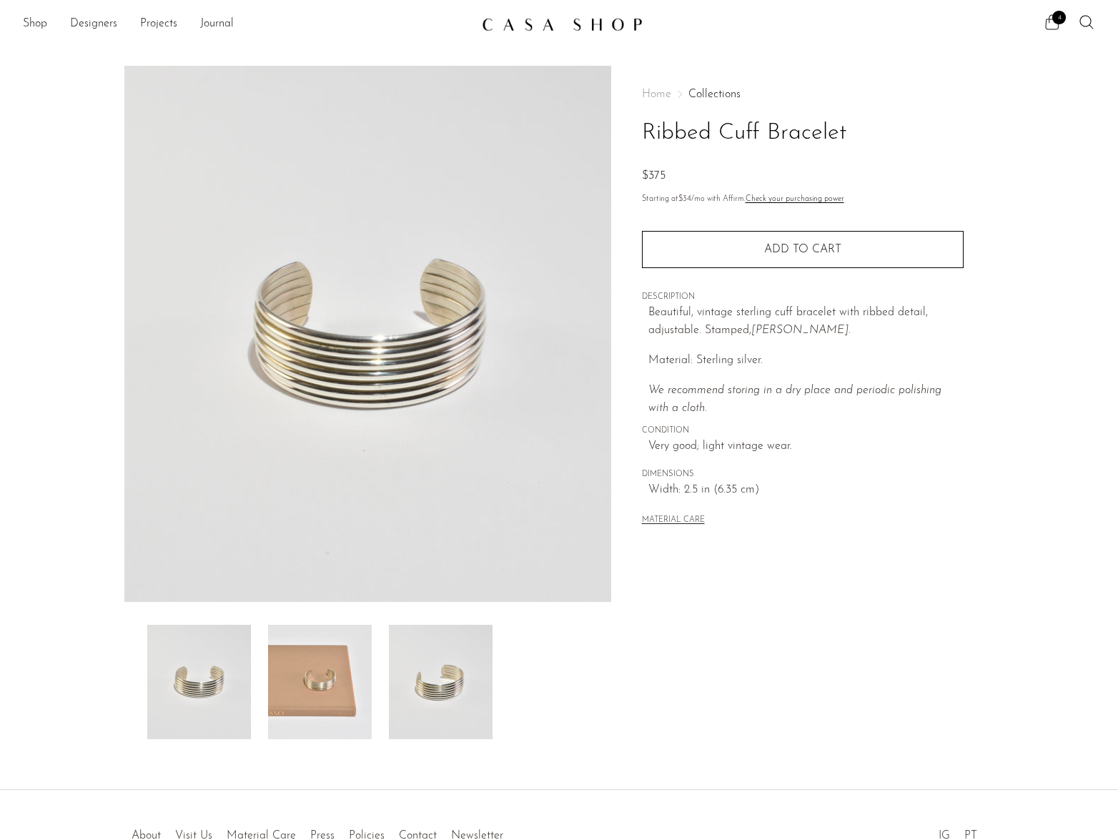
click at [1051, 21] on icon at bounding box center [1052, 22] width 17 height 17
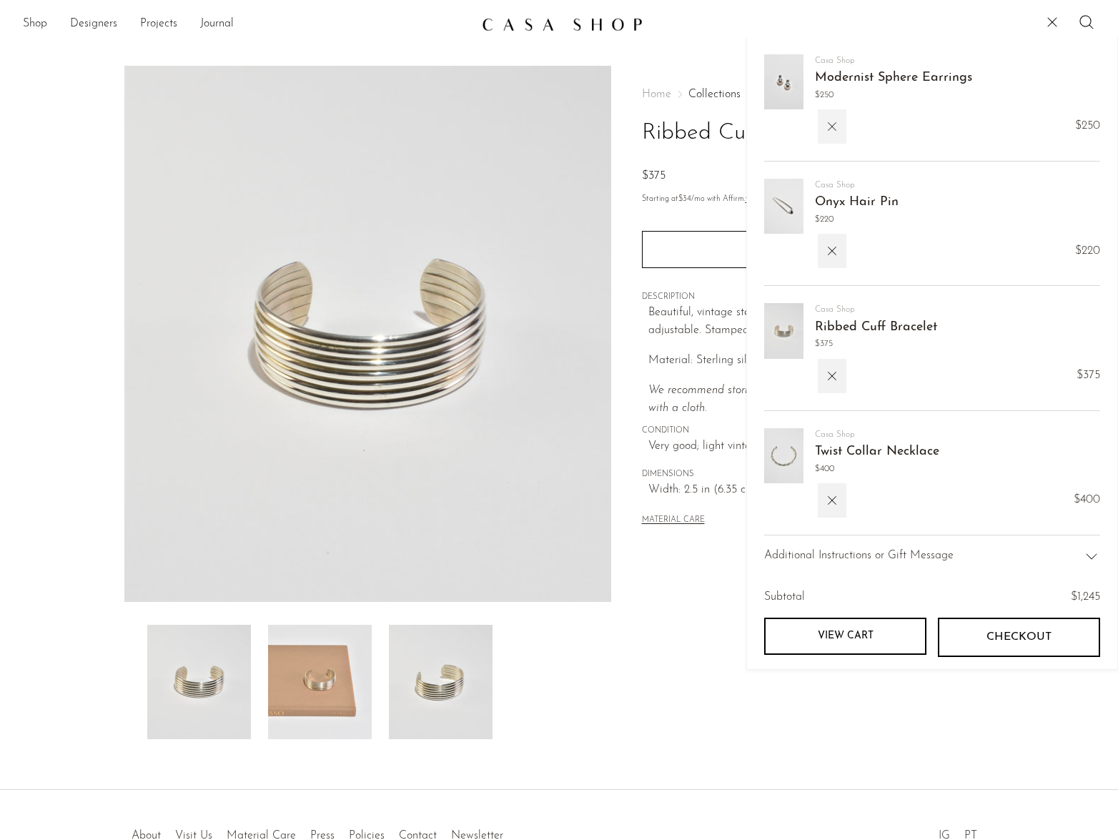
click at [837, 126] on icon "button" at bounding box center [832, 127] width 16 height 16
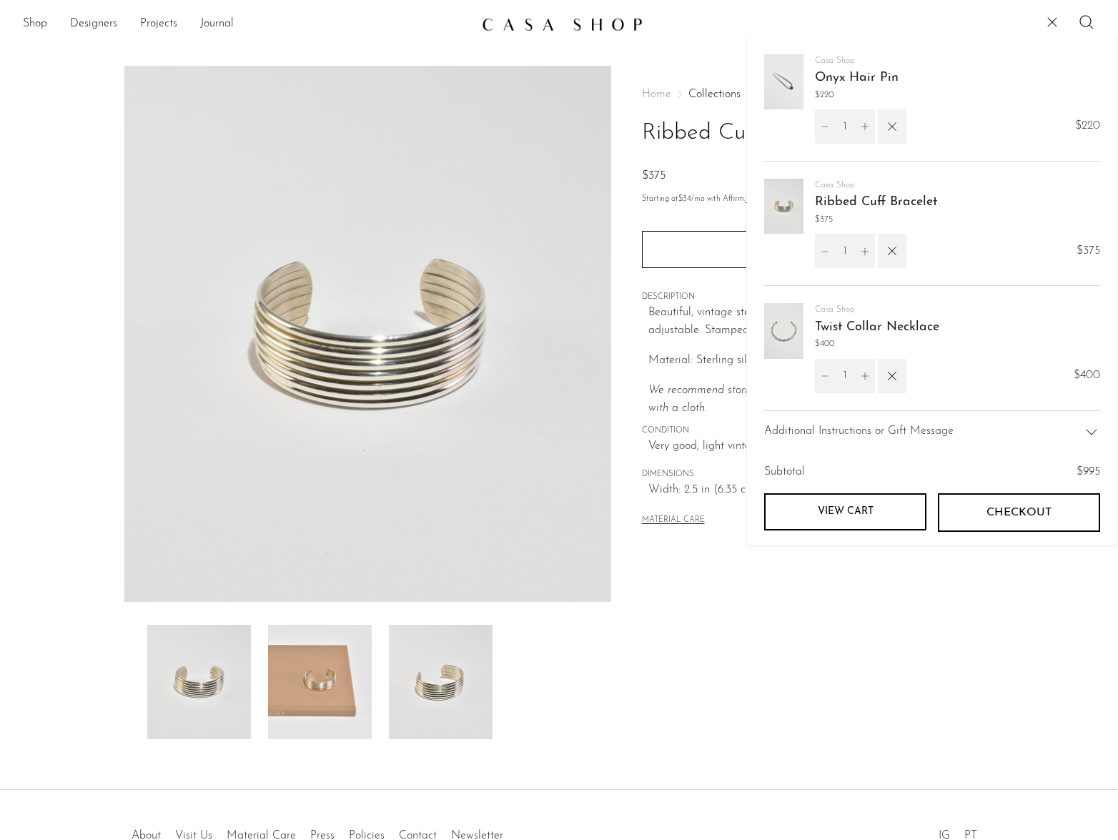
click at [897, 128] on icon "button" at bounding box center [893, 127] width 16 height 16
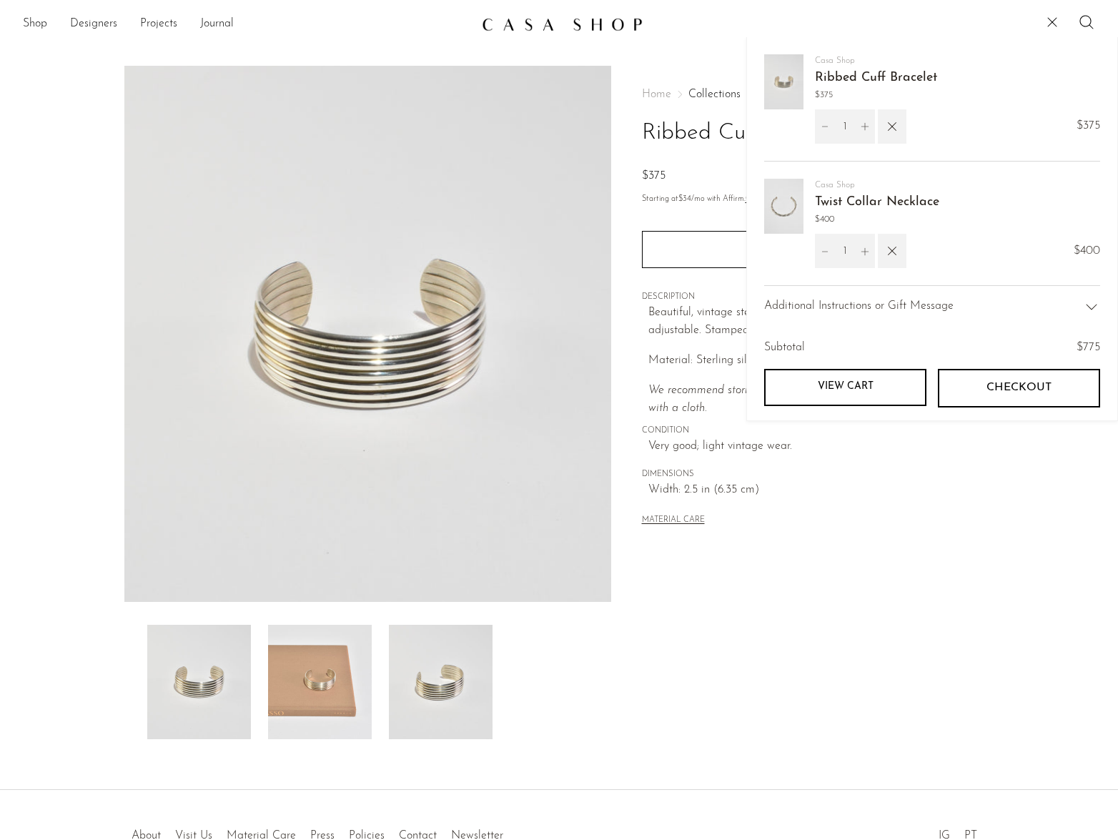
click at [850, 205] on link "Twist Collar Necklace" at bounding box center [877, 202] width 124 height 13
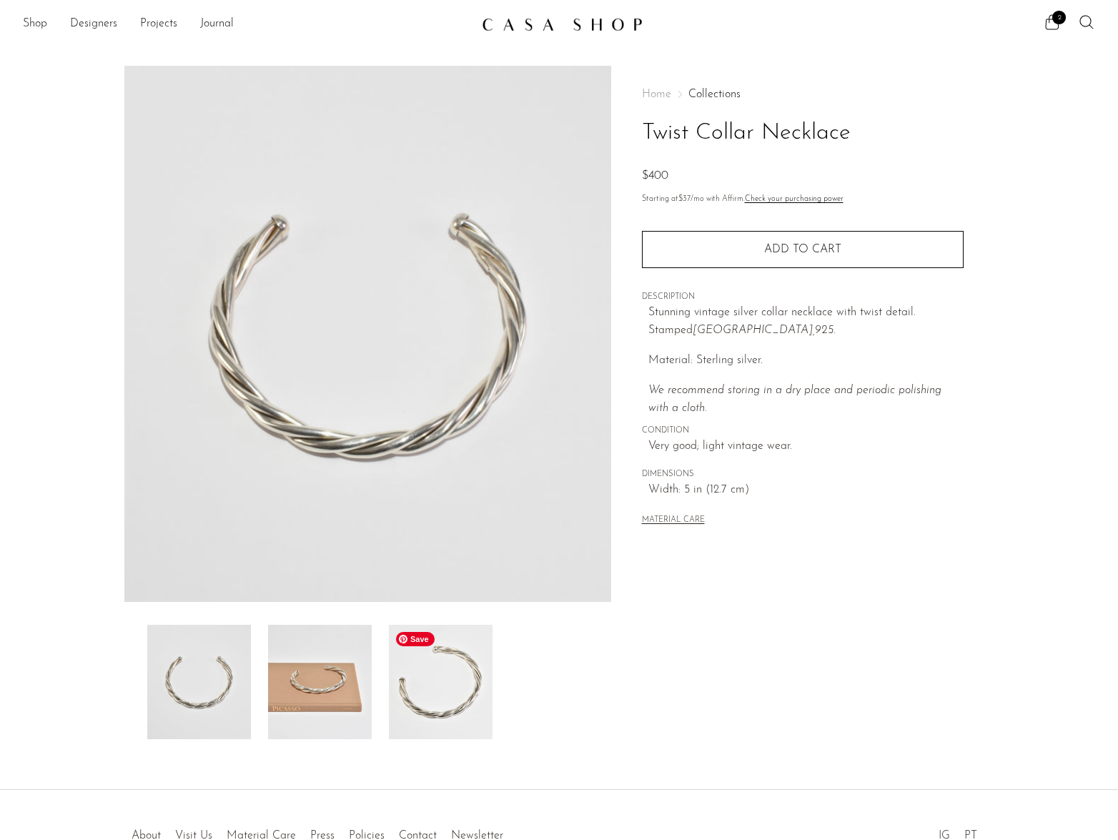
click at [449, 679] on img at bounding box center [441, 682] width 104 height 114
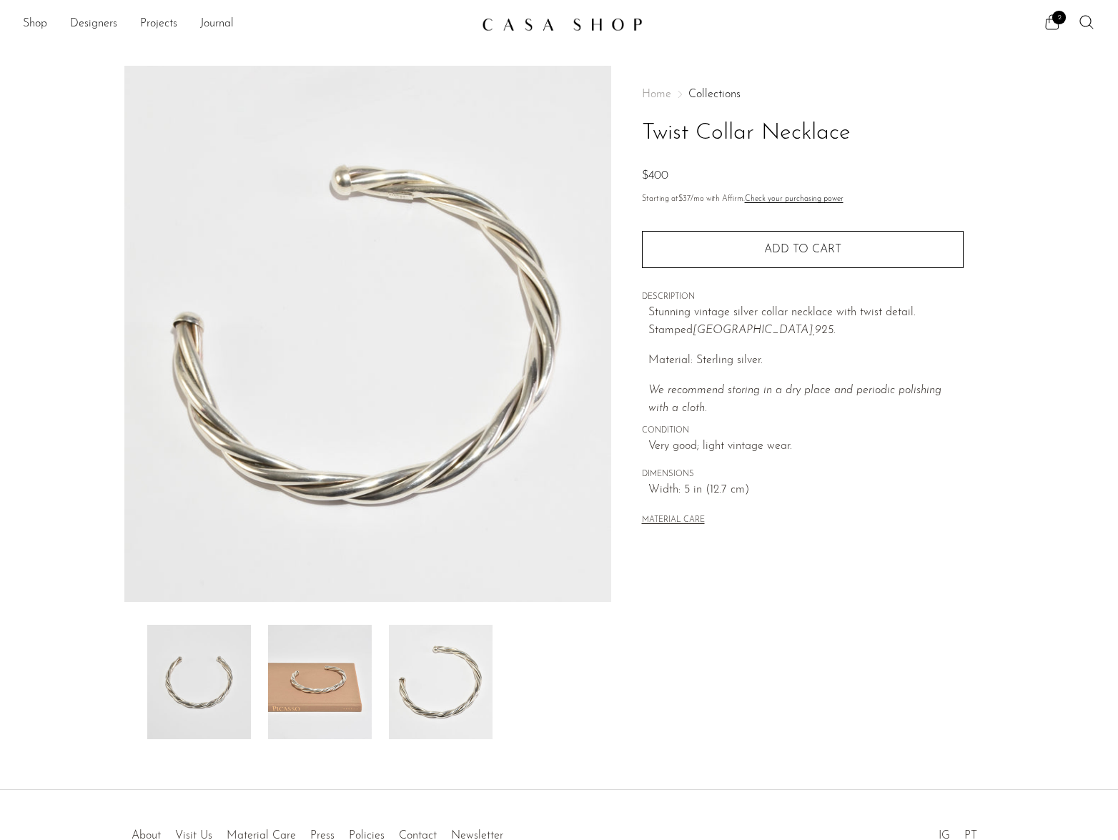
click at [1053, 20] on span "2" at bounding box center [1060, 18] width 14 height 14
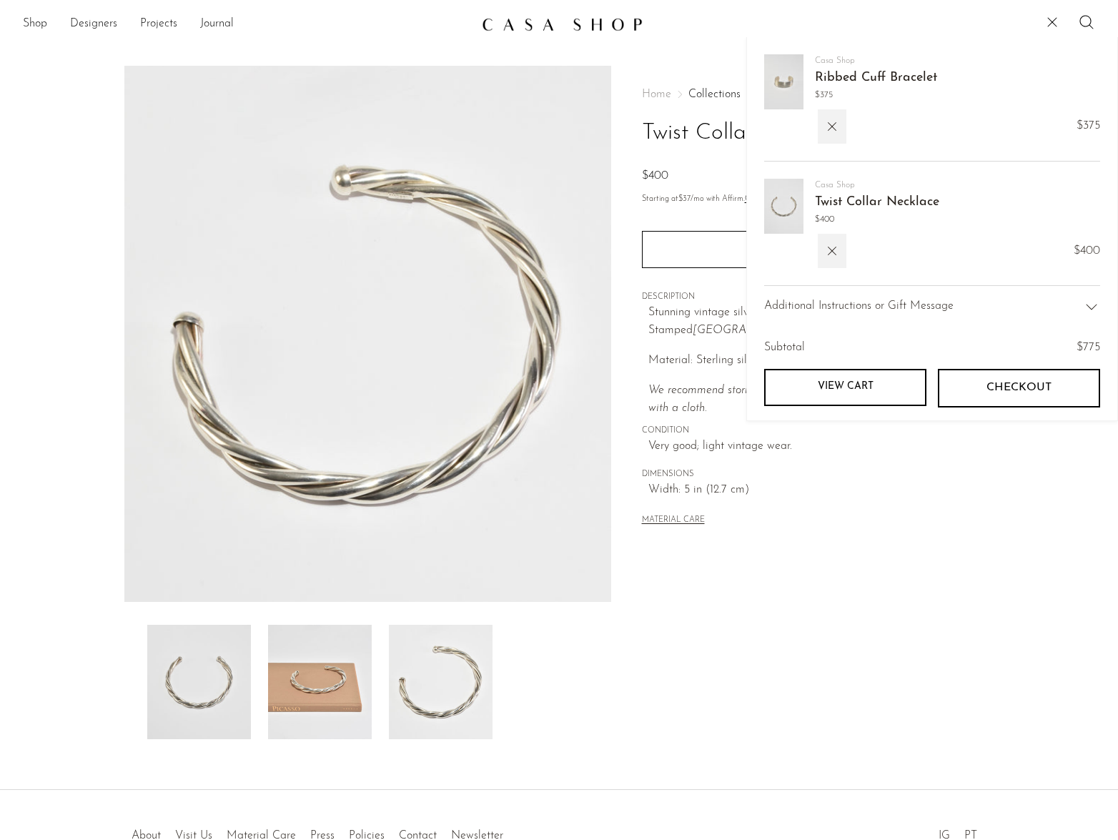
click at [889, 80] on link "Ribbed Cuff Bracelet" at bounding box center [876, 78] width 122 height 13
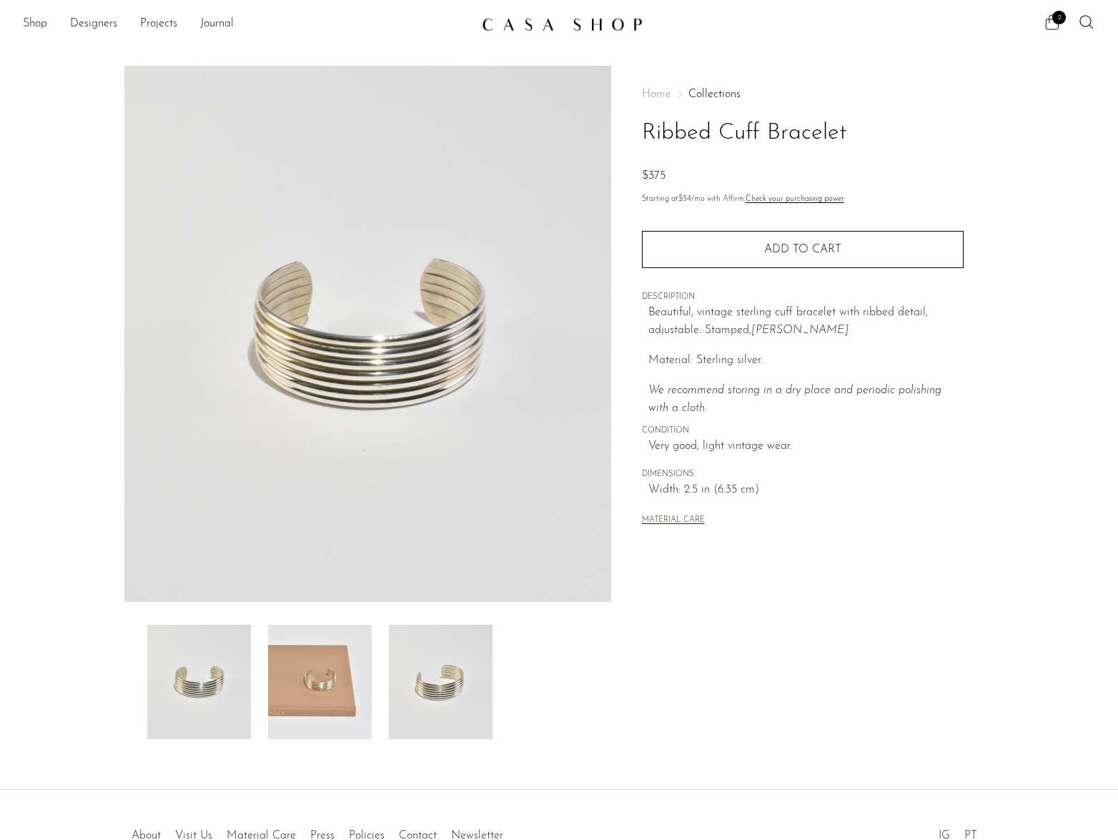
click at [1050, 20] on icon at bounding box center [1052, 22] width 17 height 17
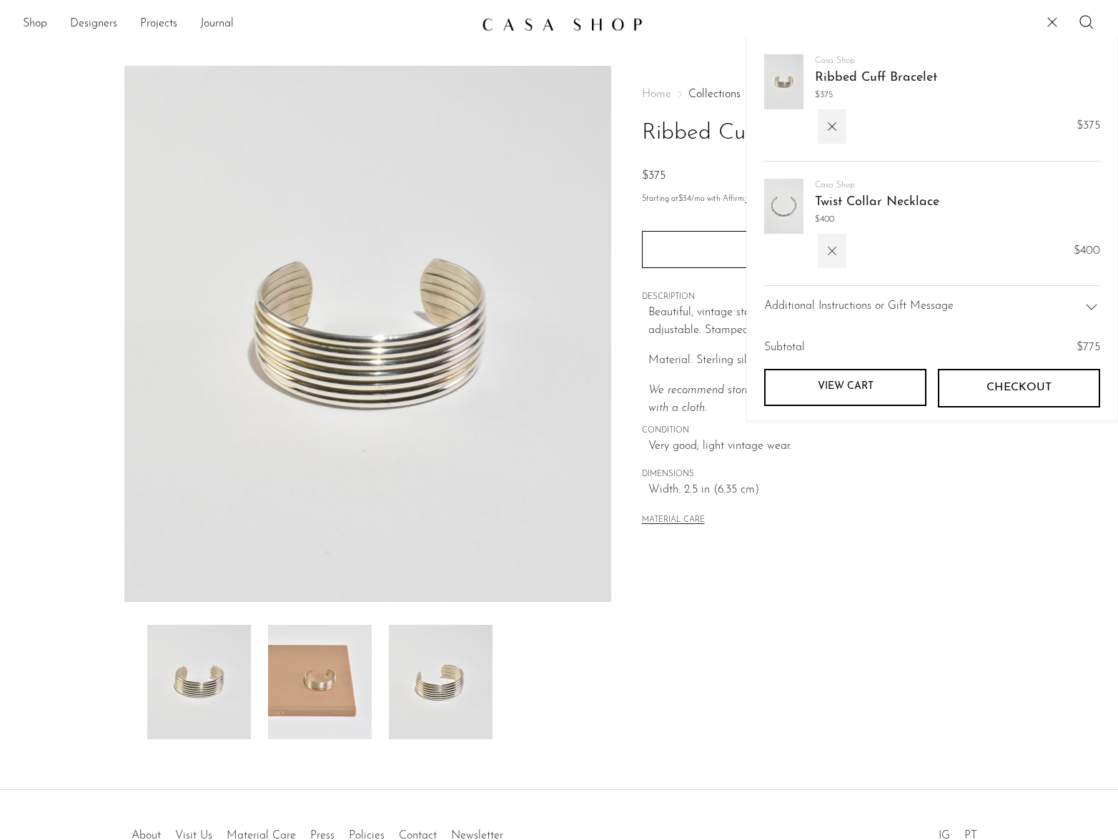
click at [837, 242] on button "button" at bounding box center [832, 251] width 29 height 34
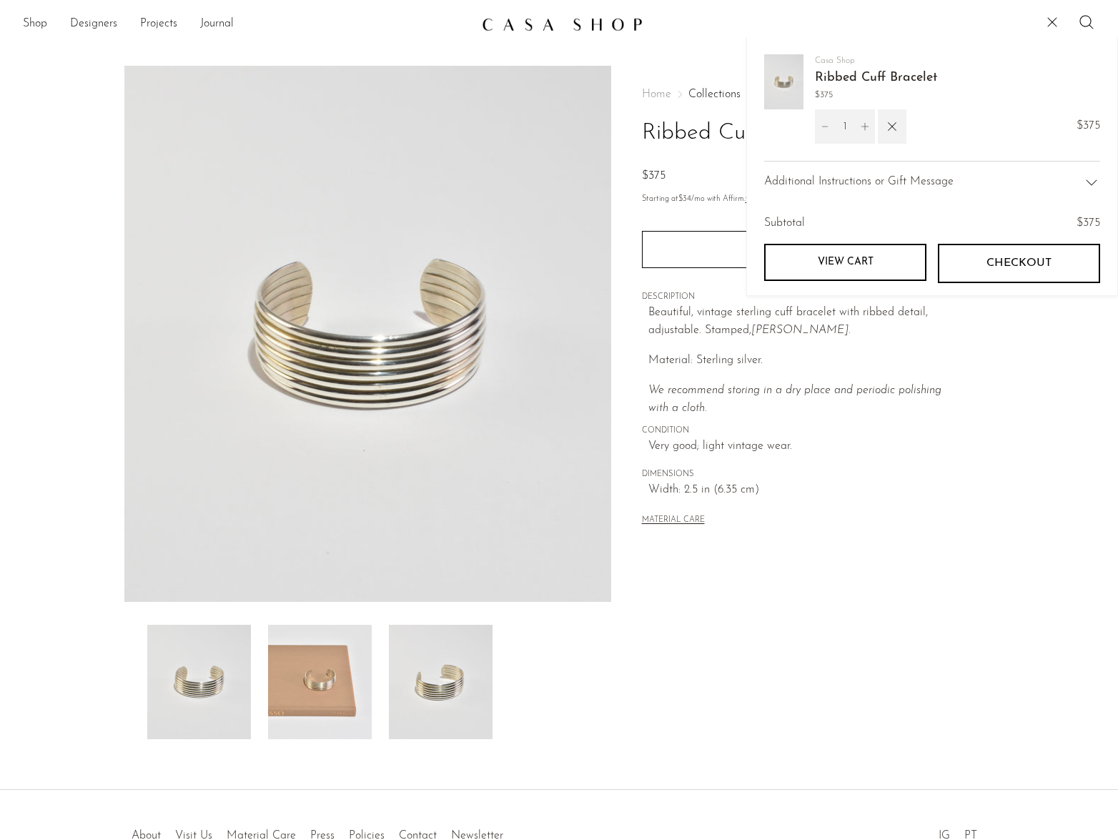
click at [988, 257] on span "Checkout" at bounding box center [1019, 264] width 65 height 14
